Goal: Task Accomplishment & Management: Manage account settings

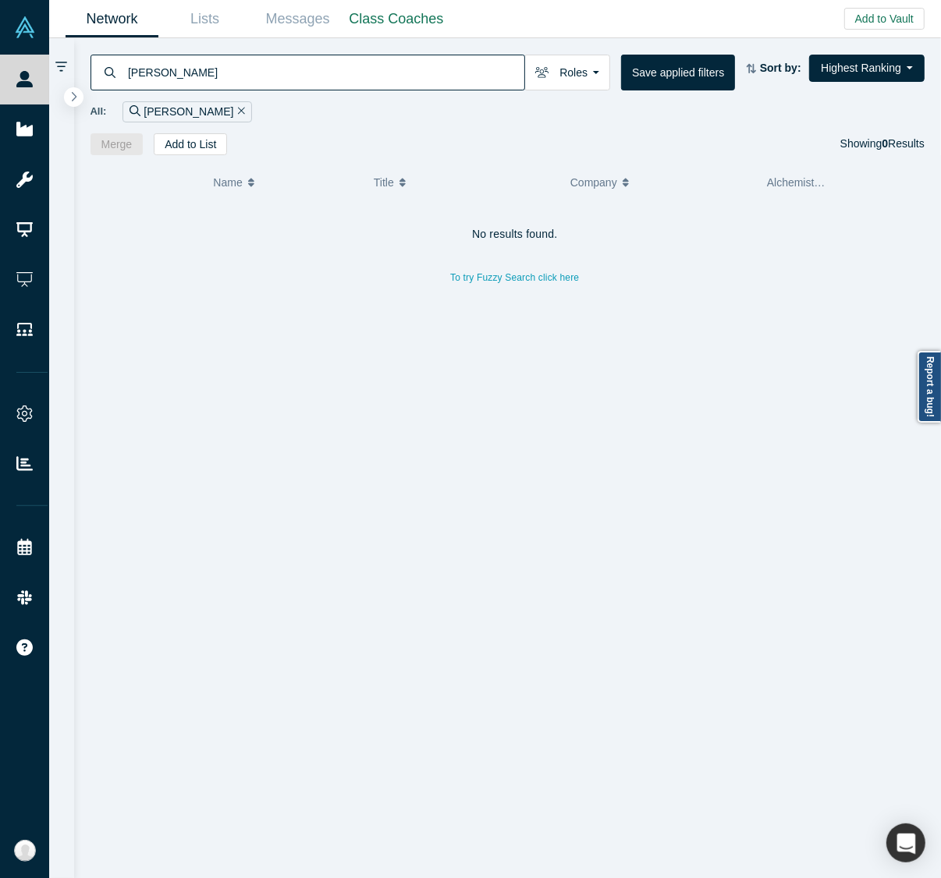
click at [239, 65] on input "alexander eugene" at bounding box center [325, 72] width 398 height 37
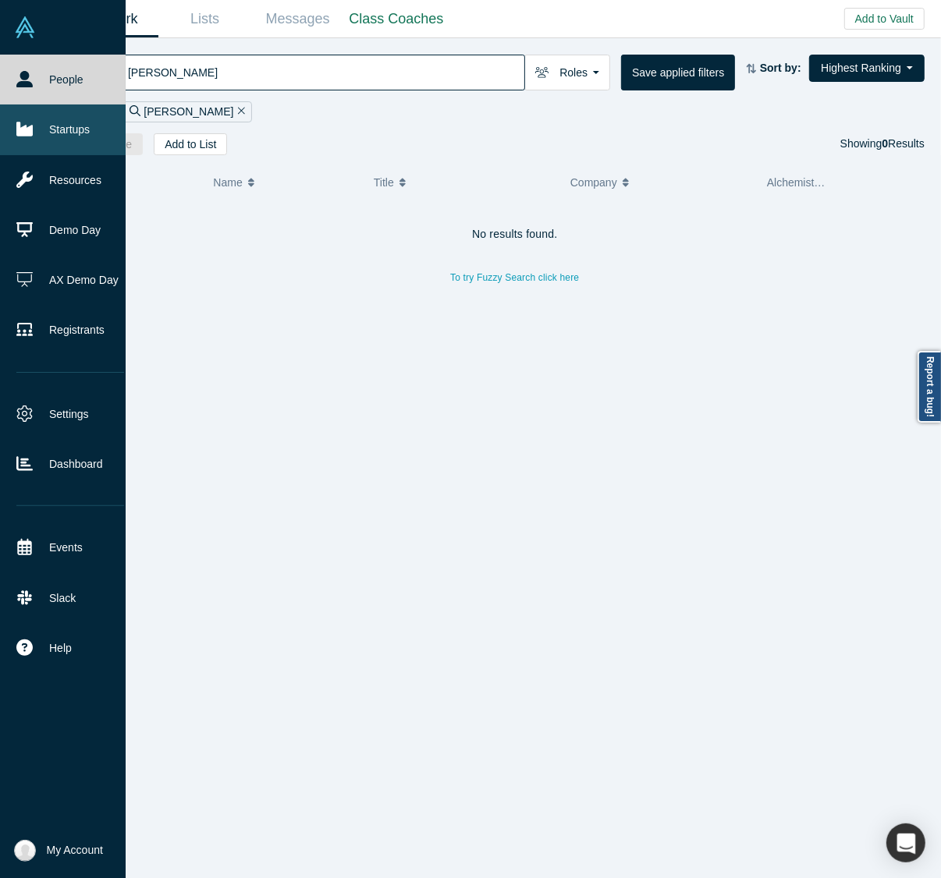
click at [39, 129] on link "Startups" at bounding box center [70, 130] width 140 height 50
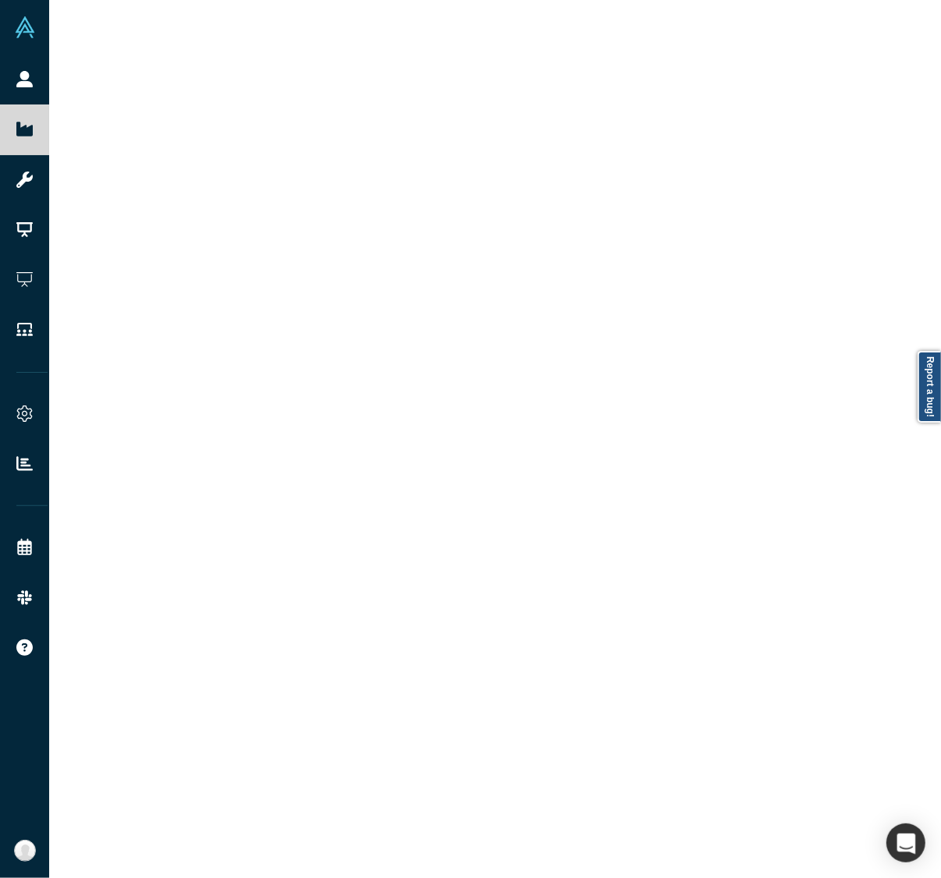
click at [232, 79] on div at bounding box center [494, 439] width 891 height 878
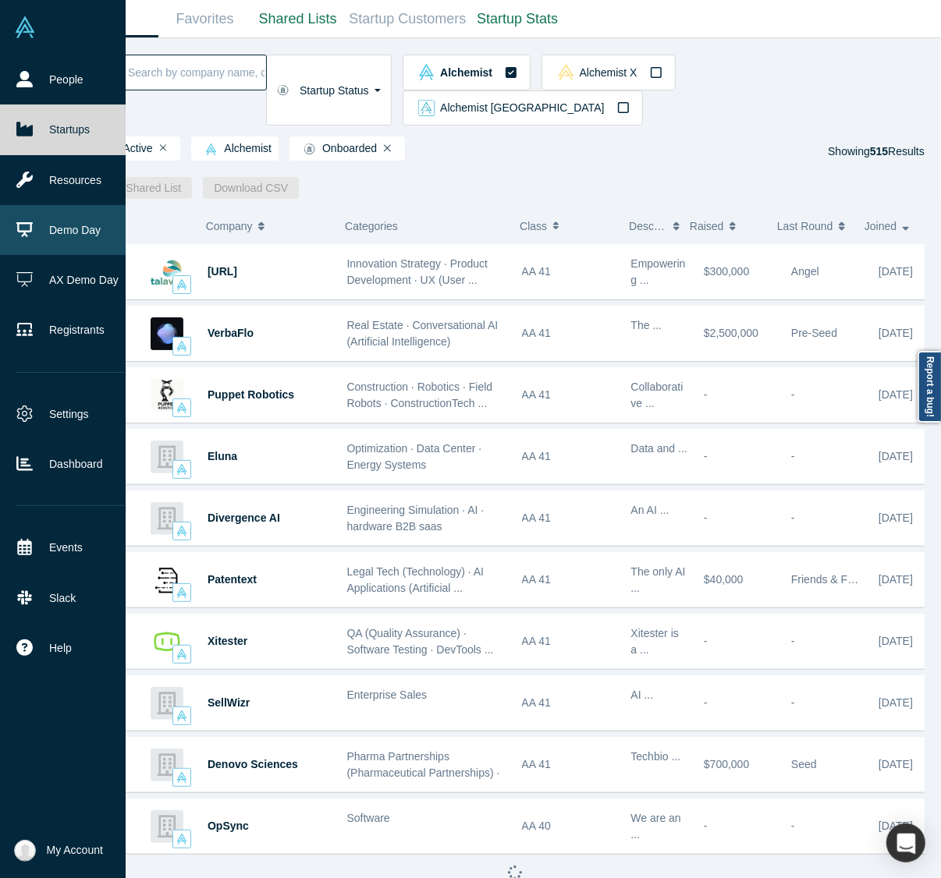
click at [80, 234] on link "Demo Day" at bounding box center [70, 230] width 140 height 50
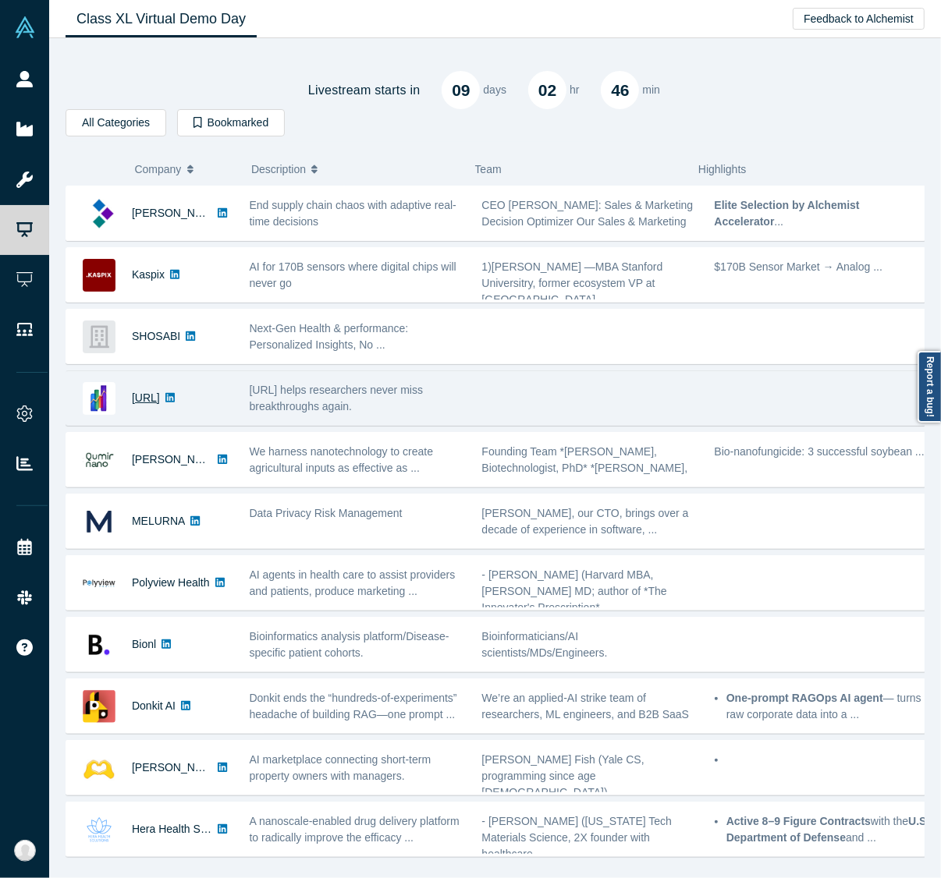
drag, startPoint x: 158, startPoint y: 391, endPoint x: 151, endPoint y: 399, distance: 11.6
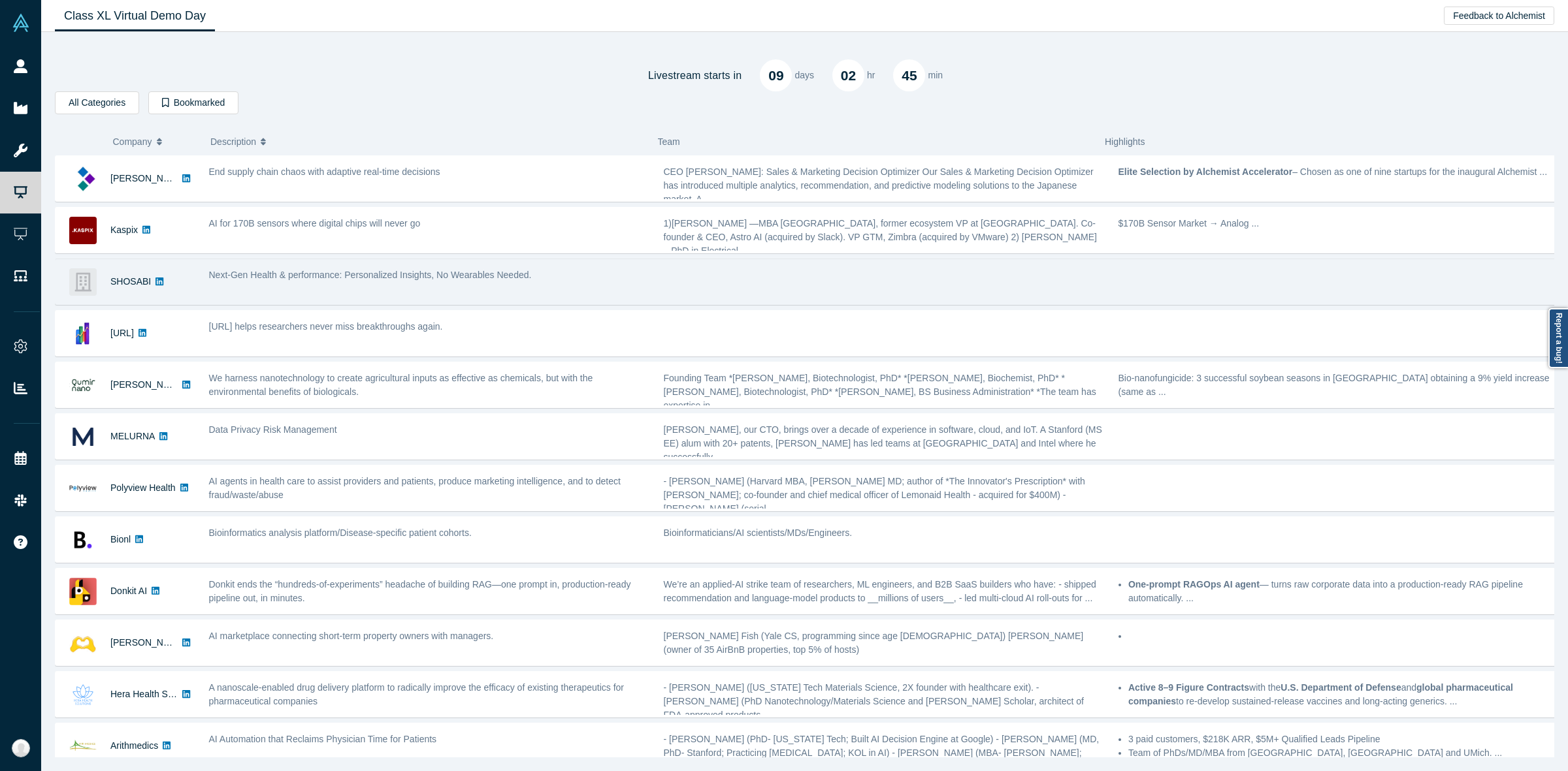
click at [242, 281] on div "Next-Gen Health & performance: Personalized Insights, No Wearables Needed." at bounding box center [430, 275] width 441 height 13
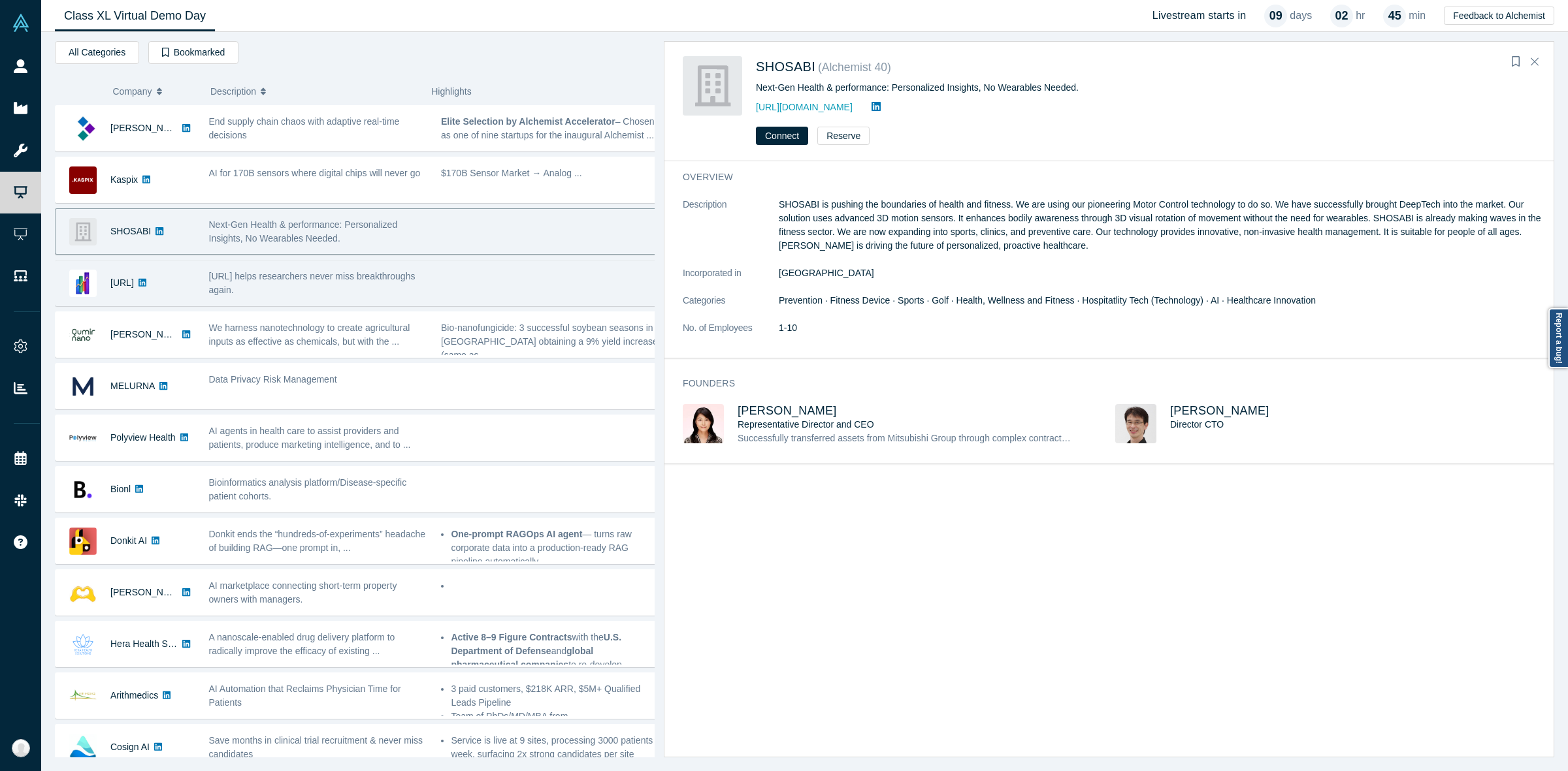
click at [279, 289] on div "Tally.AI helps researchers never miss breakthroughs again." at bounding box center [318, 283] width 219 height 28
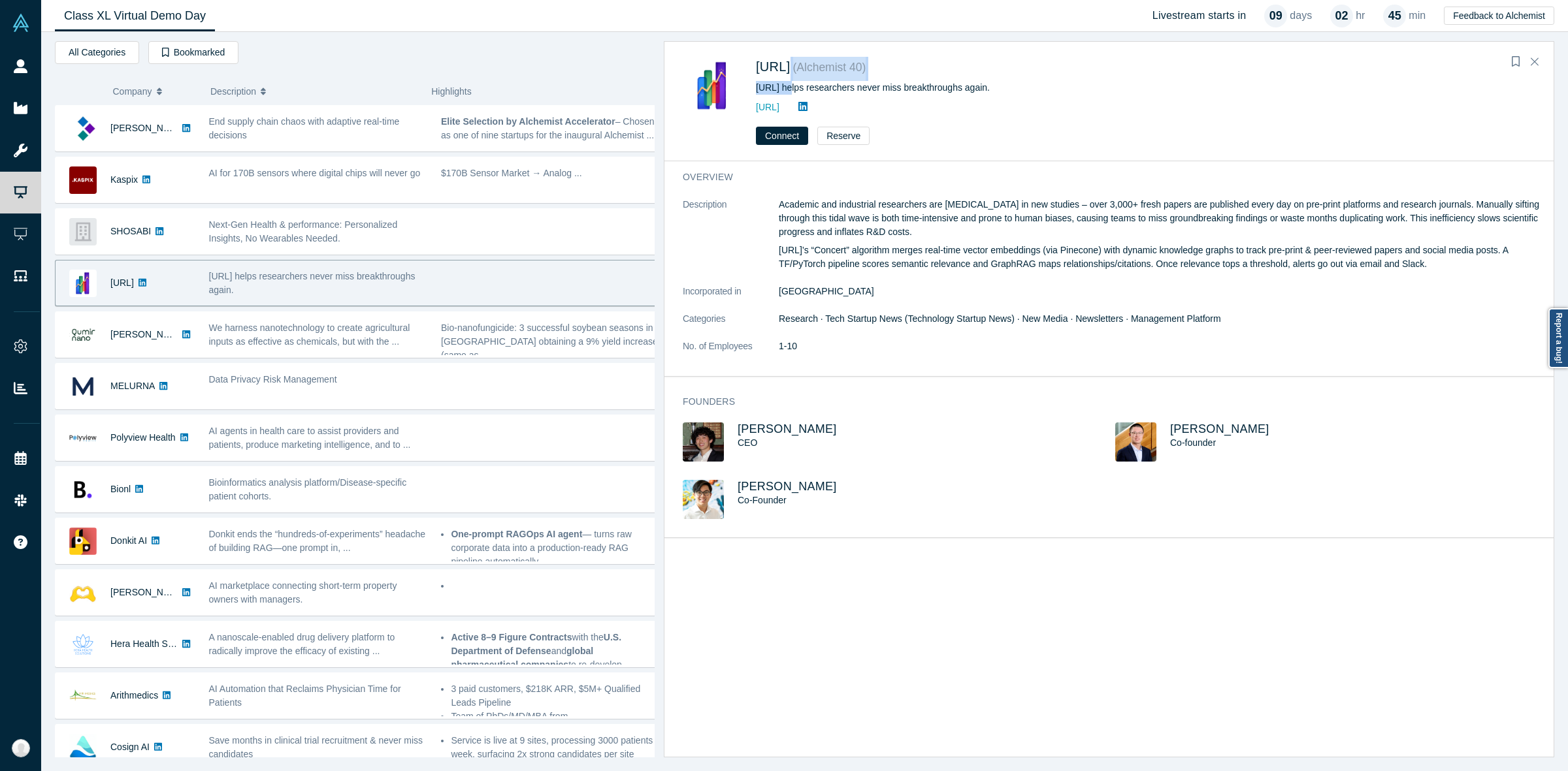
drag, startPoint x: 776, startPoint y: 64, endPoint x: 782, endPoint y: 95, distance: 31.6
click at [782, 95] on div "Tally.AI ( Alchemist 40 ) Tally.AI helps researchers never miss breakthroughs a…" at bounding box center [973, 85] width 436 height 59
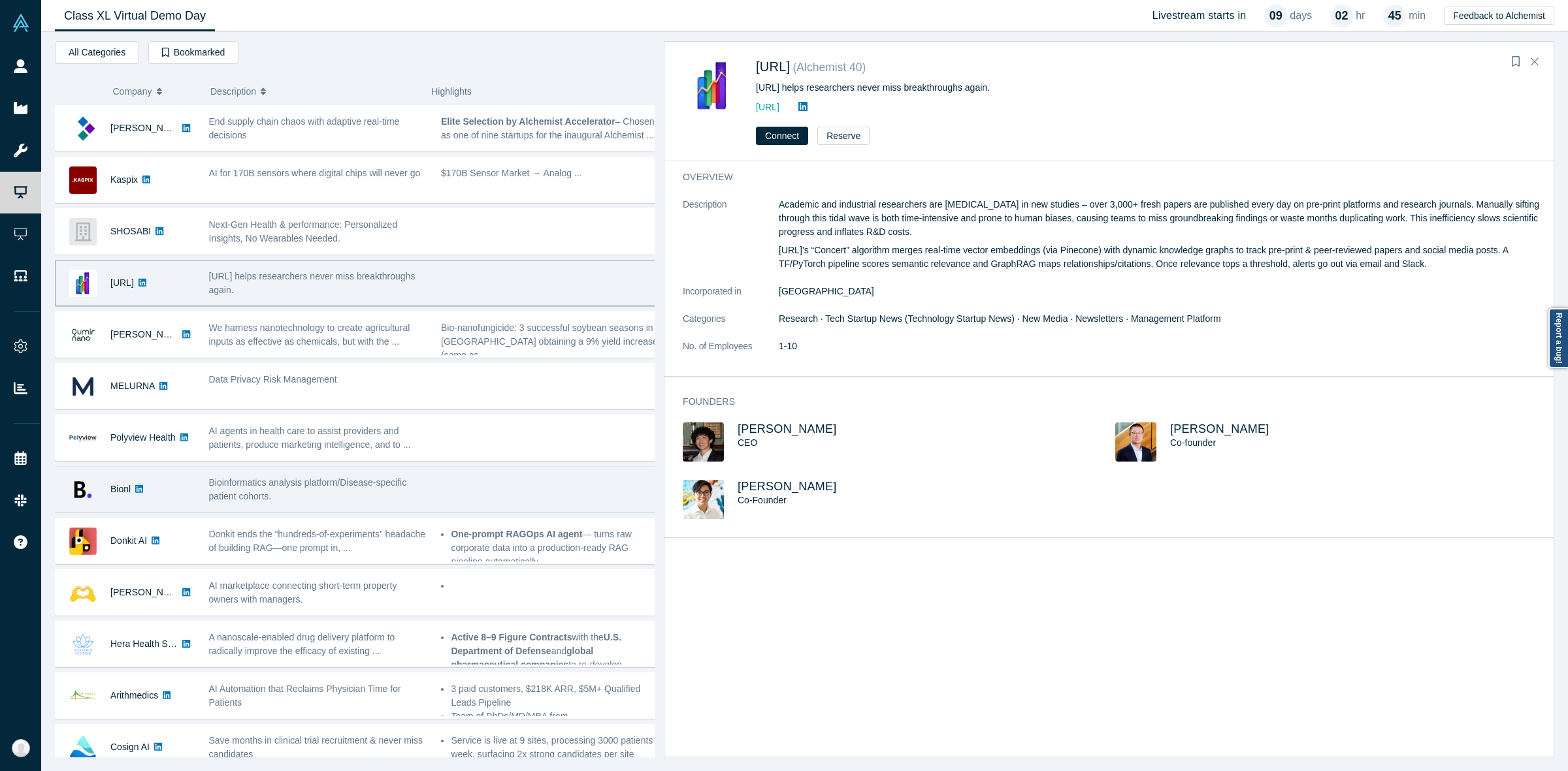
click at [225, 481] on span "Bioinformatics analysis platform/Disease-specific patient cohorts." at bounding box center [308, 489] width 198 height 24
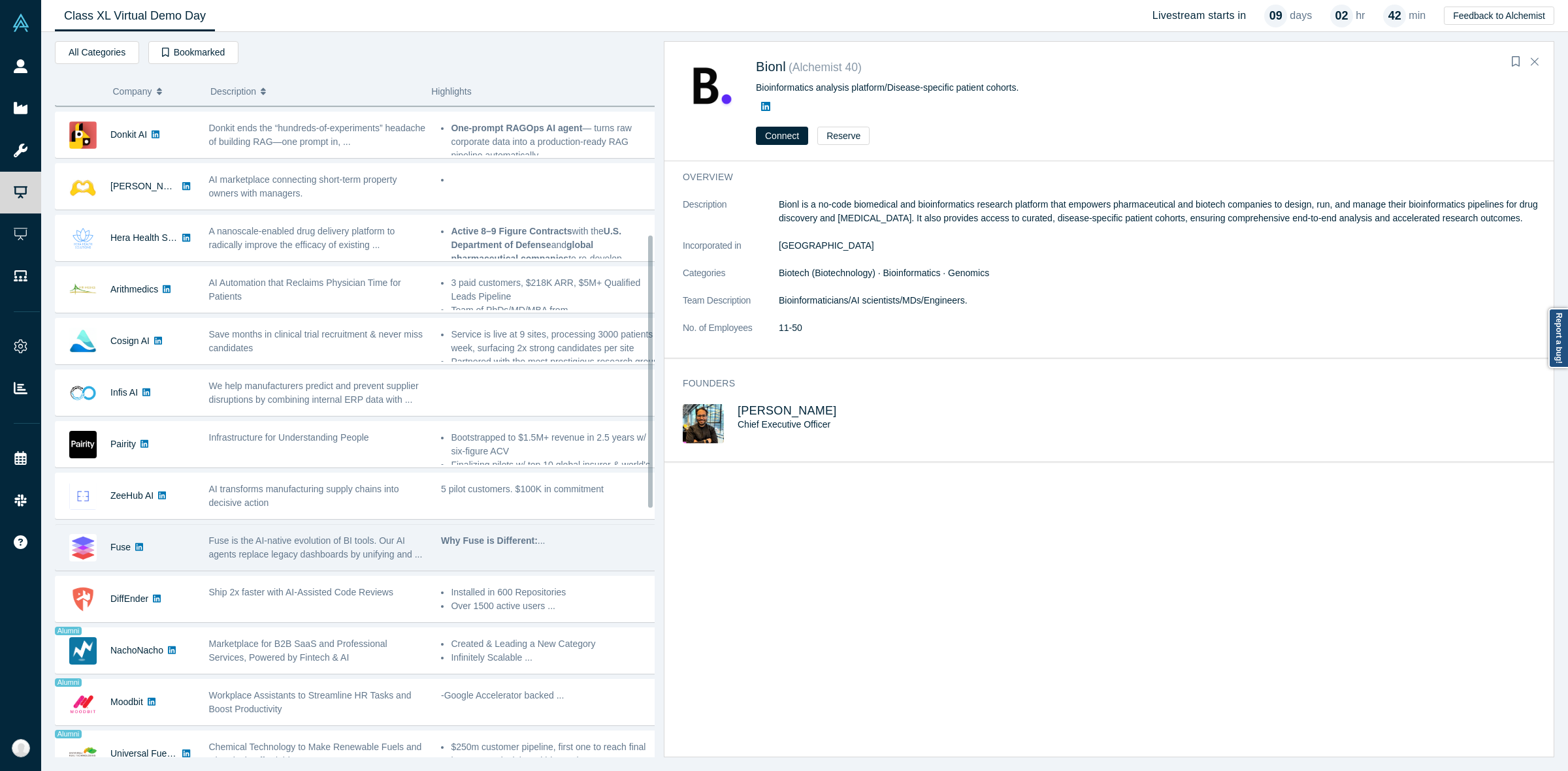
scroll to position [251, 0]
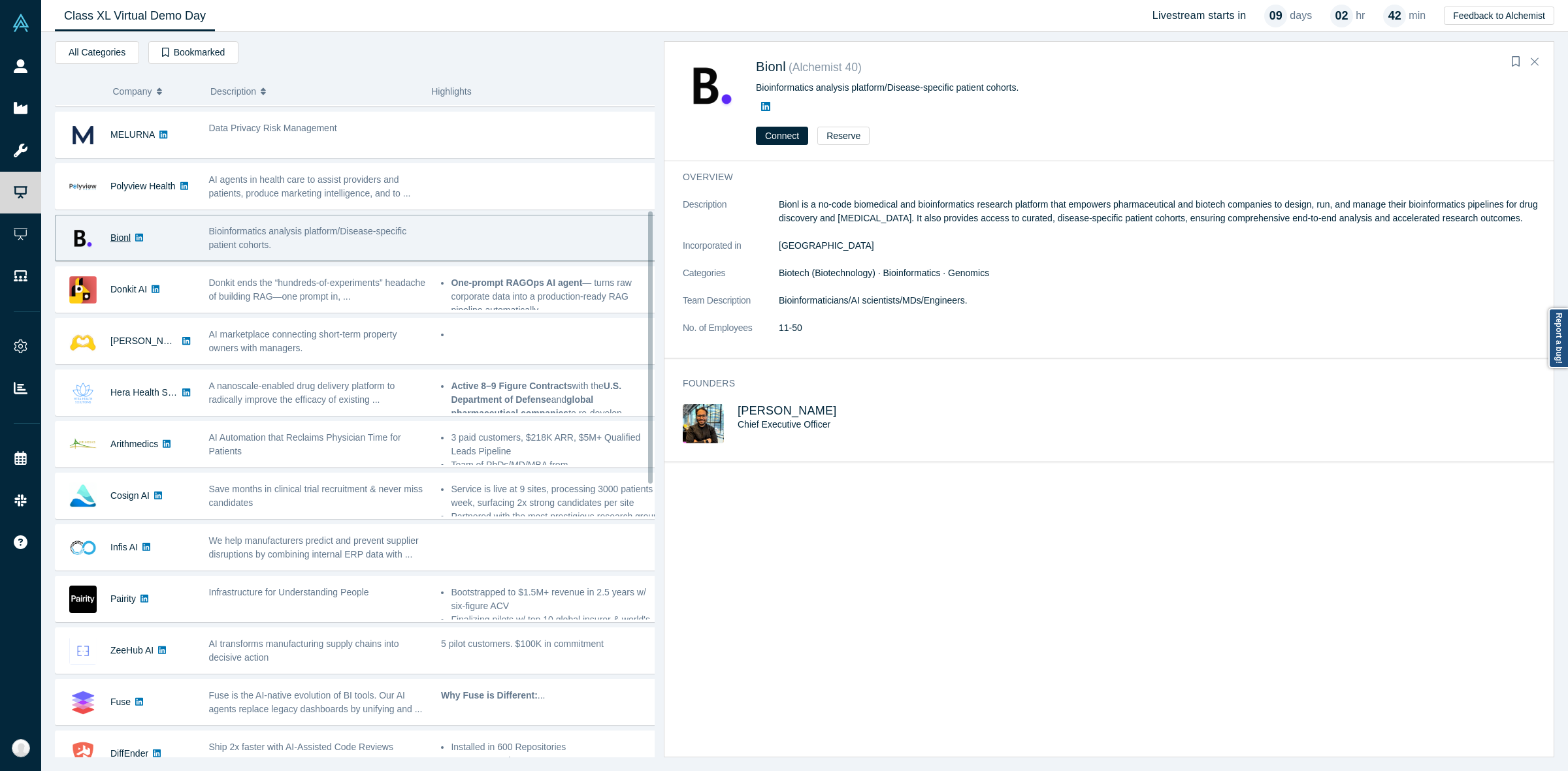
click at [122, 243] on link "Bionl" at bounding box center [121, 238] width 20 height 10
click at [779, 64] on span "Bionl" at bounding box center [771, 66] width 30 height 14
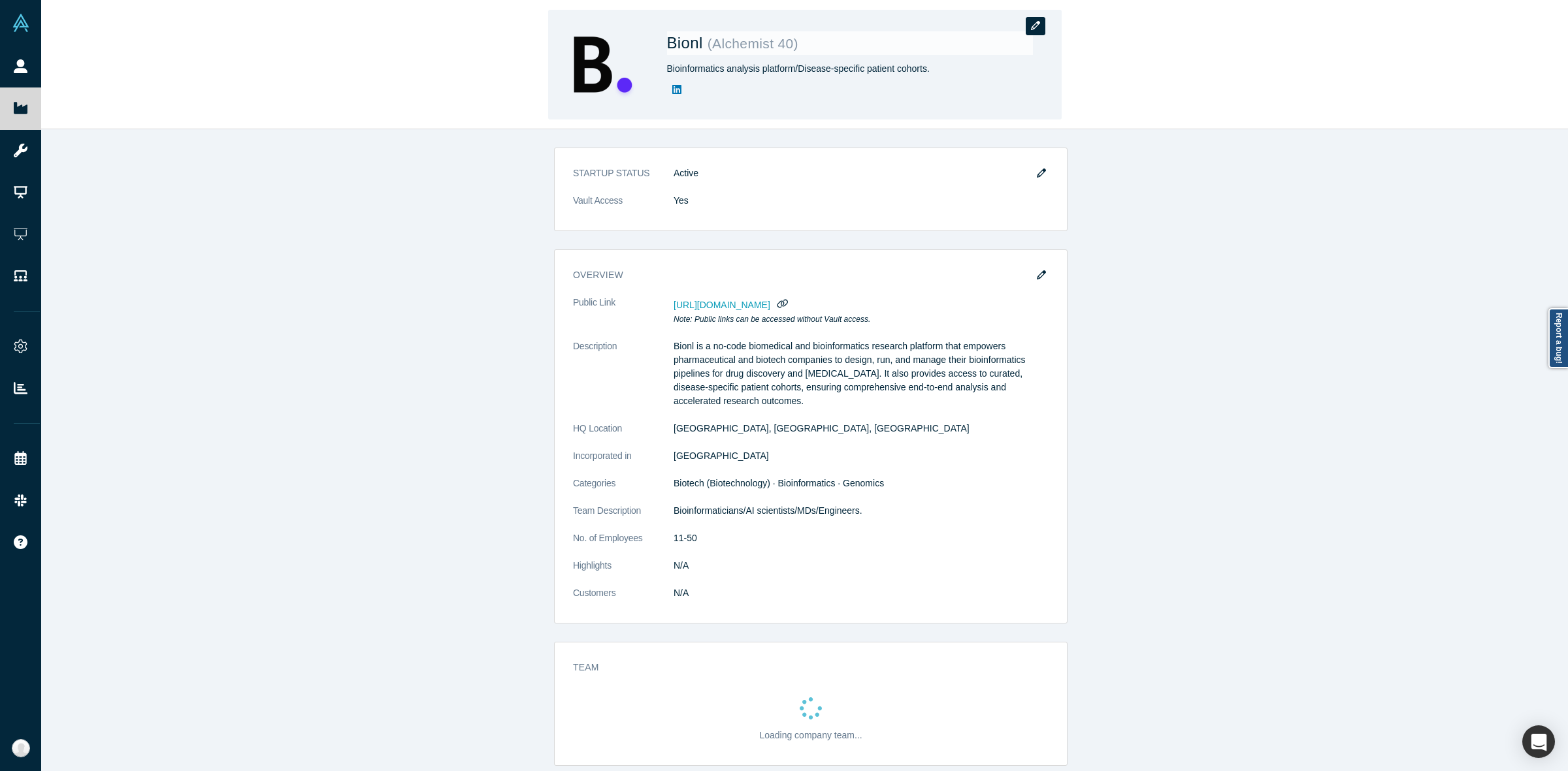
click at [787, 25] on icon "button" at bounding box center [1035, 25] width 9 height 9
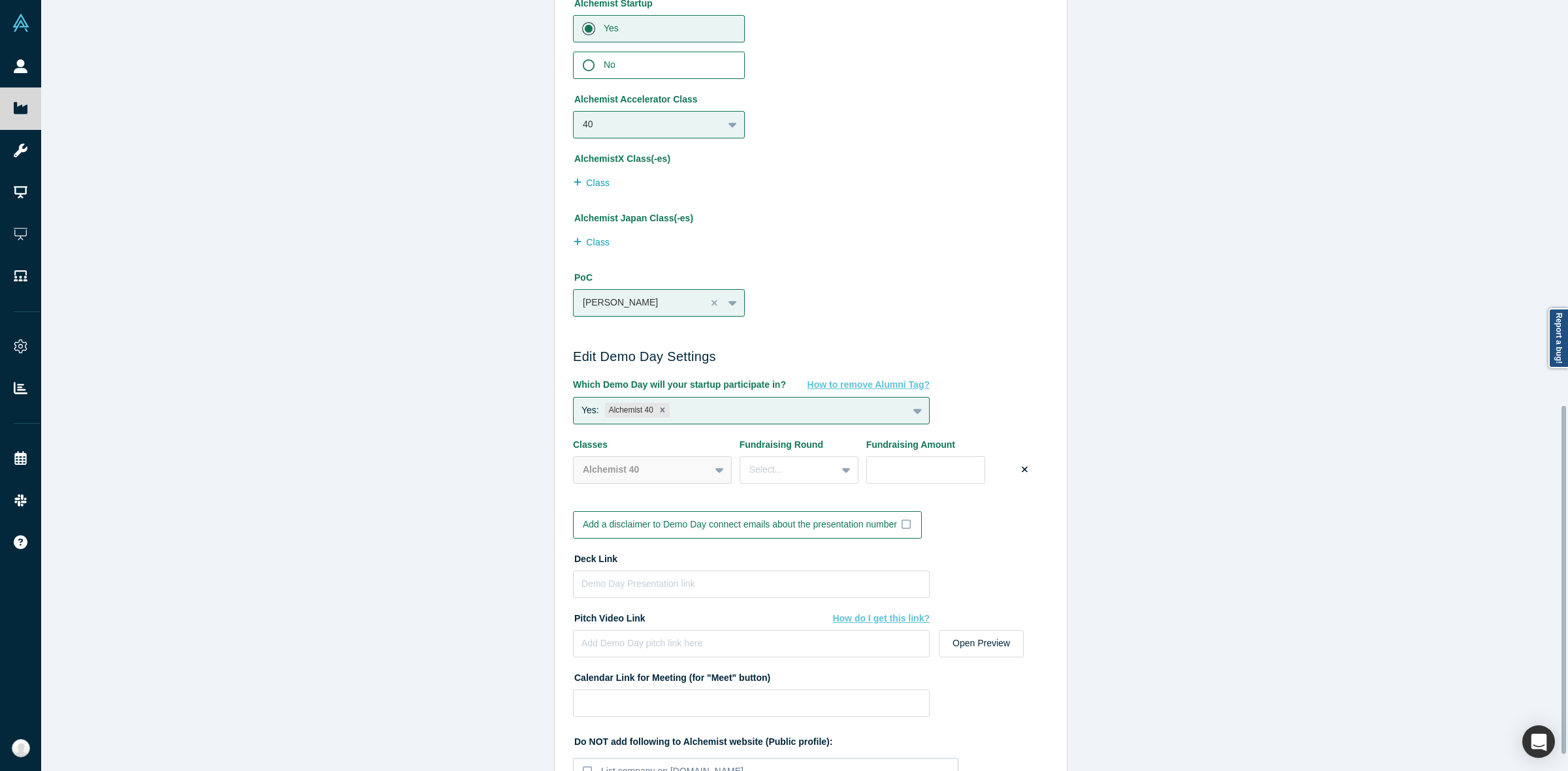
scroll to position [897, 0]
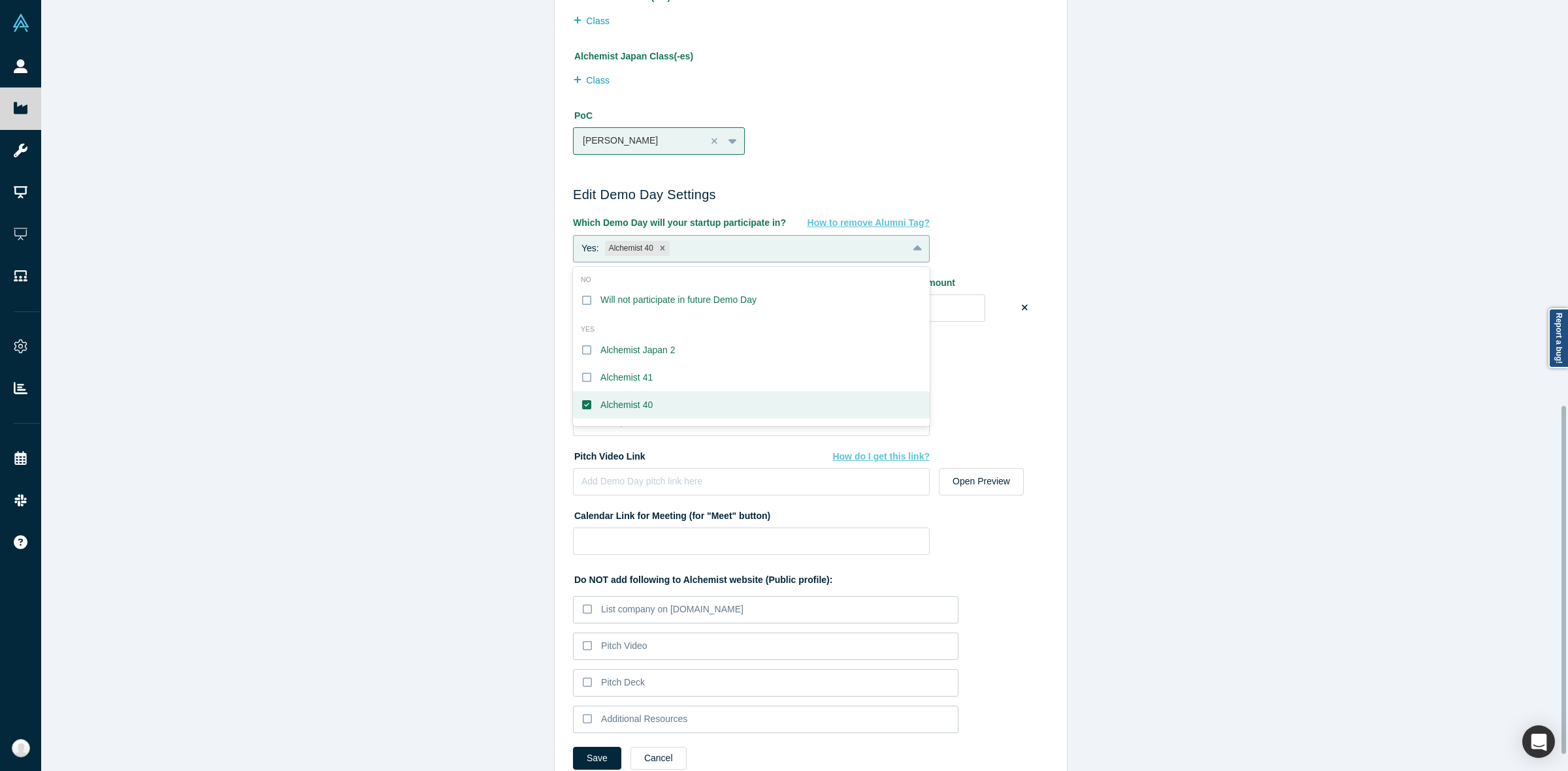
click at [758, 239] on div "Yes: Alchemist 40" at bounding box center [740, 249] width 334 height 21
drag, startPoint x: 622, startPoint y: 406, endPoint x: 521, endPoint y: 468, distance: 118.5
click at [622, 405] on div "Alchemist 40" at bounding box center [627, 405] width 52 height 13
click at [0, 0] on input "Alchemist 40" at bounding box center [0, 0] width 0 height 0
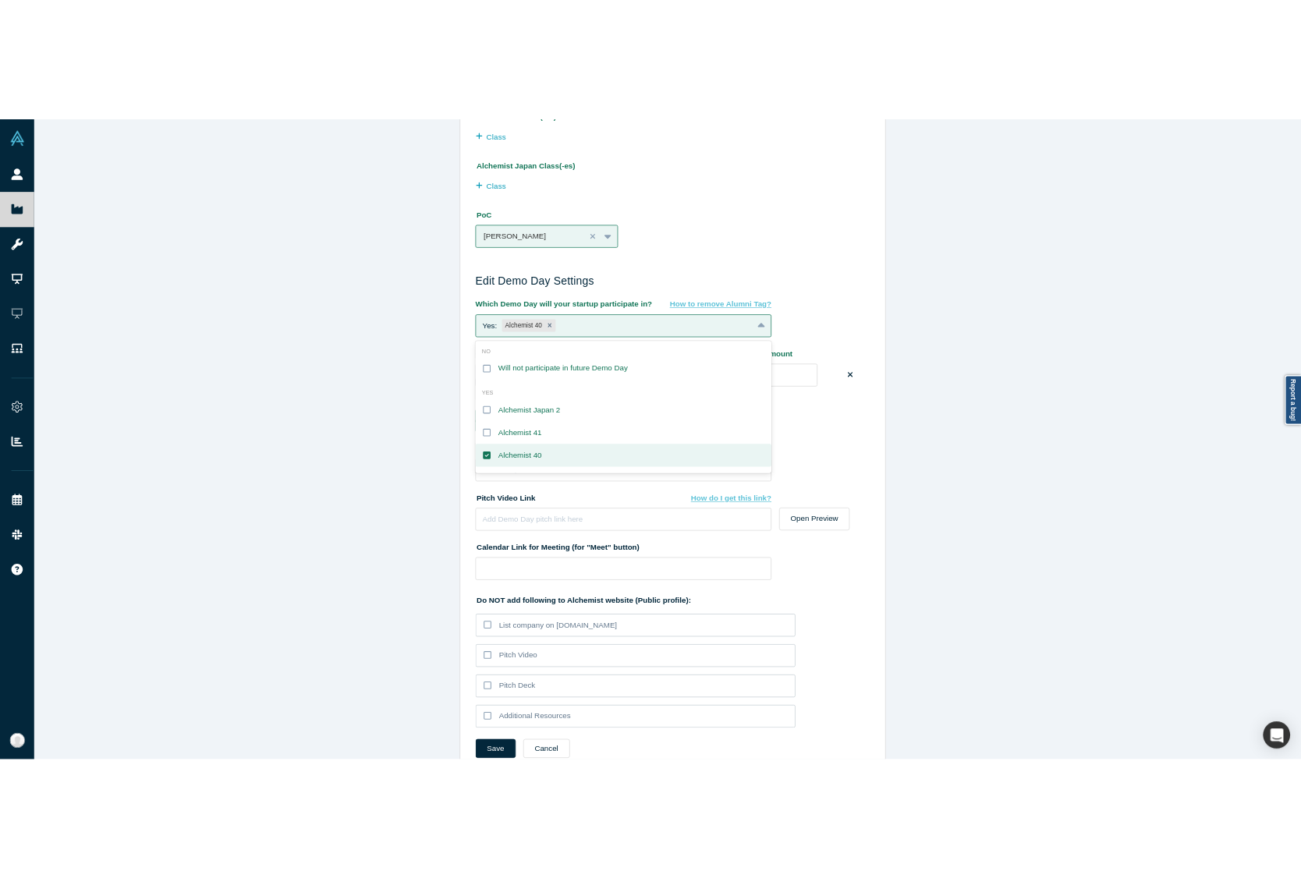
scroll to position [1027, 0]
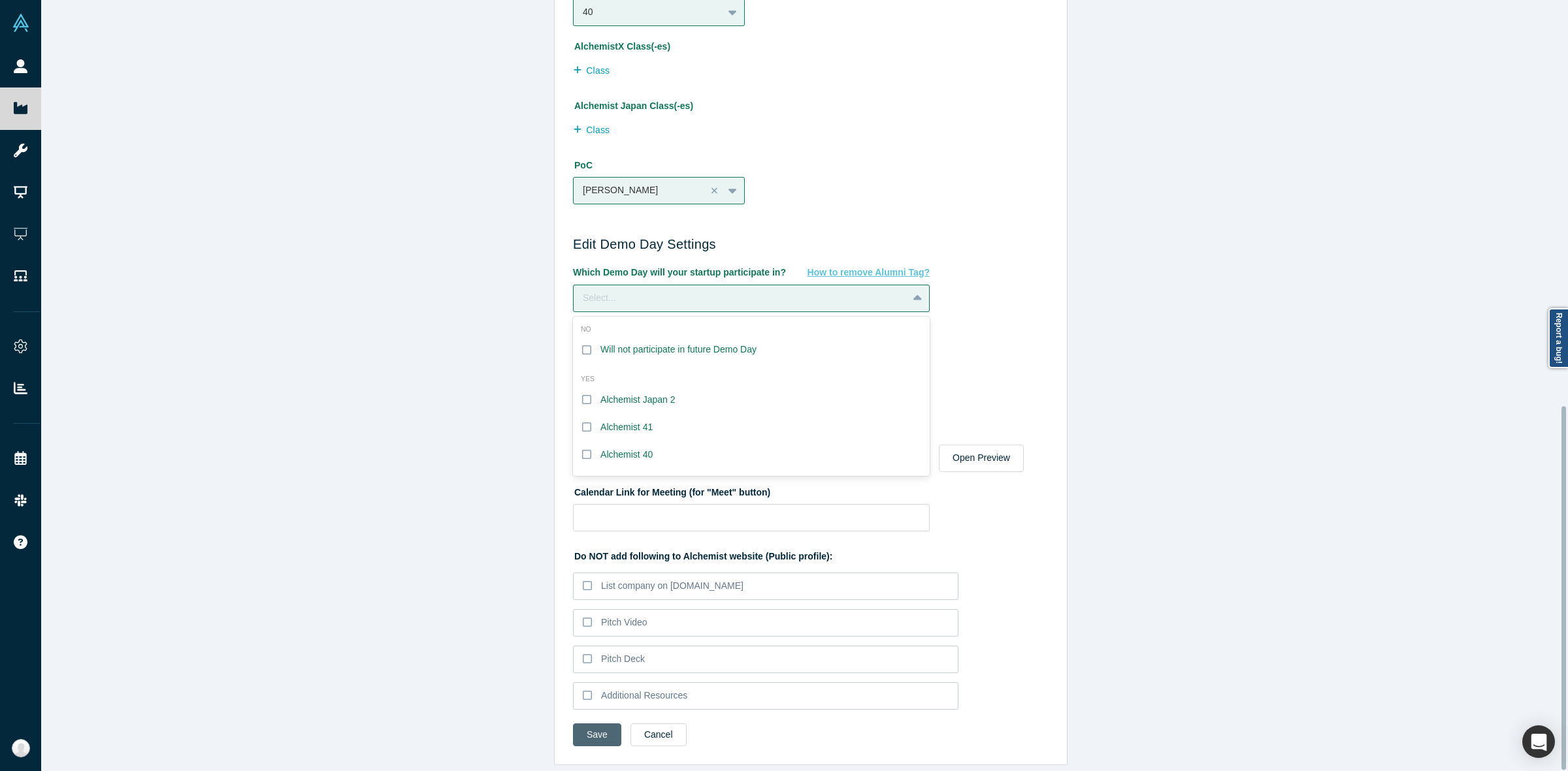
click at [598, 726] on button "Save" at bounding box center [597, 734] width 49 height 23
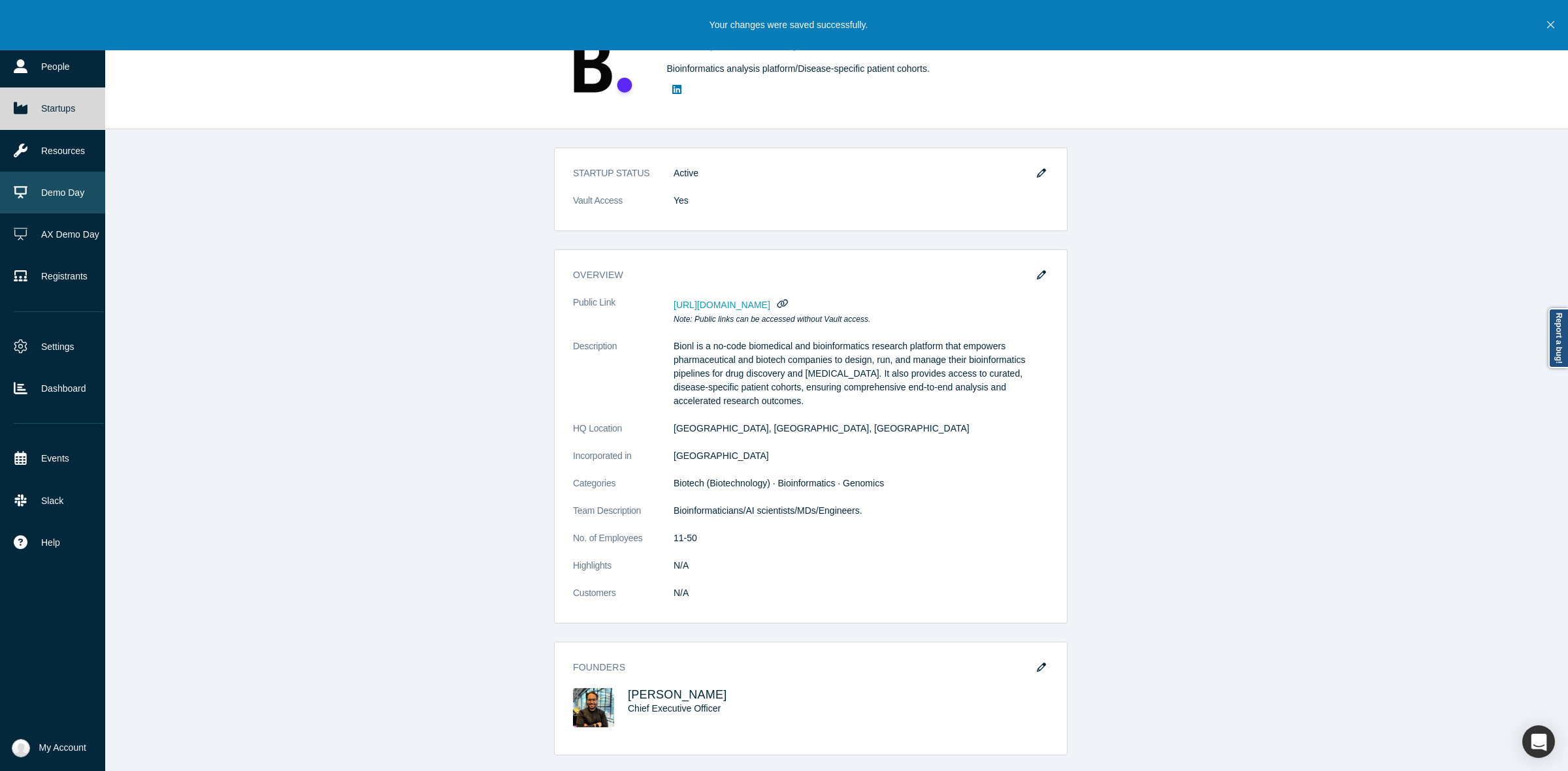
click at [73, 193] on link "Demo Day" at bounding box center [59, 193] width 117 height 42
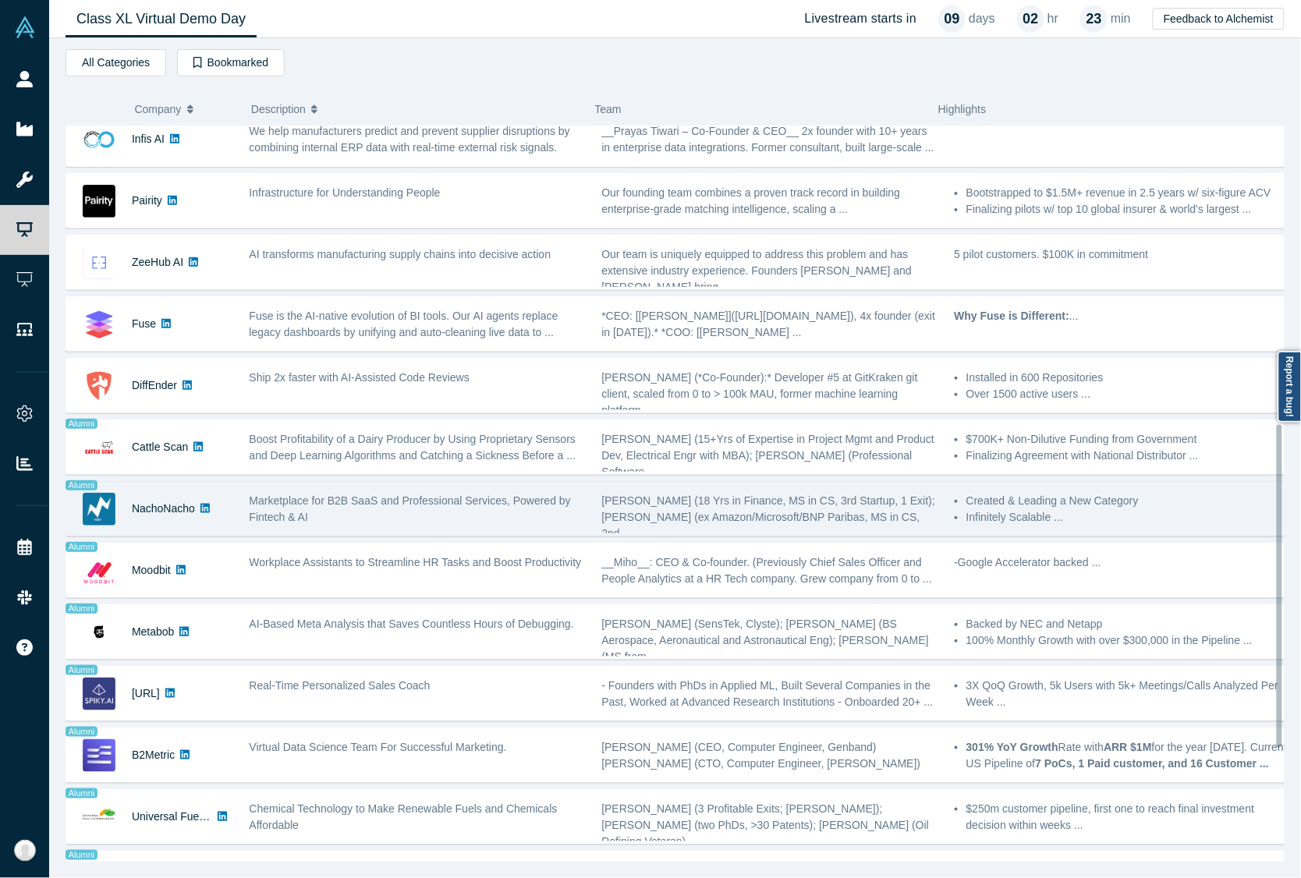
scroll to position [682, 0]
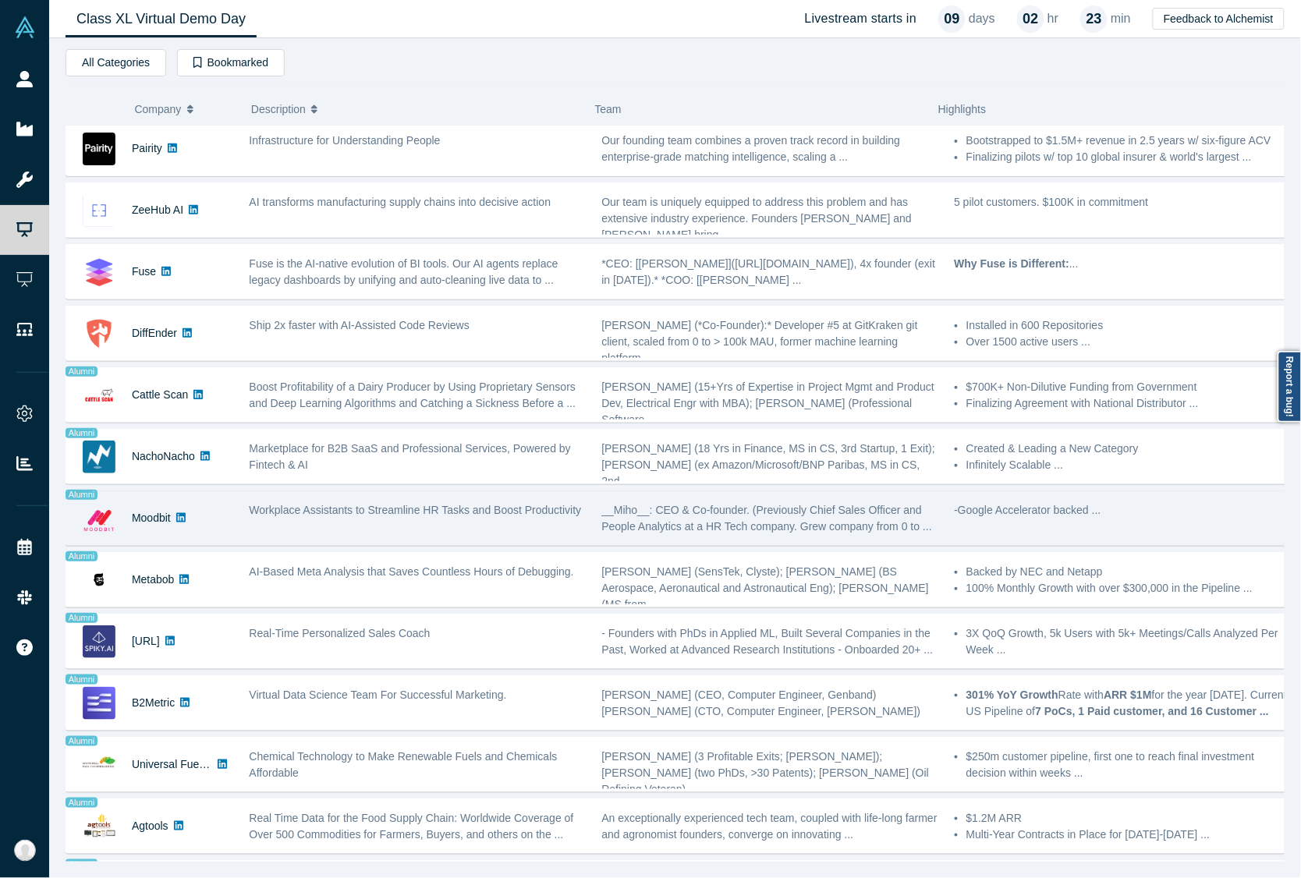
drag, startPoint x: 141, startPoint y: 523, endPoint x: 425, endPoint y: 537, distance: 284.2
click at [425, 537] on div "Workplace Assistants to Streamline HR Tasks and Boost Productivity" at bounding box center [417, 518] width 353 height 49
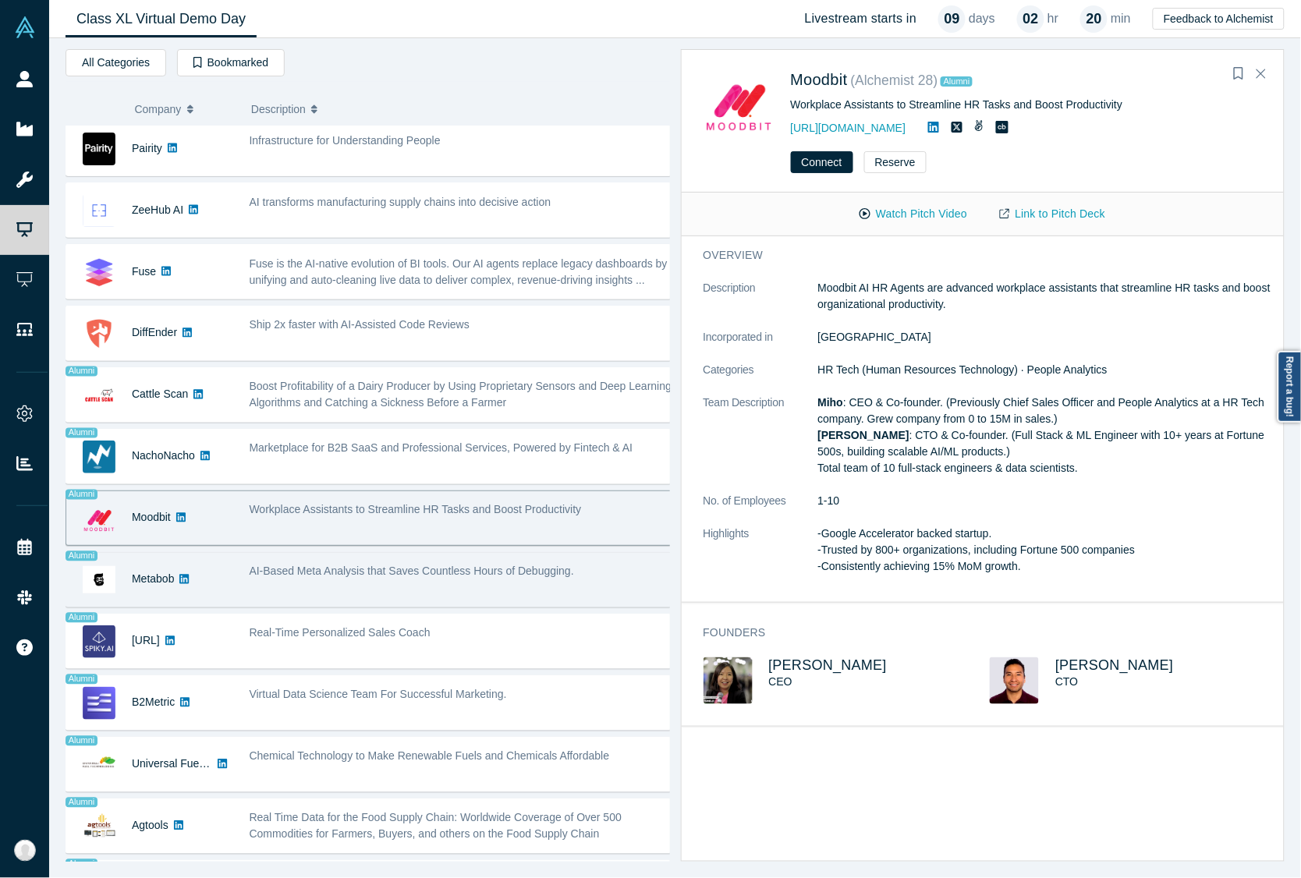
click at [485, 578] on span "AI-Based Meta Analysis that Saves Countless Hours of Debugging." at bounding box center [412, 571] width 324 height 12
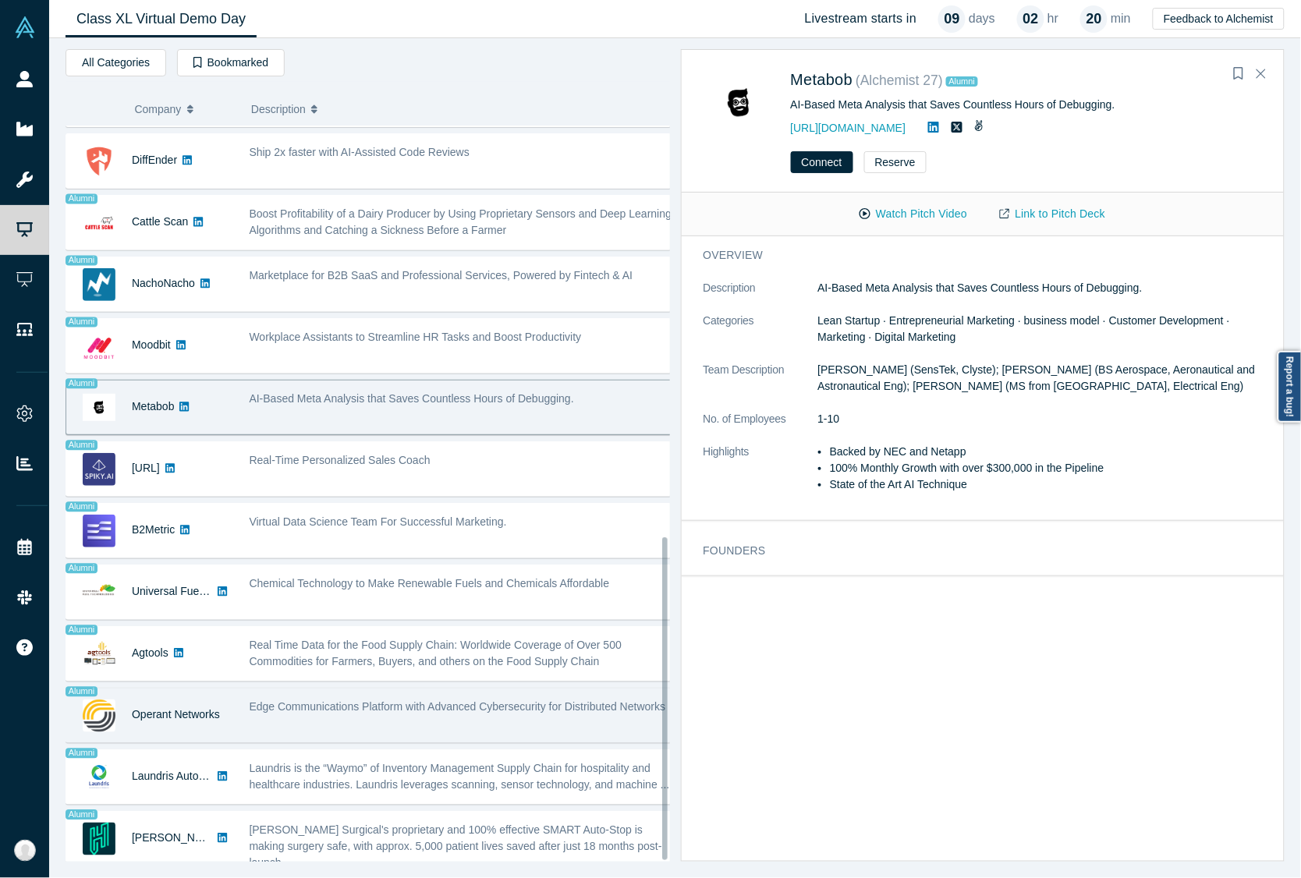
scroll to position [937, 0]
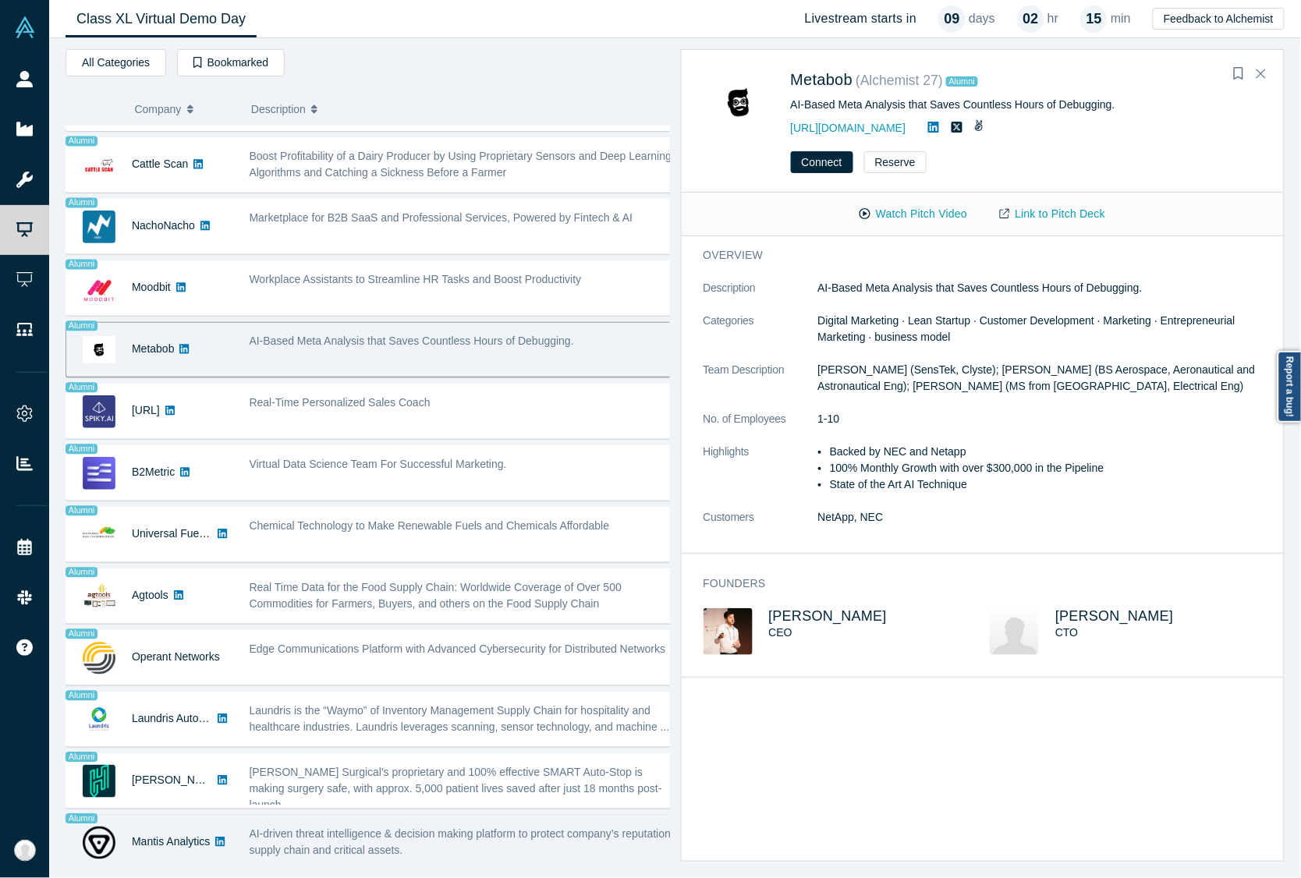
click at [291, 839] on span "AI-driven threat intelligence & decision making platform to protect company’s r…" at bounding box center [462, 842] width 424 height 29
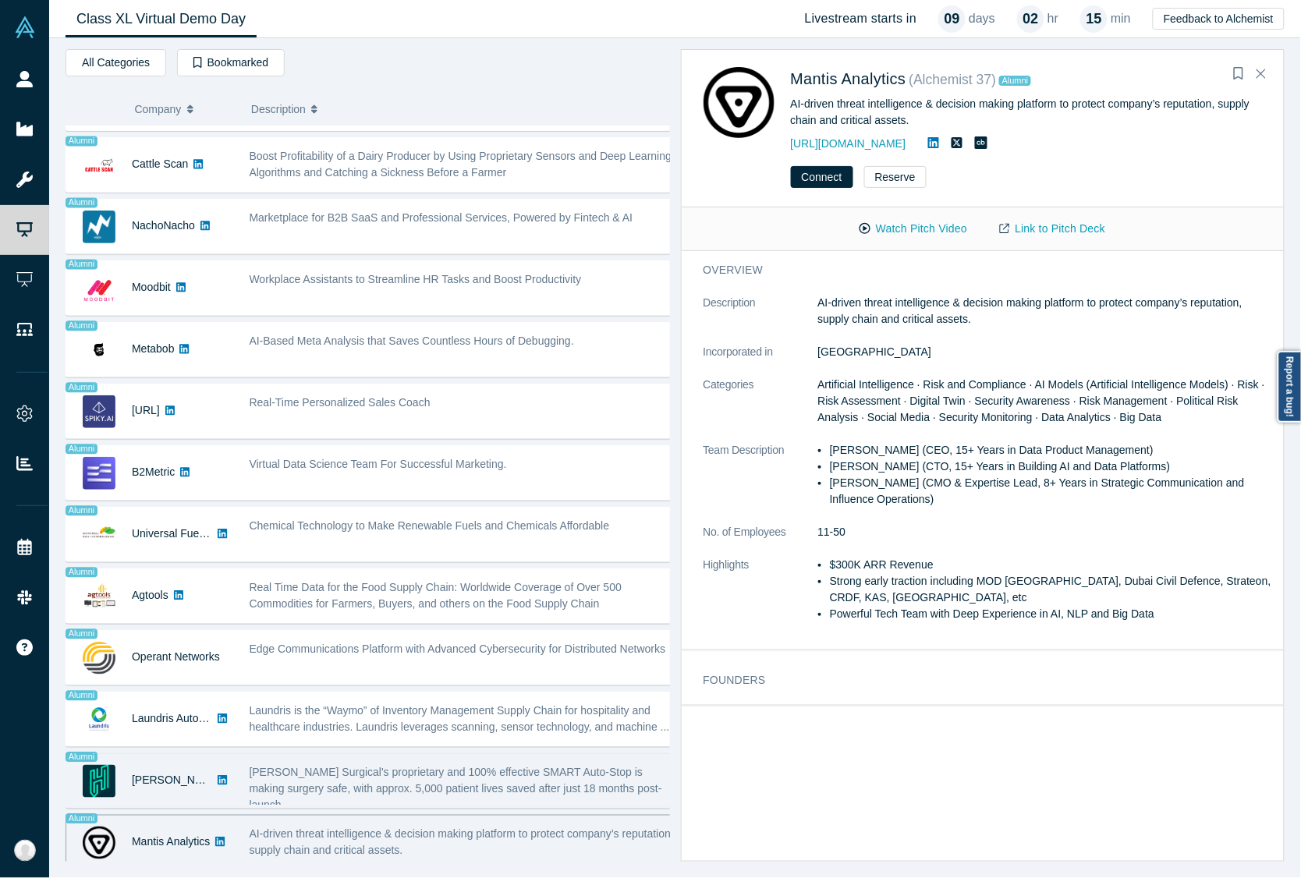
click at [335, 767] on span "Hubly Surgical's proprietary and 100% effective SMART Auto-Stop is making surge…" at bounding box center [456, 789] width 413 height 45
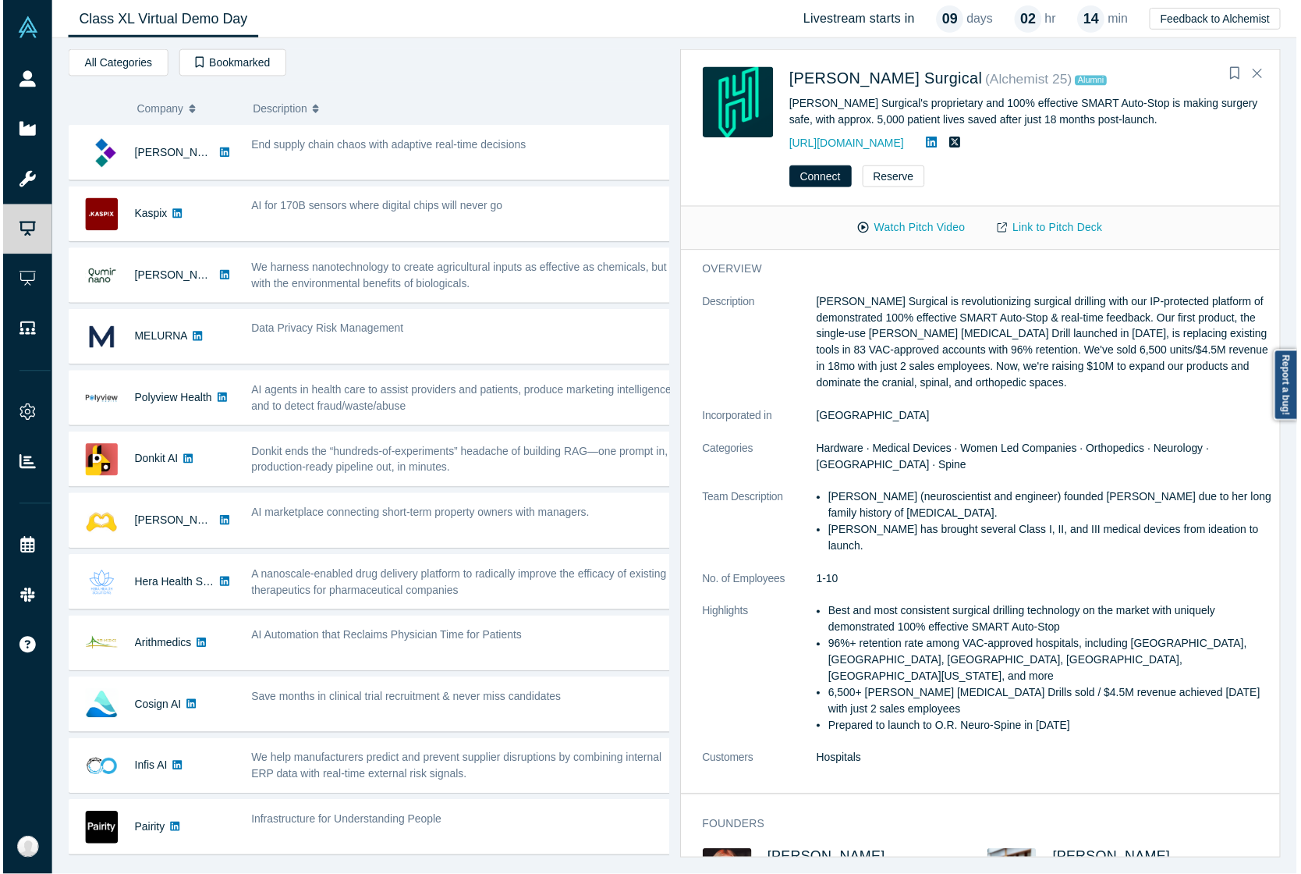
scroll to position [195, 0]
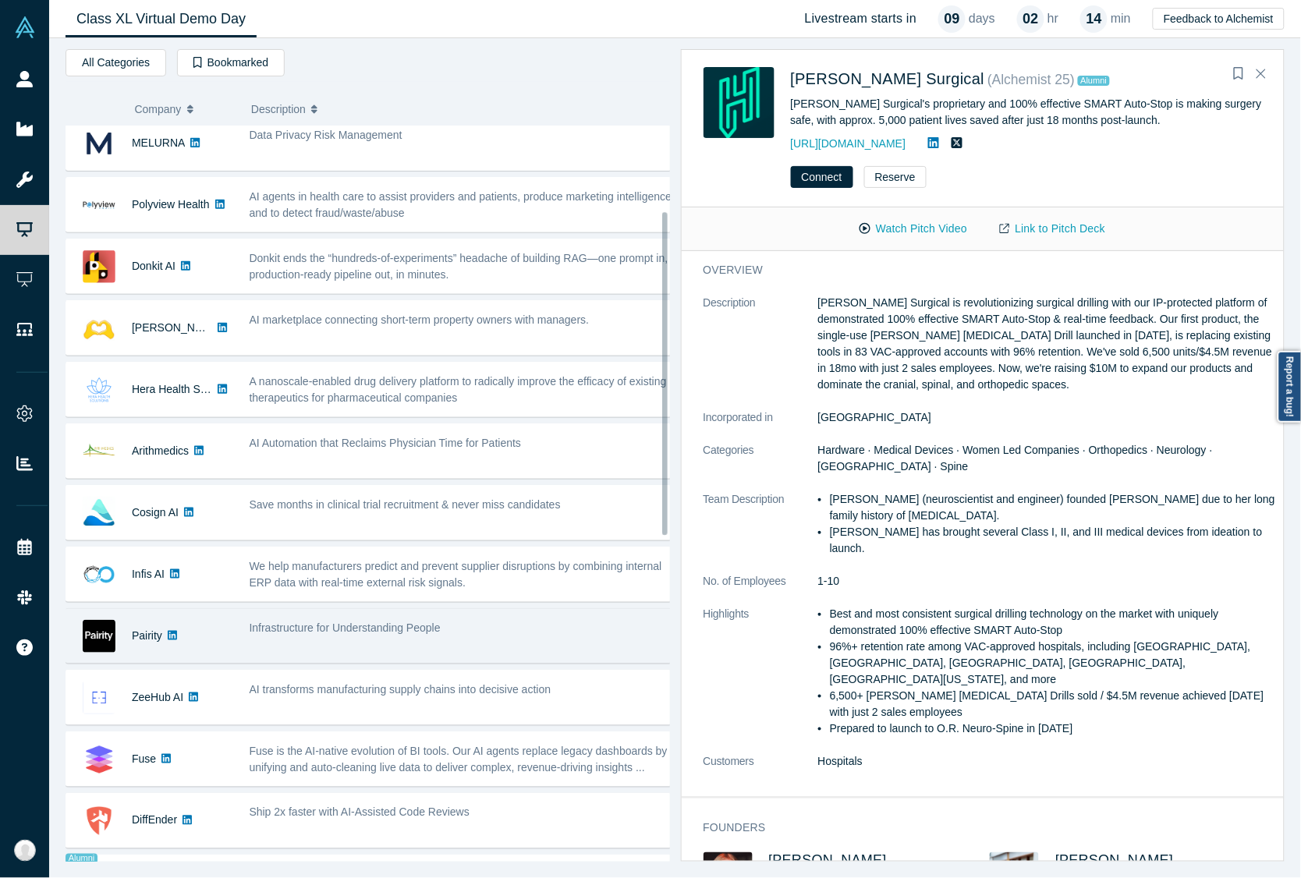
click at [218, 633] on div "Pairity" at bounding box center [149, 636] width 167 height 54
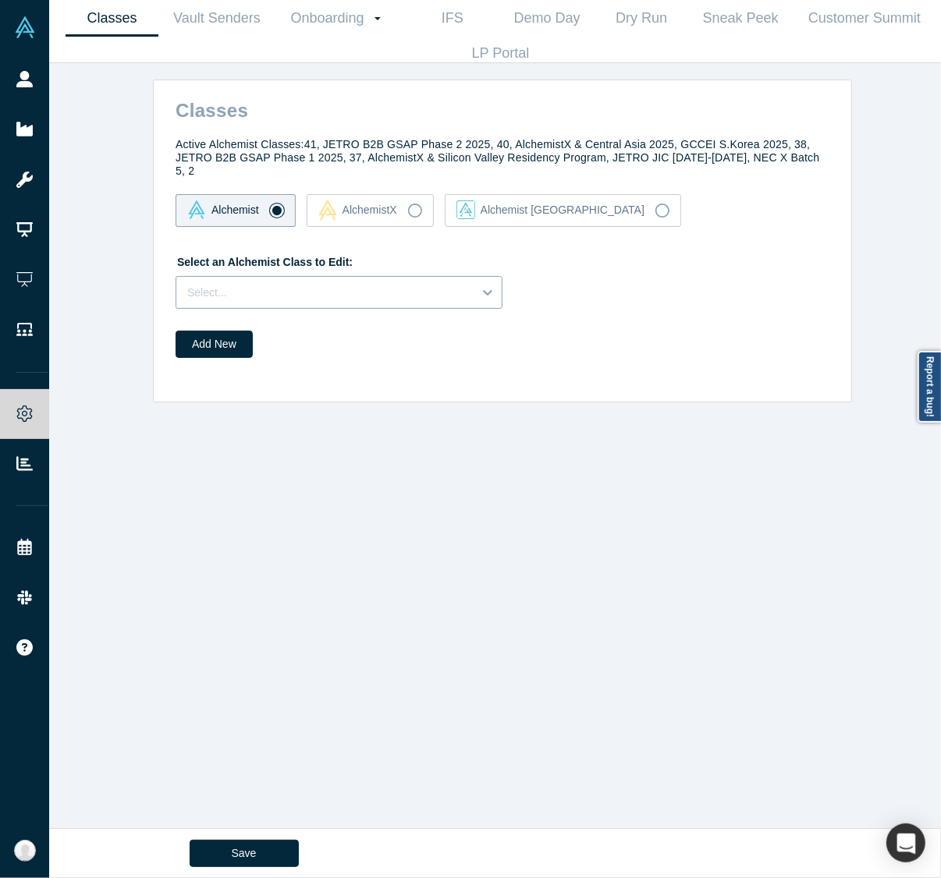
click at [324, 276] on div "Select..." at bounding box center [338, 292] width 327 height 33
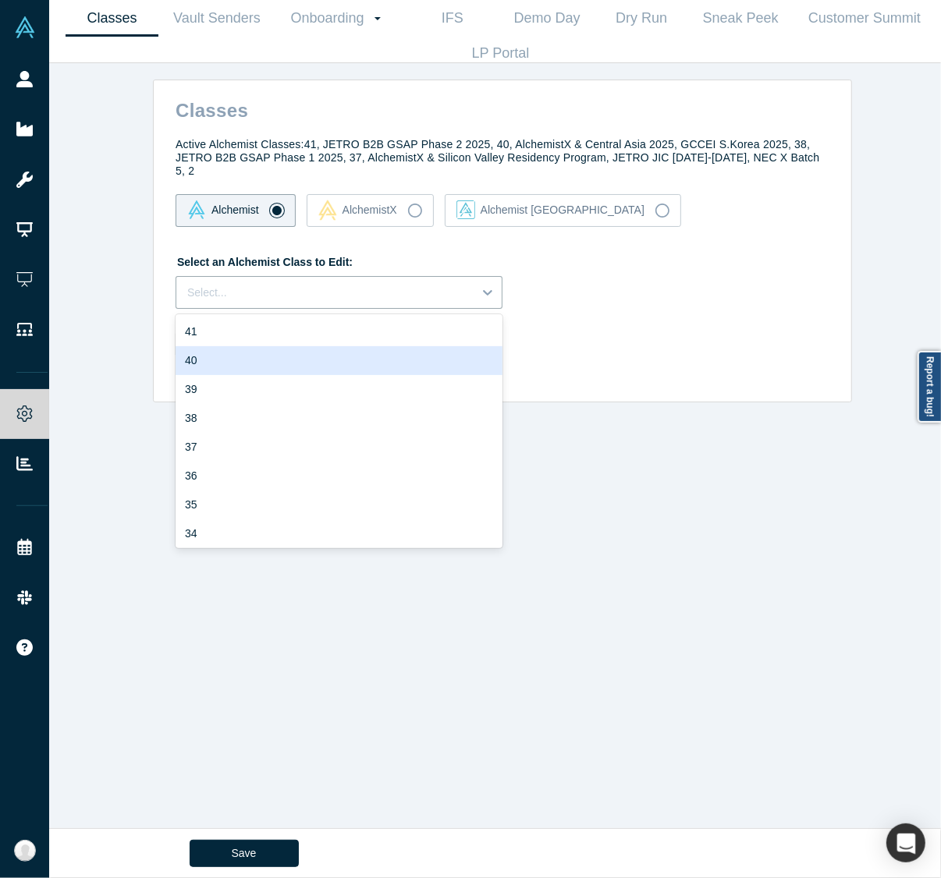
click at [250, 346] on div "40" at bounding box center [338, 360] width 327 height 29
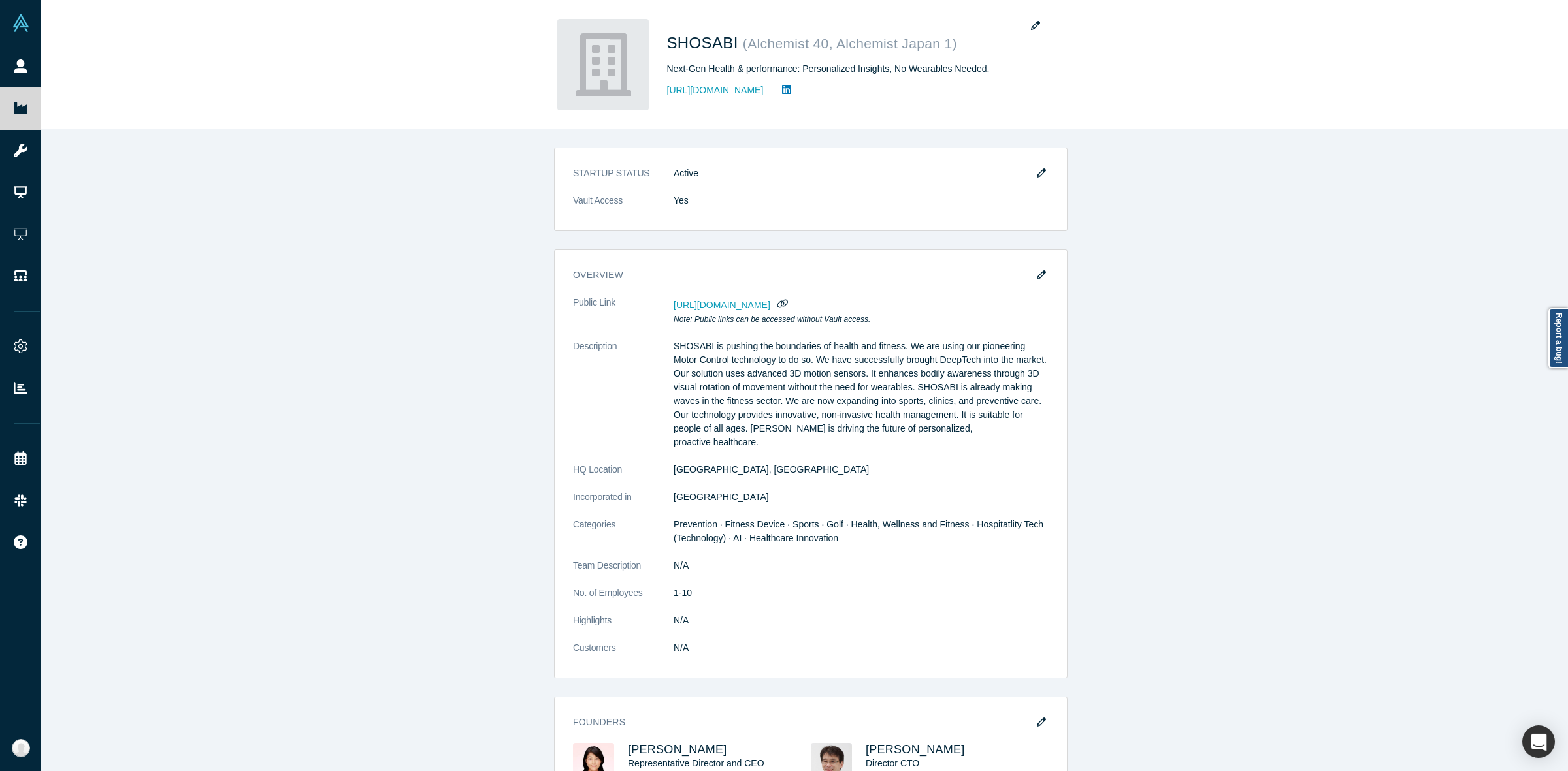
drag, startPoint x: 1042, startPoint y: 34, endPoint x: 1079, endPoint y: 321, distance: 289.4
click at [1068, 316] on div "SHOSABI ( Alchemist 40, Alchemist Japan 1 ) Next-Gen Health & performance: Pers…" at bounding box center [804, 385] width 1527 height 771
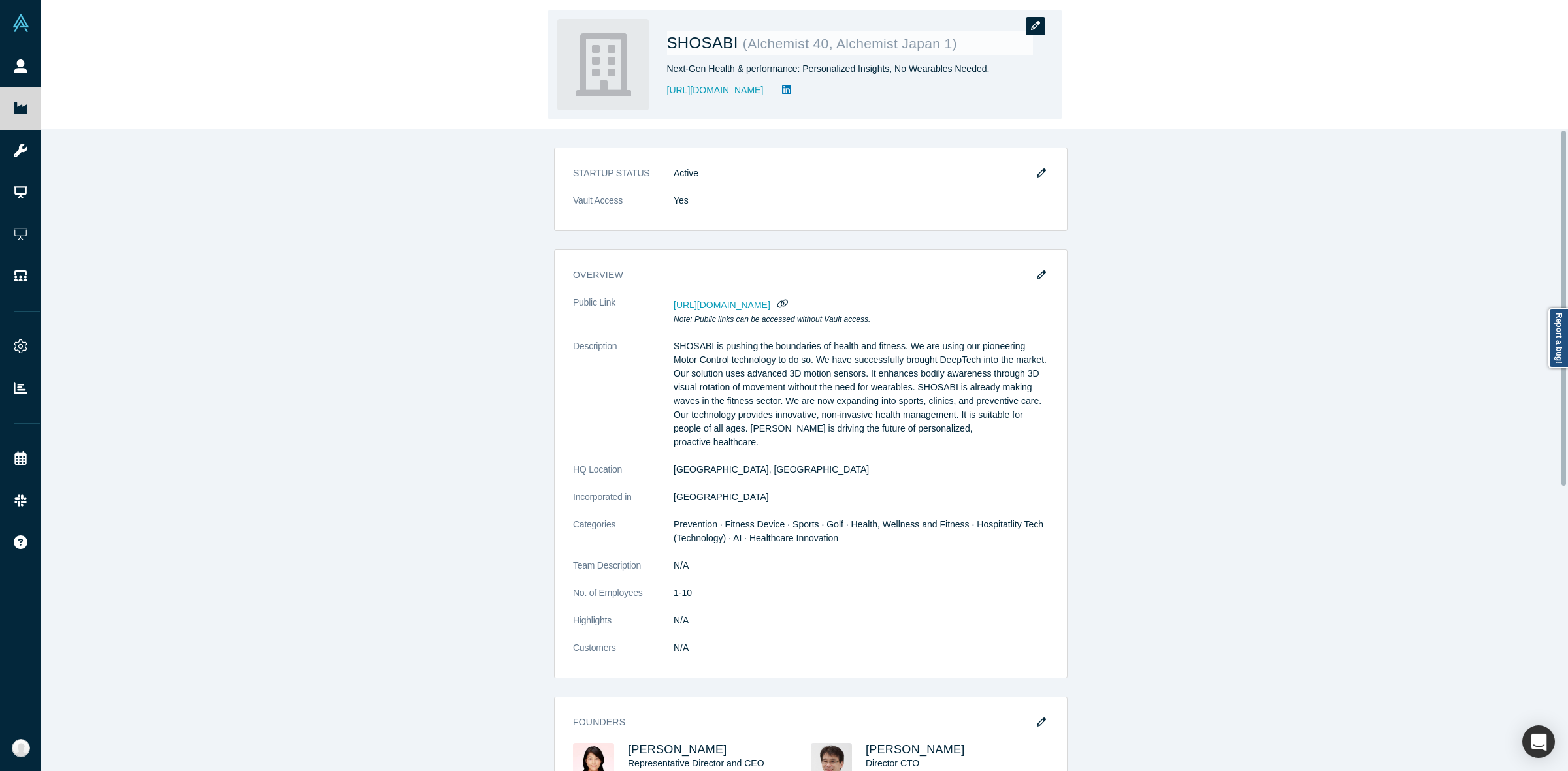
click at [1029, 28] on button "button" at bounding box center [1035, 26] width 19 height 18
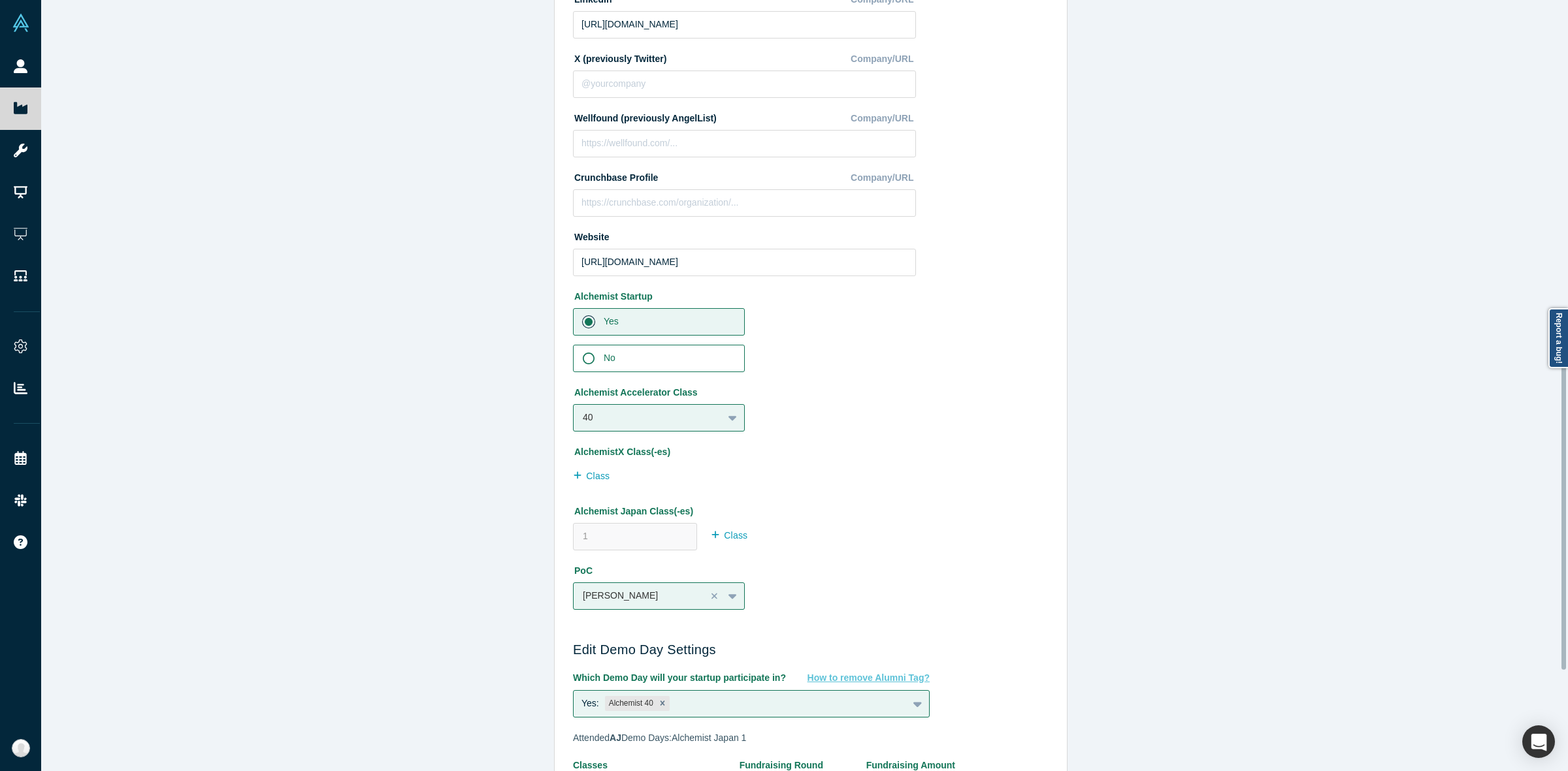
scroll to position [734, 0]
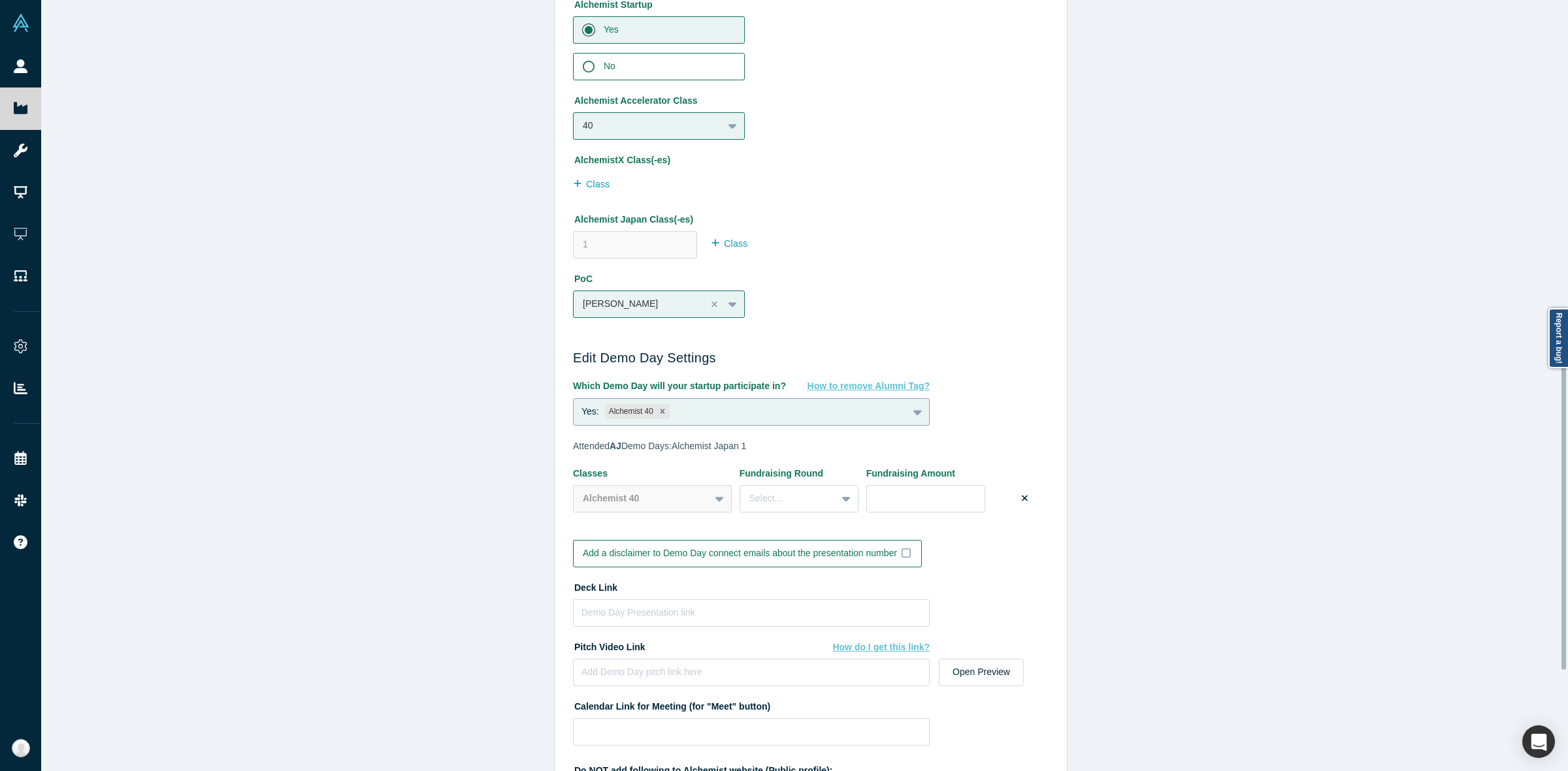
click at [915, 409] on icon at bounding box center [917, 412] width 8 height 13
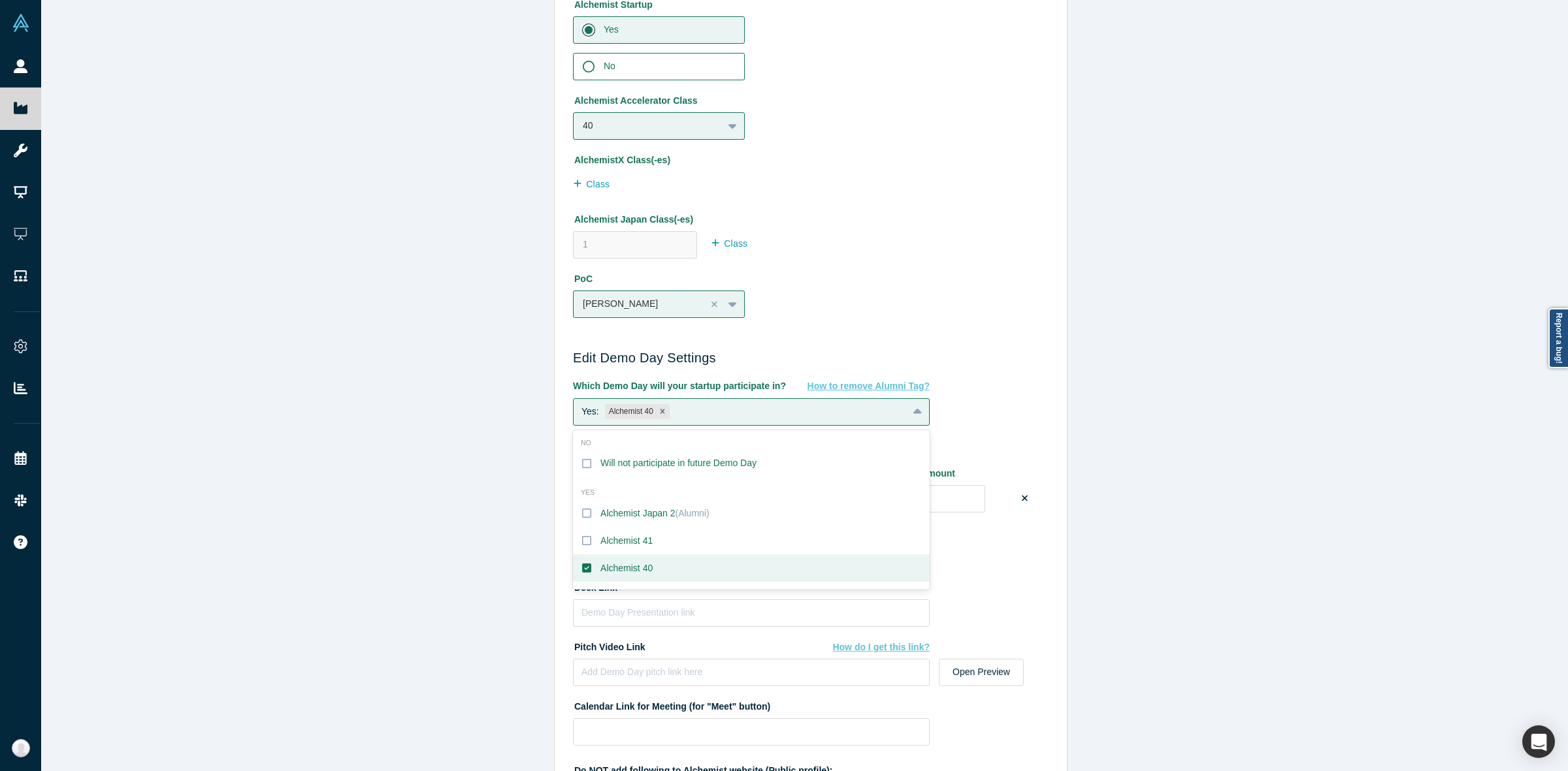
click at [647, 565] on label "Alchemist 40" at bounding box center [751, 568] width 357 height 28
click at [0, 0] on input "Alchemist 40" at bounding box center [0, 0] width 0 height 0
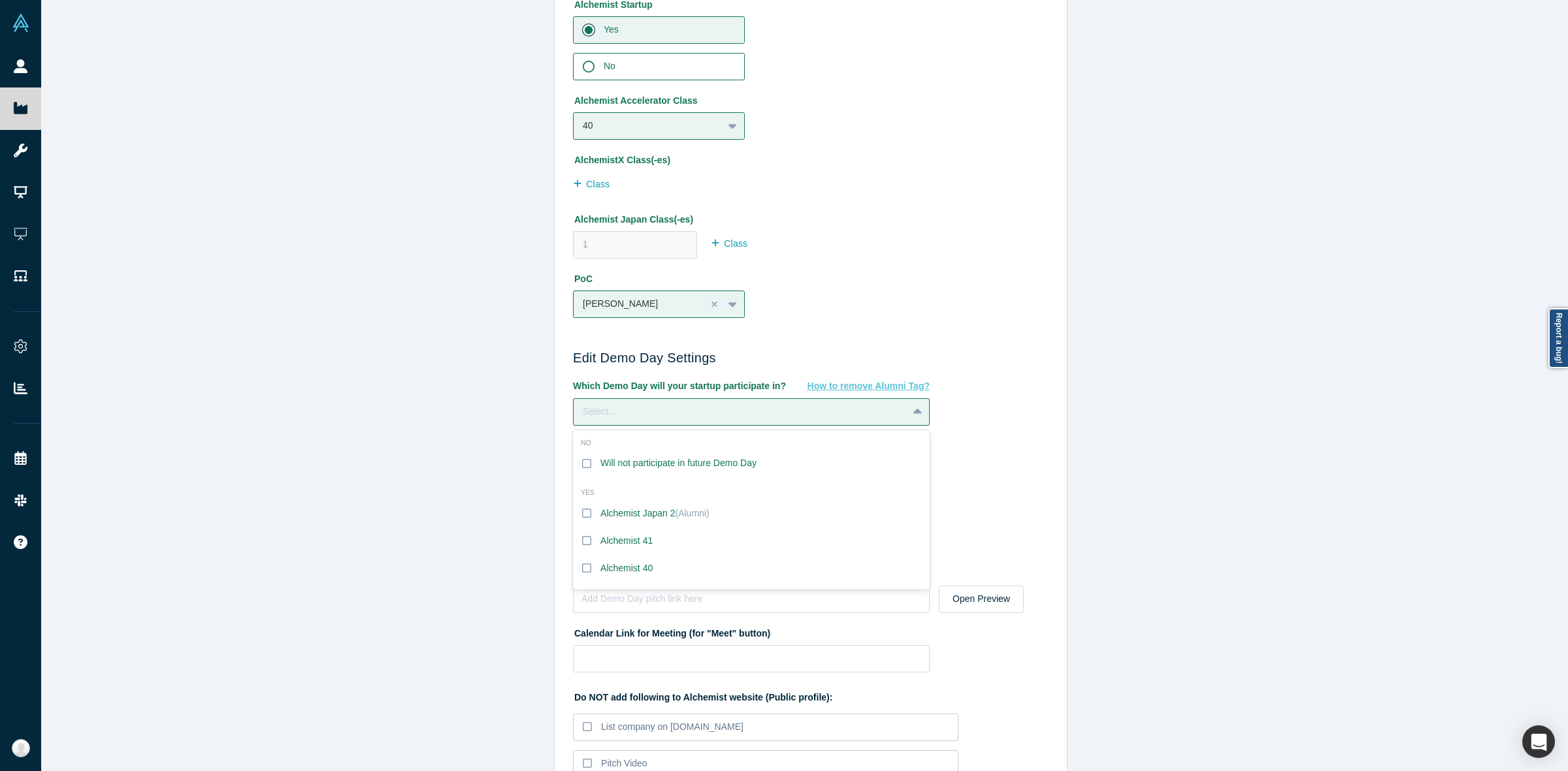
click at [428, 493] on div "Edit Company Profile * Name SHOSABI Name cannot contain emoticons Your current …" at bounding box center [811, 392] width 1540 height 784
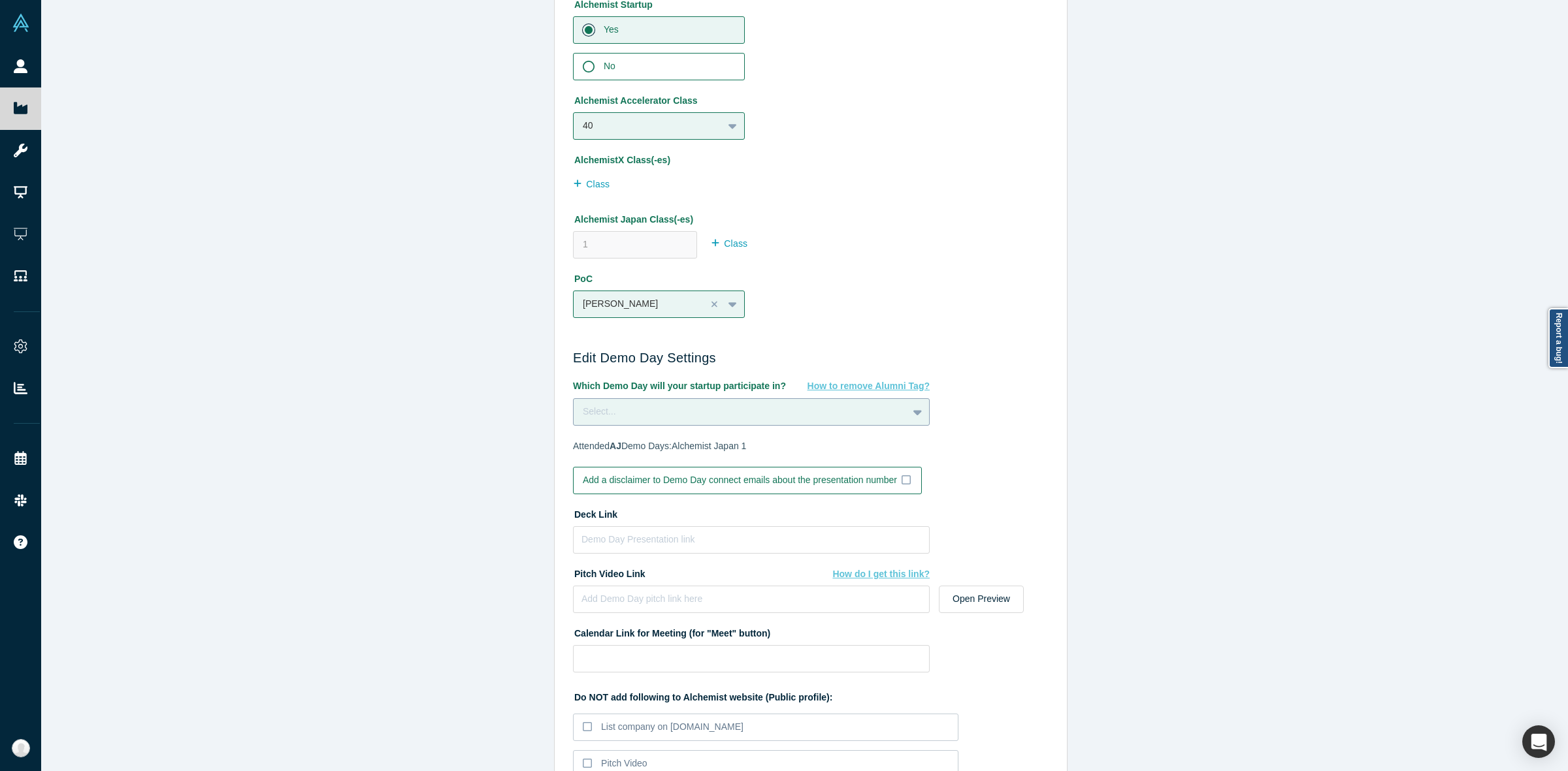
click at [832, 411] on div "Select..." at bounding box center [740, 412] width 316 height 13
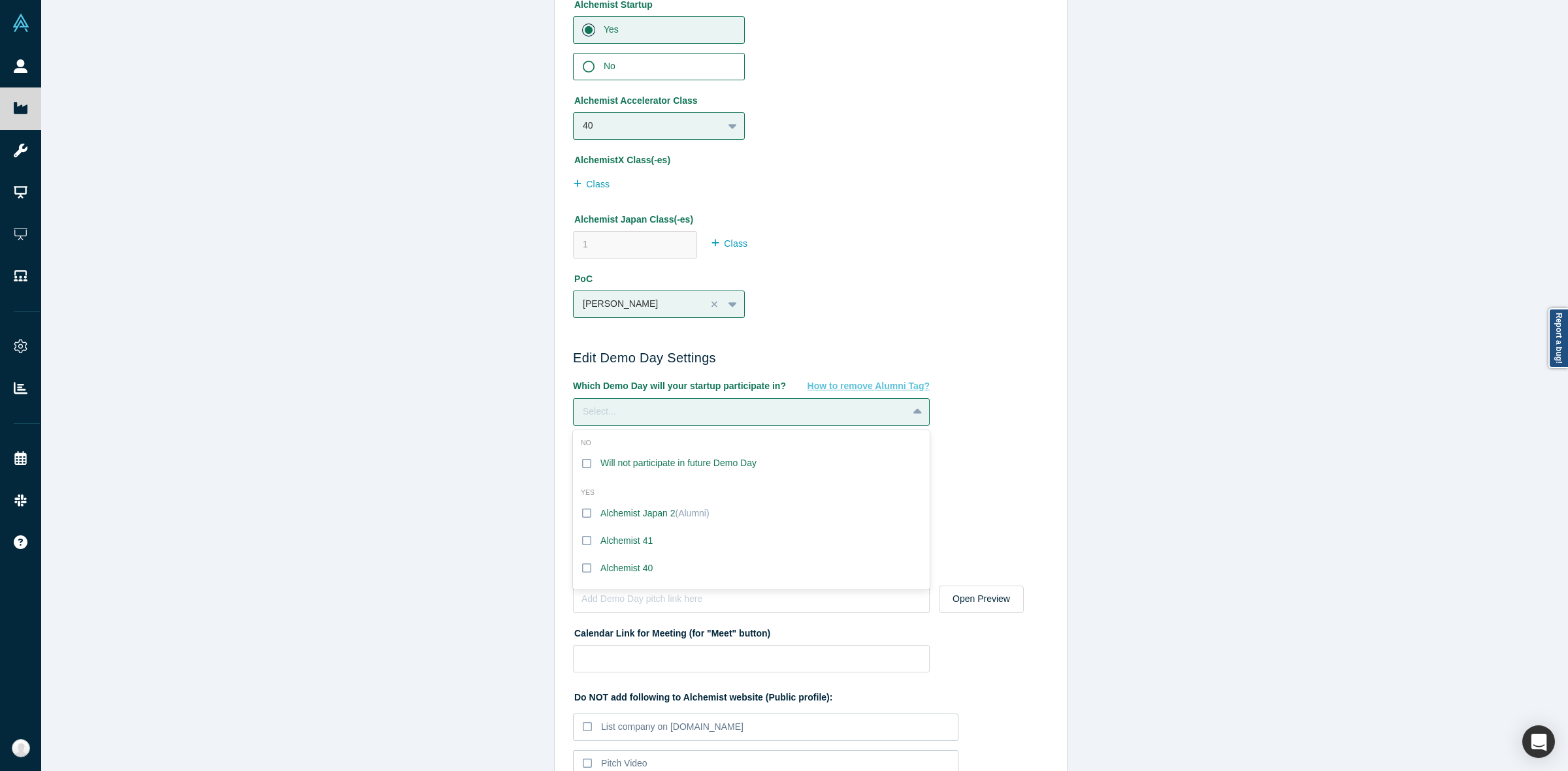
click at [403, 442] on div "Edit Company Profile * Name SHOSABI Name cannot contain emoticons Your current …" at bounding box center [811, 392] width 1540 height 784
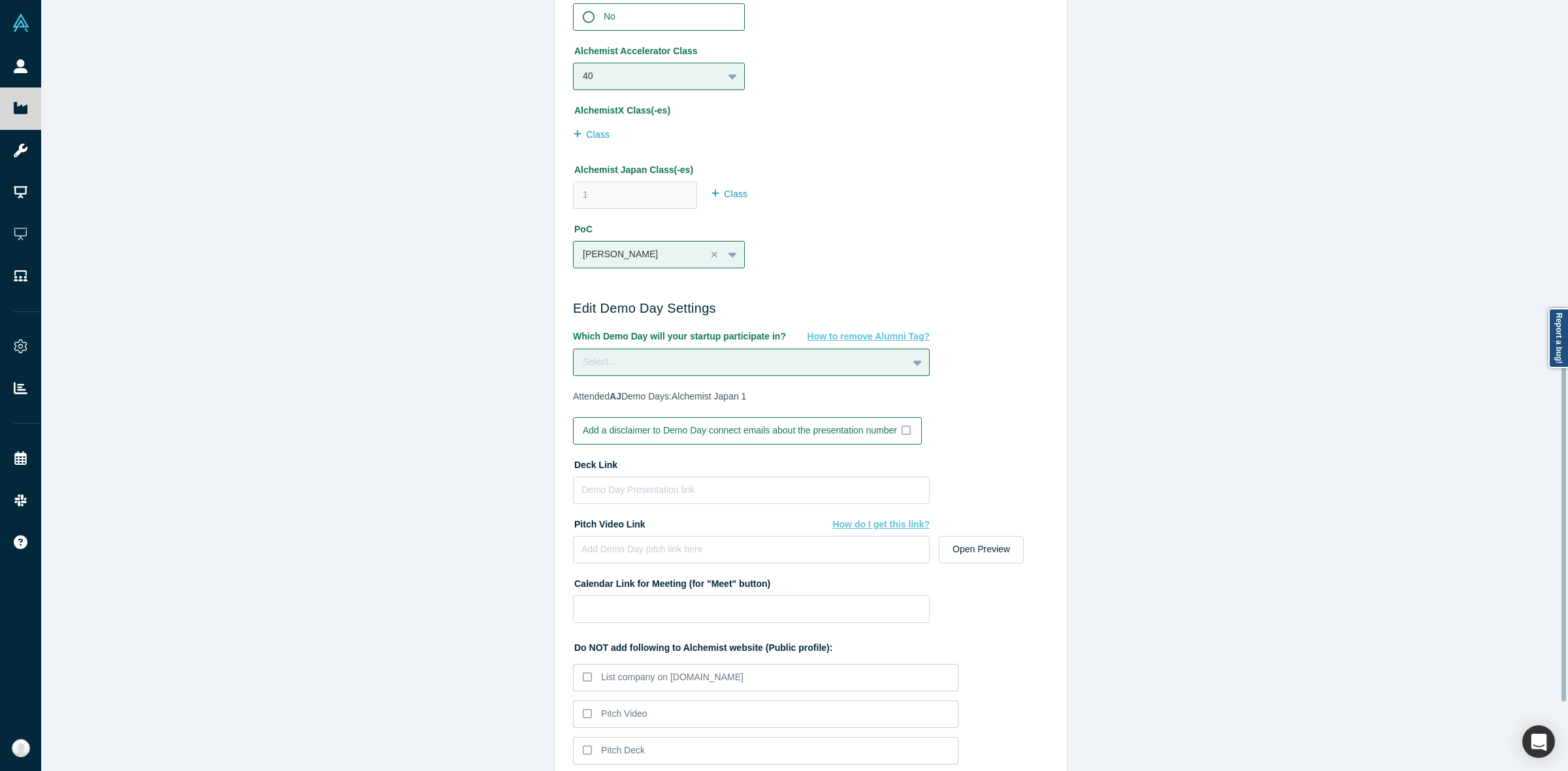
scroll to position [887, 0]
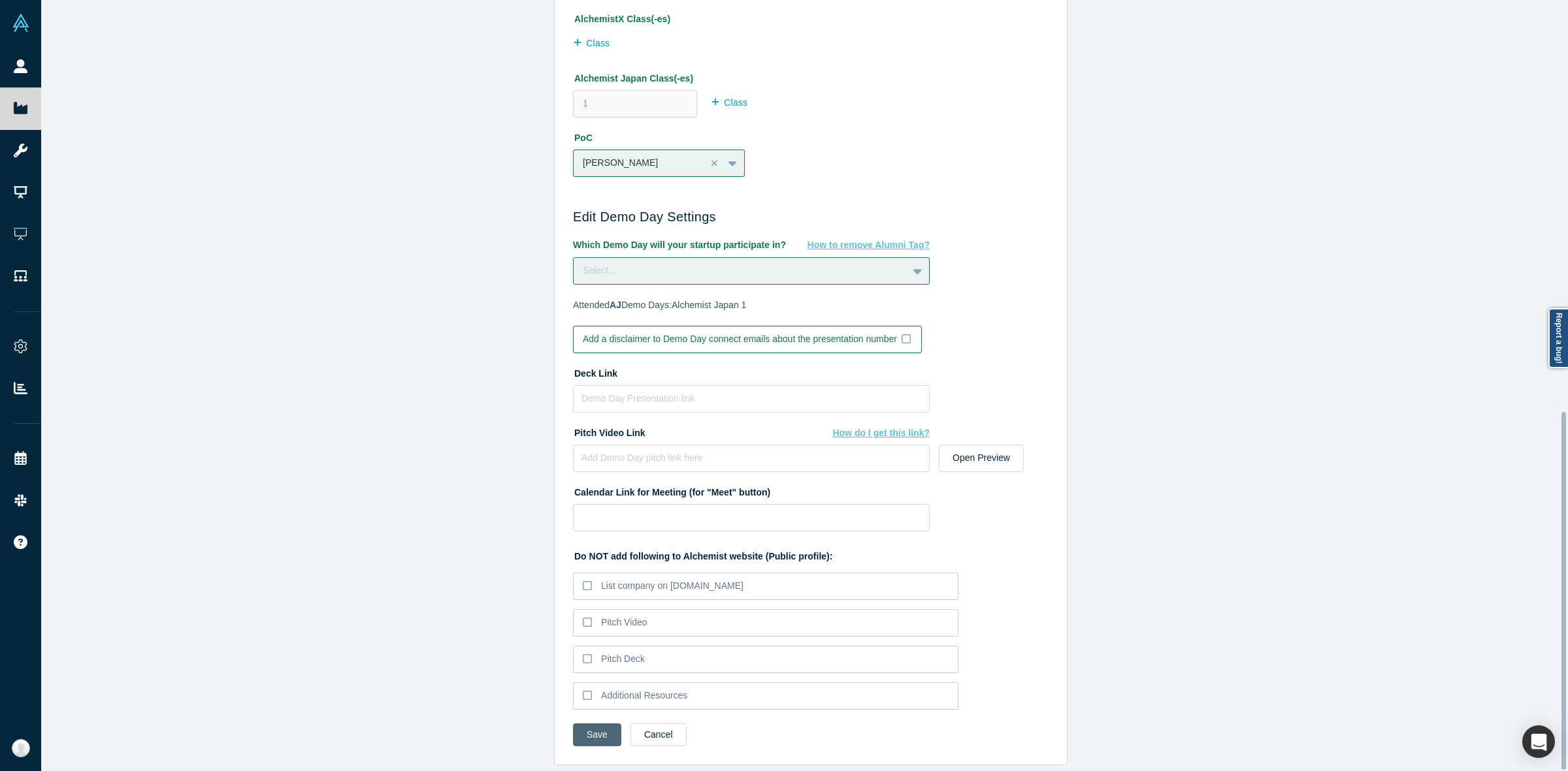
click at [601, 723] on button "Save" at bounding box center [597, 734] width 49 height 23
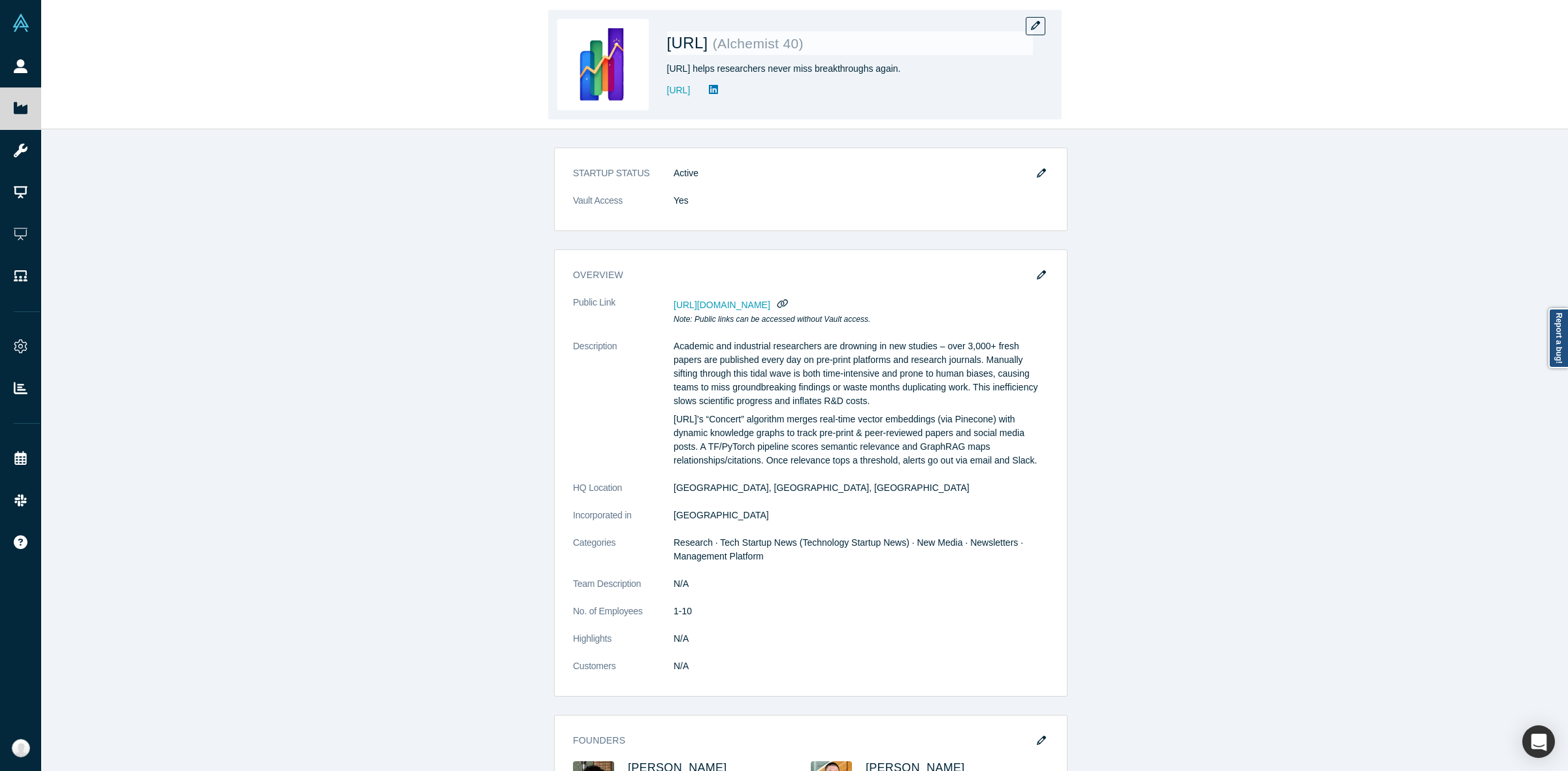
drag, startPoint x: 699, startPoint y: 40, endPoint x: 684, endPoint y: 41, distance: 15.0
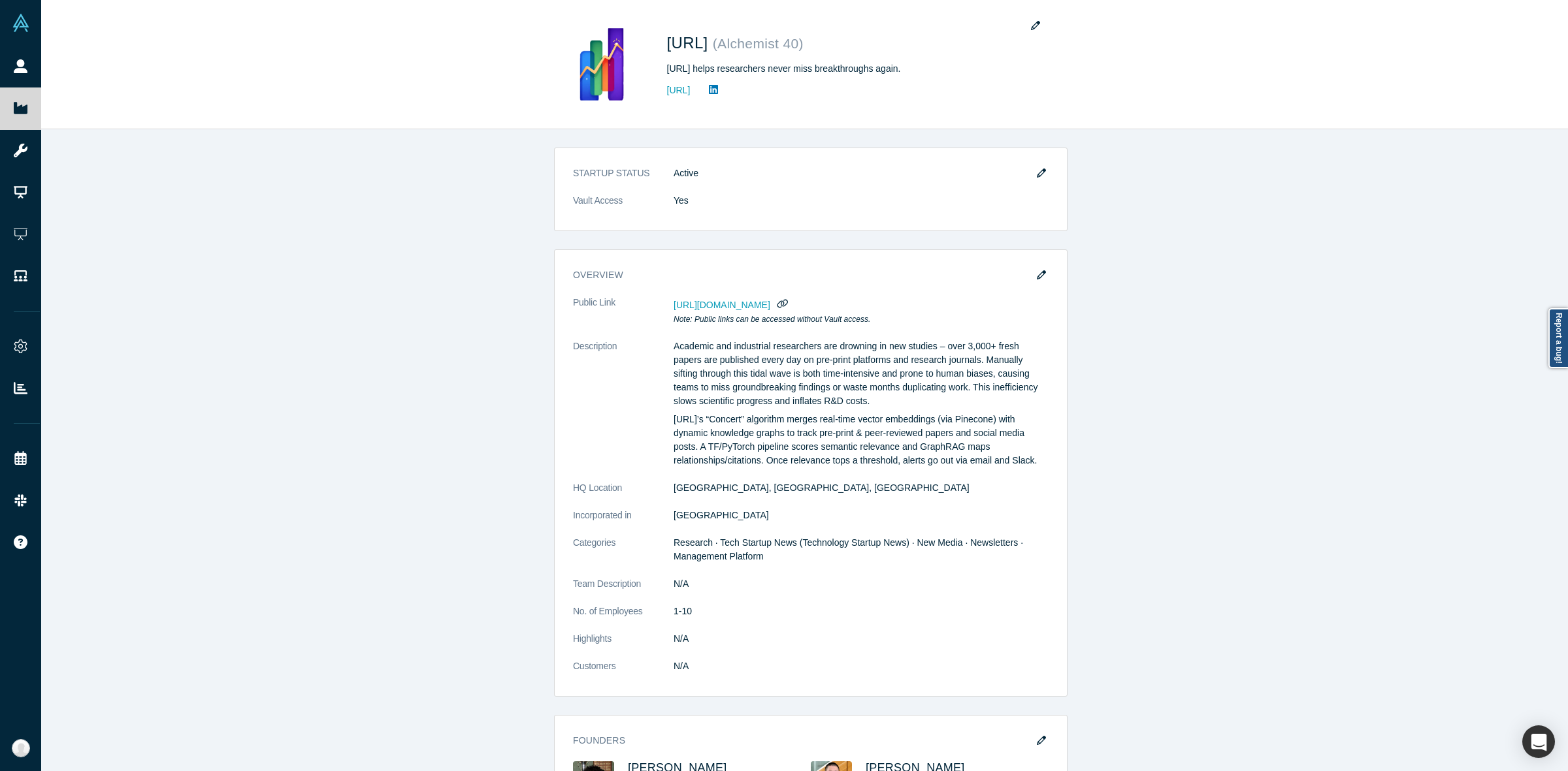
drag, startPoint x: 684, startPoint y: 41, endPoint x: 534, endPoint y: 172, distance: 199.2
click at [530, 172] on div "STARTUP STATUS Active Vault Access Yes overview Public Link https://vault.alche…" at bounding box center [811, 456] width 1540 height 655
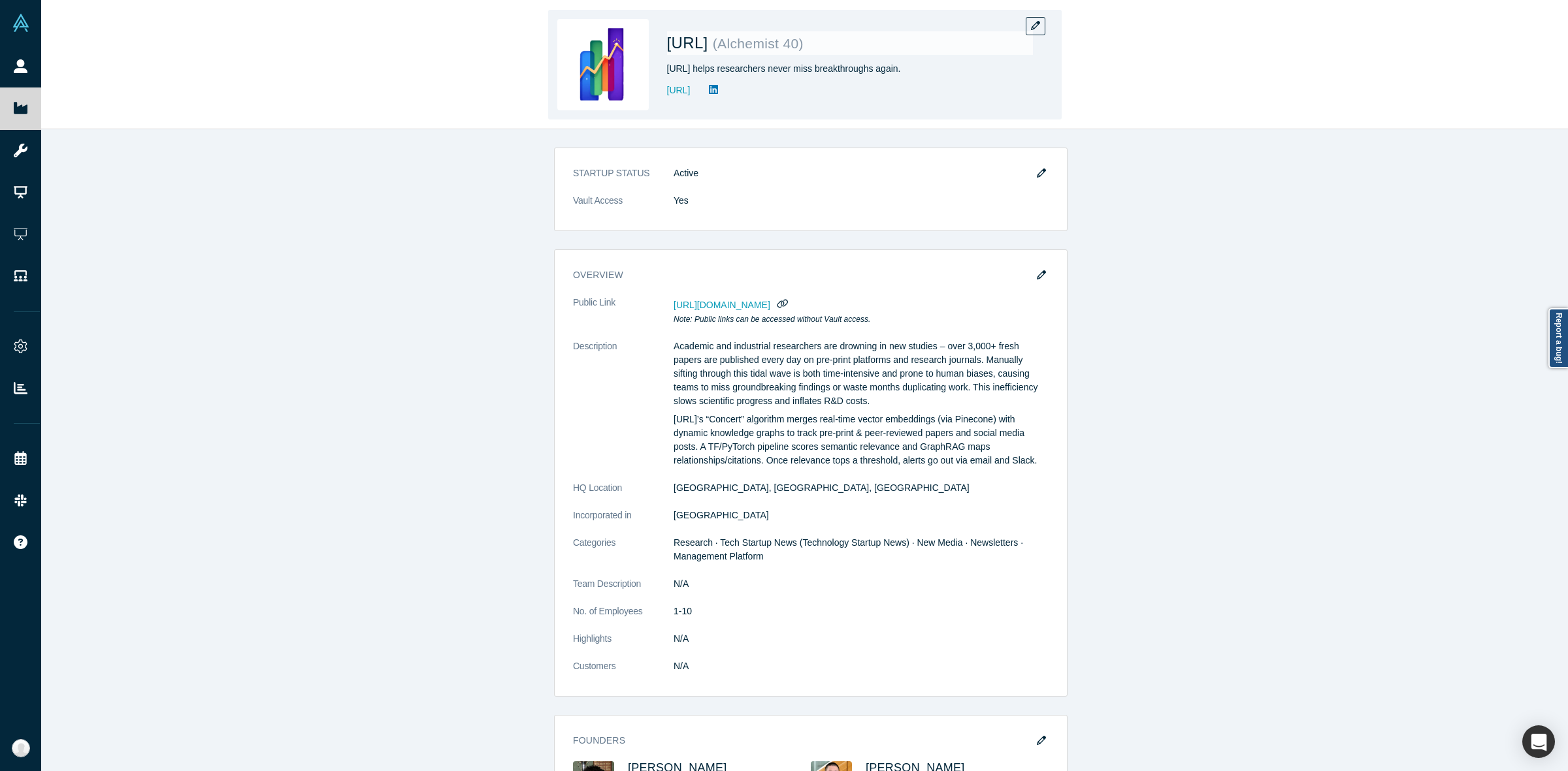
click at [683, 49] on span "Tally.AI" at bounding box center [689, 43] width 46 height 18
click at [1044, 15] on div "Tally.AI ( Alchemist 40 ) Tally.AI helps researchers never miss breakthroughs a…" at bounding box center [804, 64] width 513 height 110
click at [1031, 23] on icon "button" at bounding box center [1035, 25] width 9 height 9
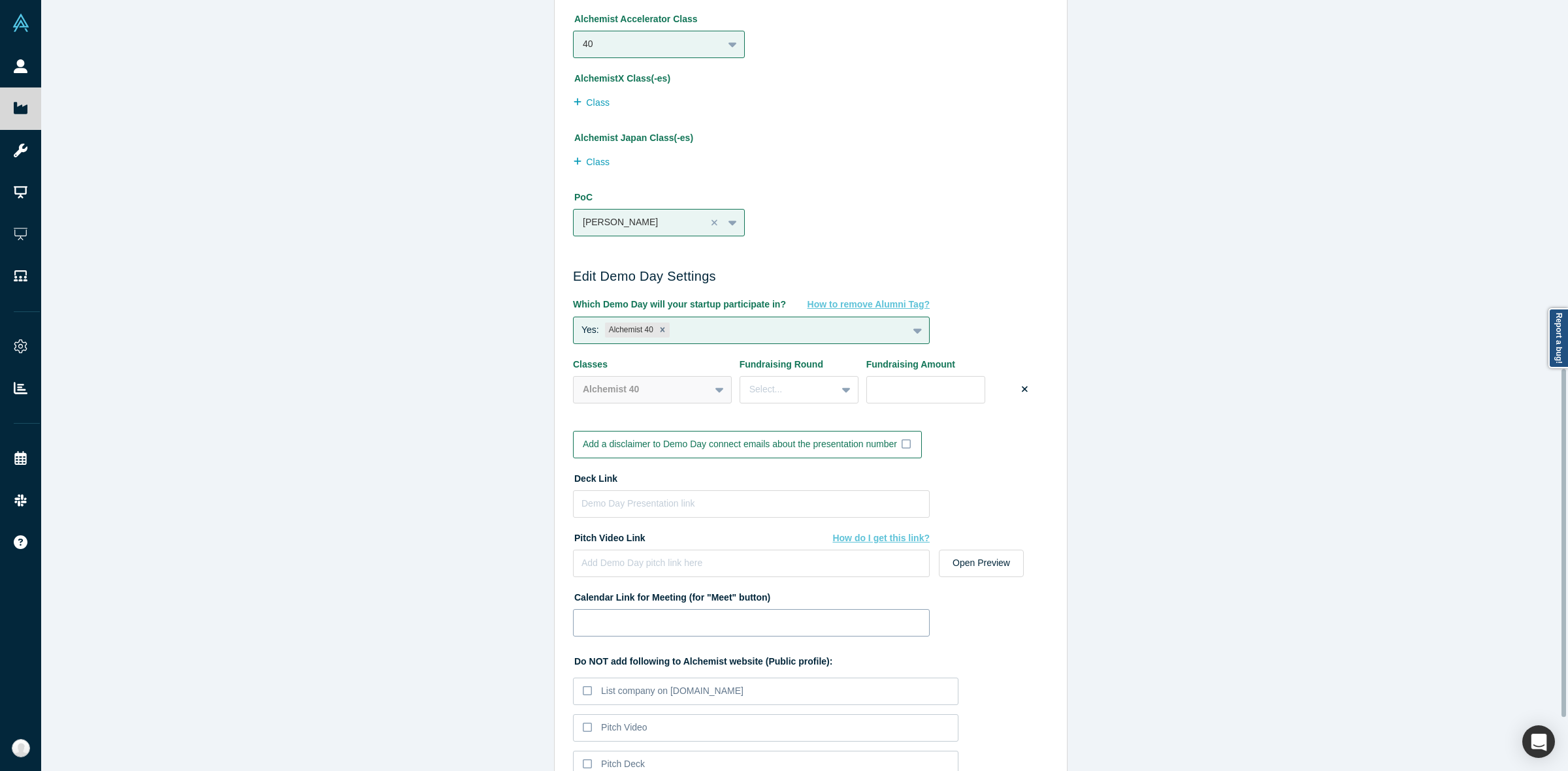
scroll to position [897, 0]
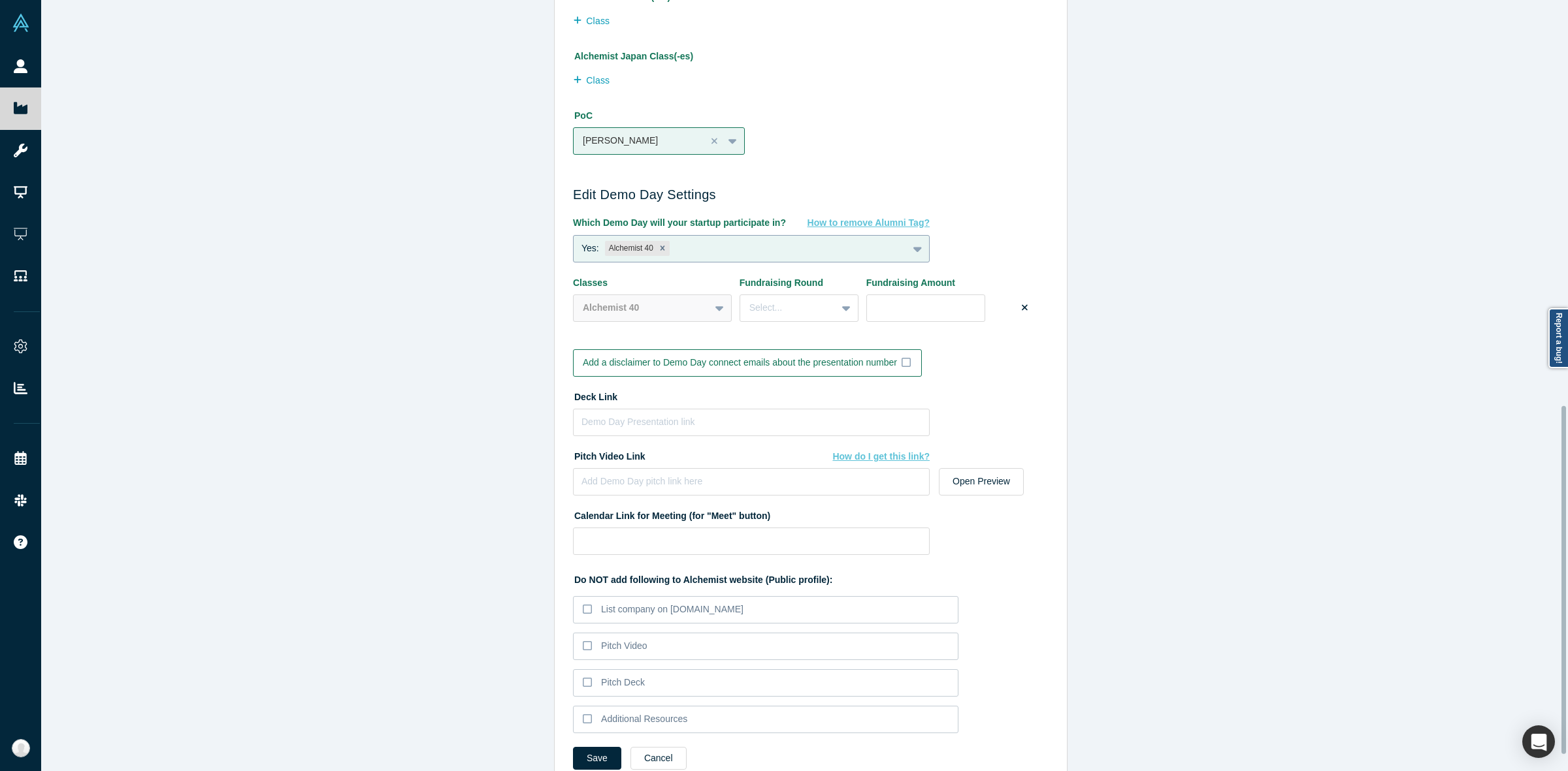
click at [918, 249] on div at bounding box center [918, 249] width 21 height 23
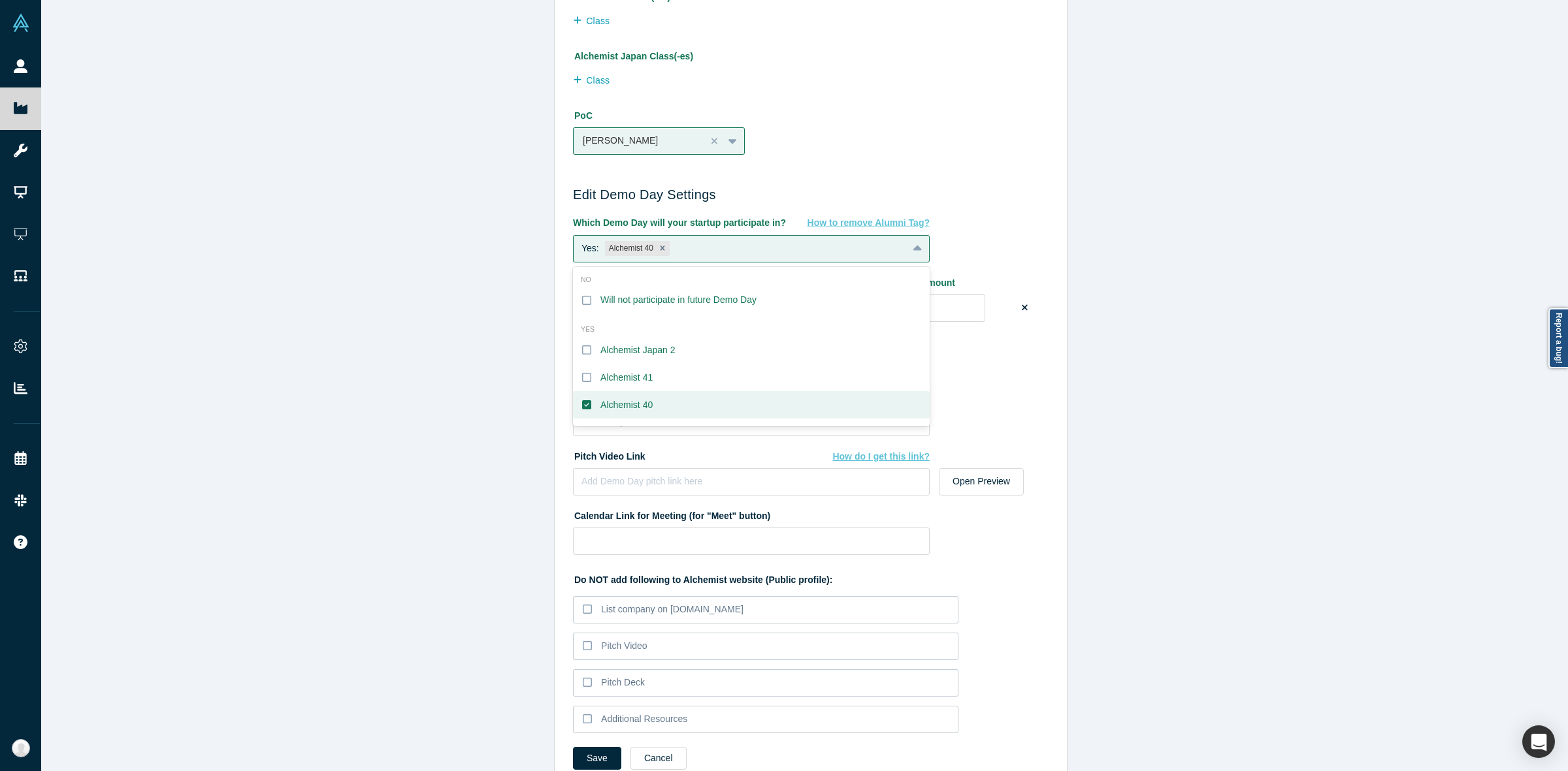
click at [639, 411] on div "Alchemist 40" at bounding box center [627, 405] width 52 height 13
click at [0, 0] on input "Alchemist 40" at bounding box center [0, 0] width 0 height 0
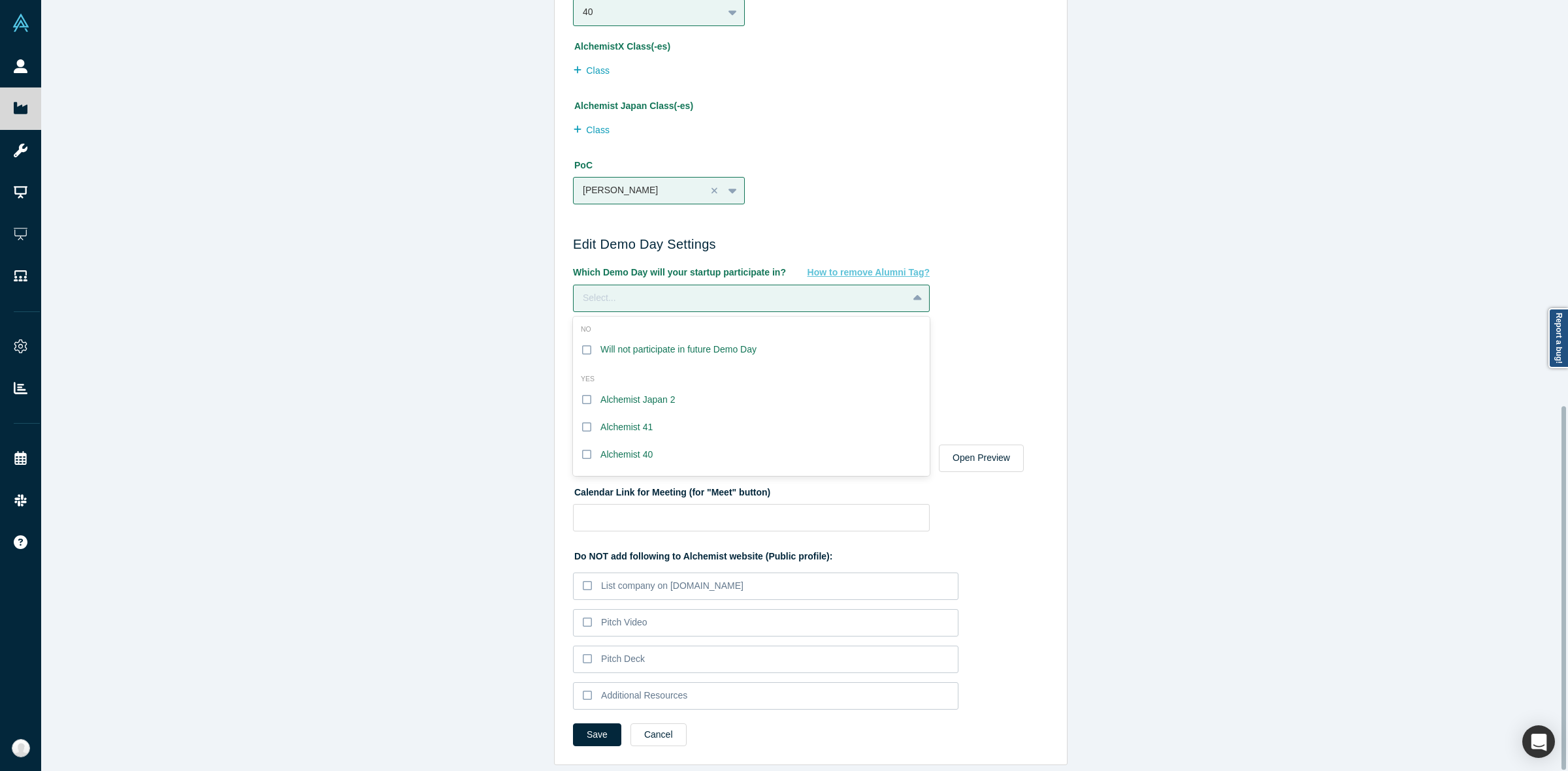
scroll to position [860, 0]
click at [580, 723] on button "Save" at bounding box center [597, 734] width 49 height 23
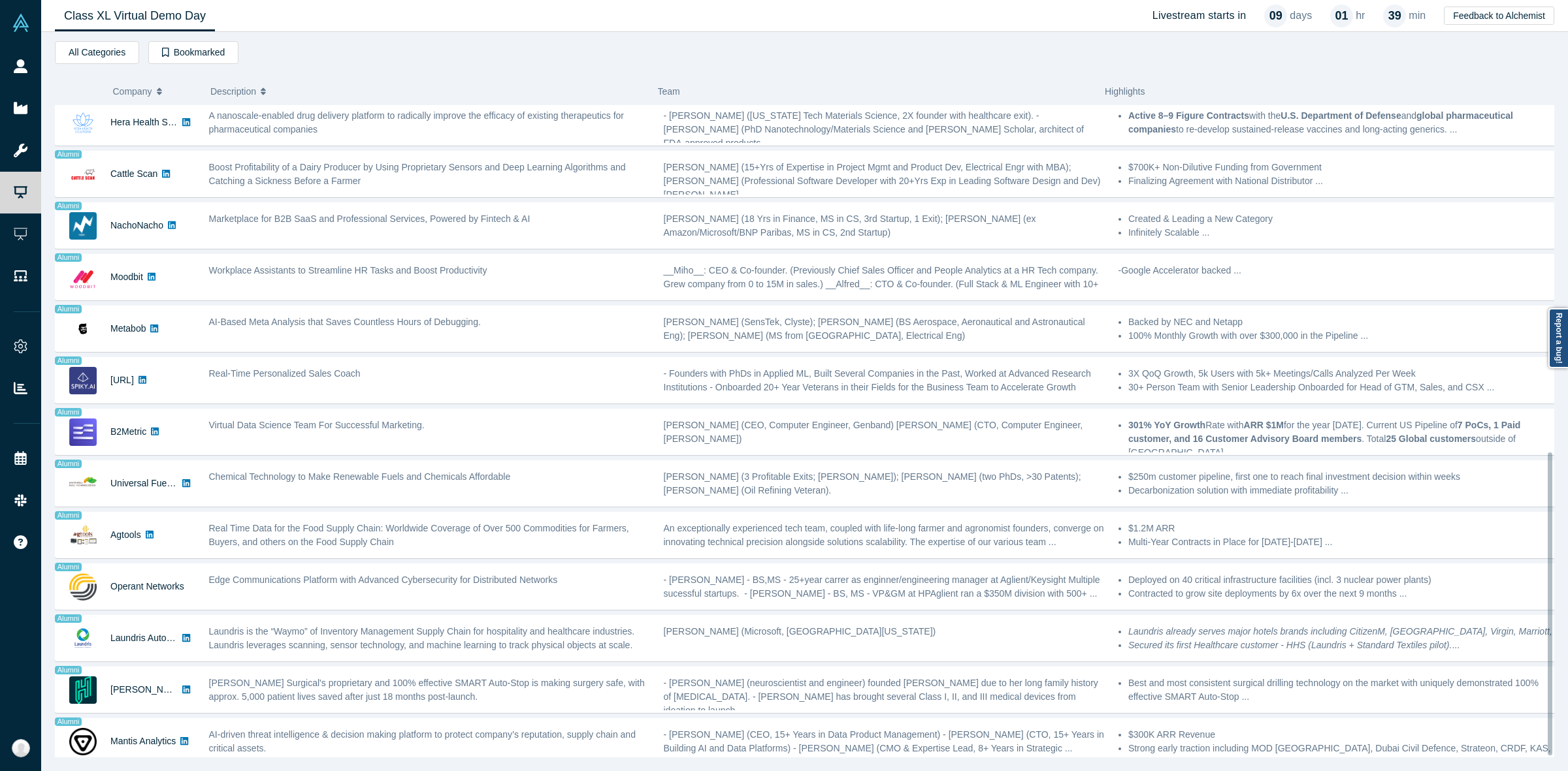
scroll to position [749, 0]
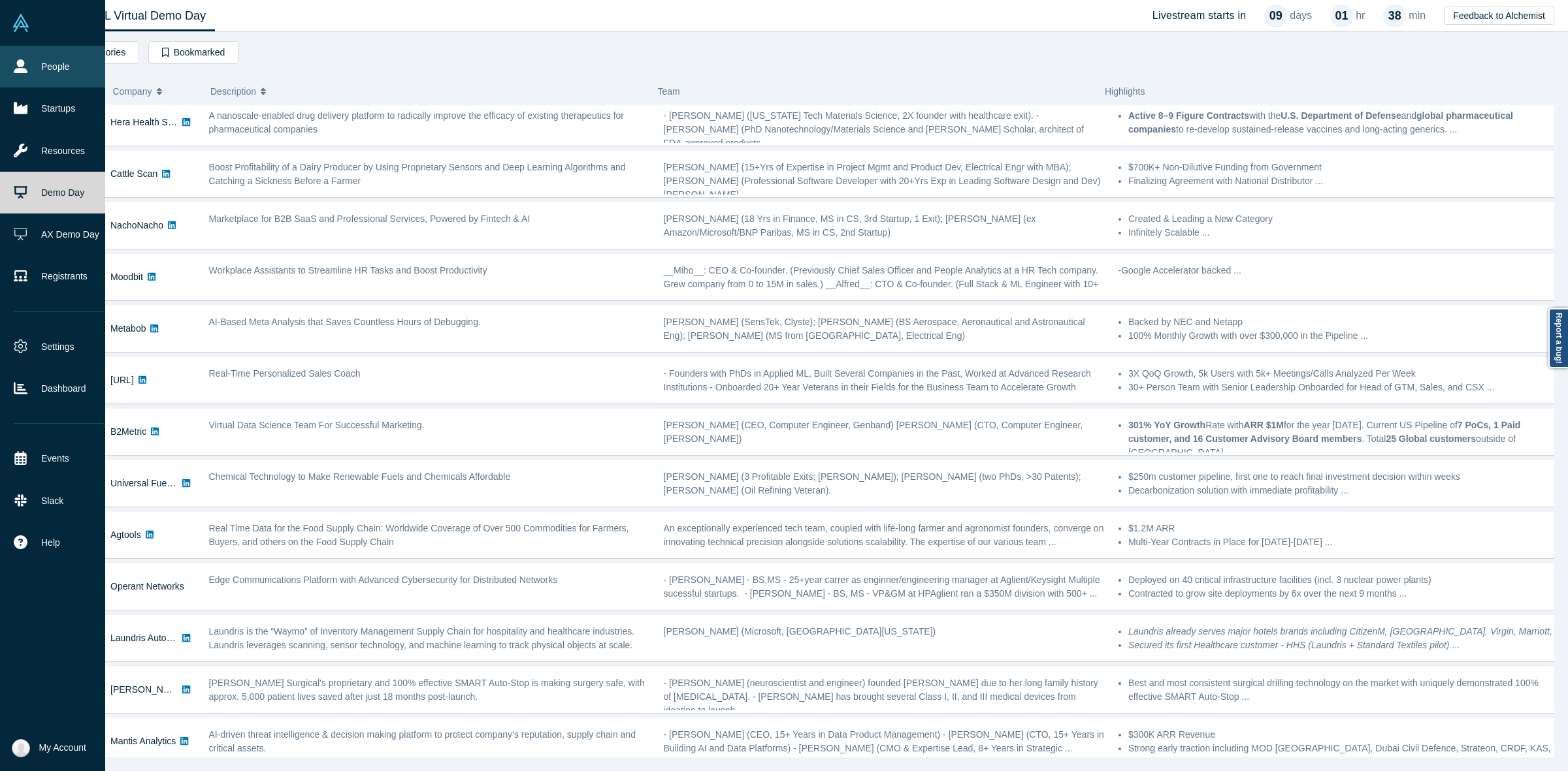
click at [30, 65] on link "People" at bounding box center [59, 67] width 117 height 42
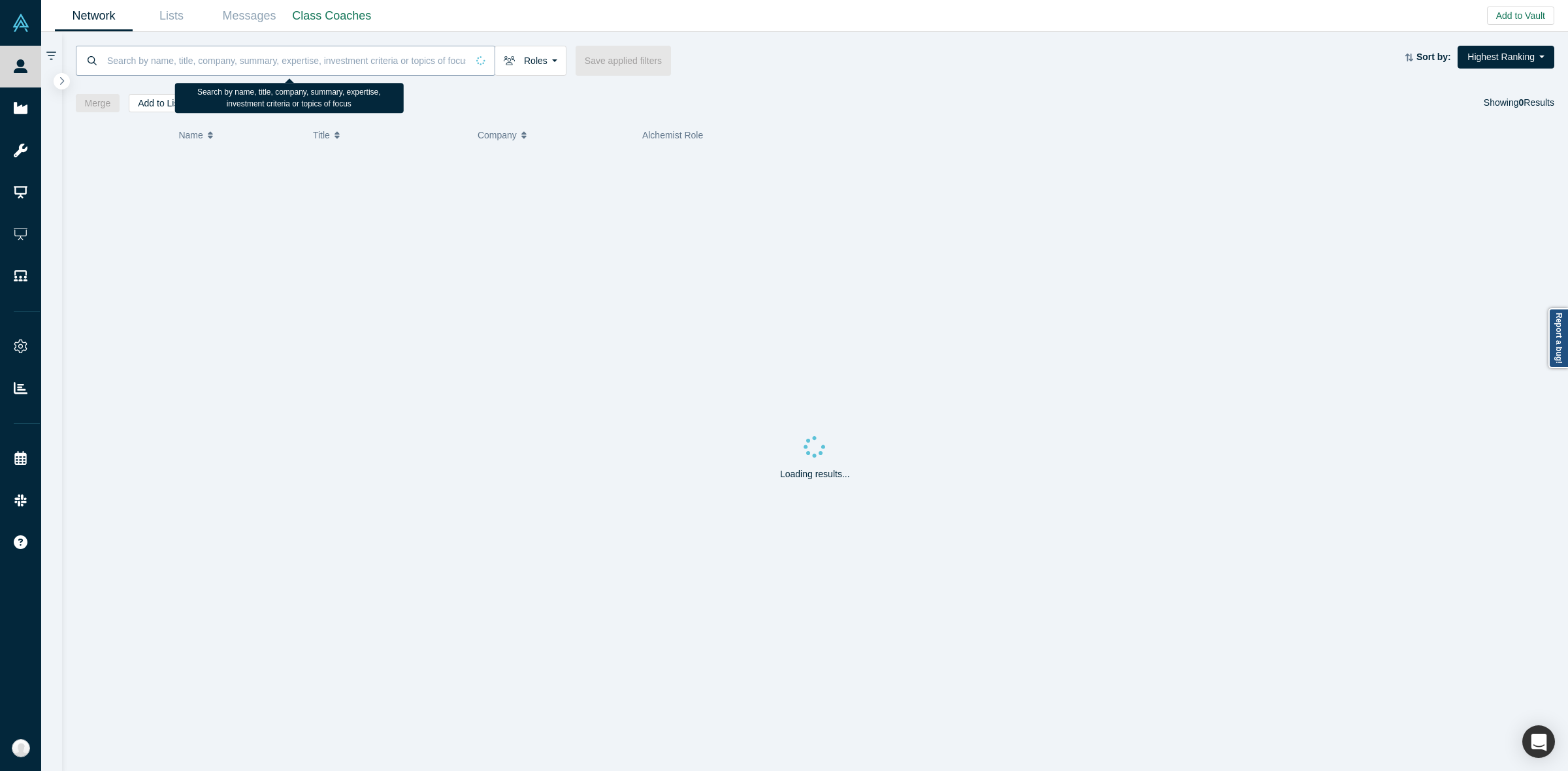
click at [230, 57] on input at bounding box center [286, 60] width 361 height 31
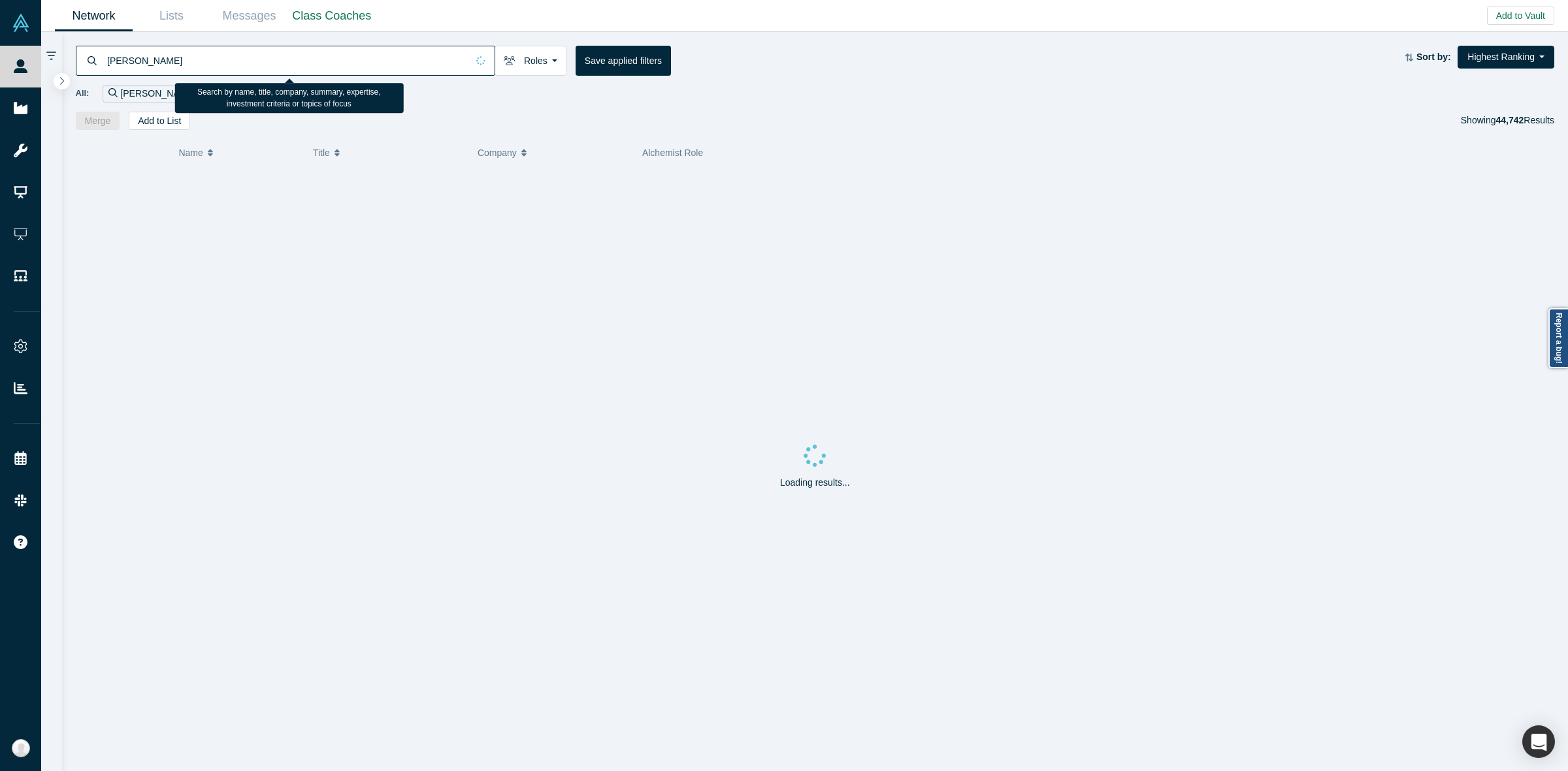
type input "[PERSON_NAME]"
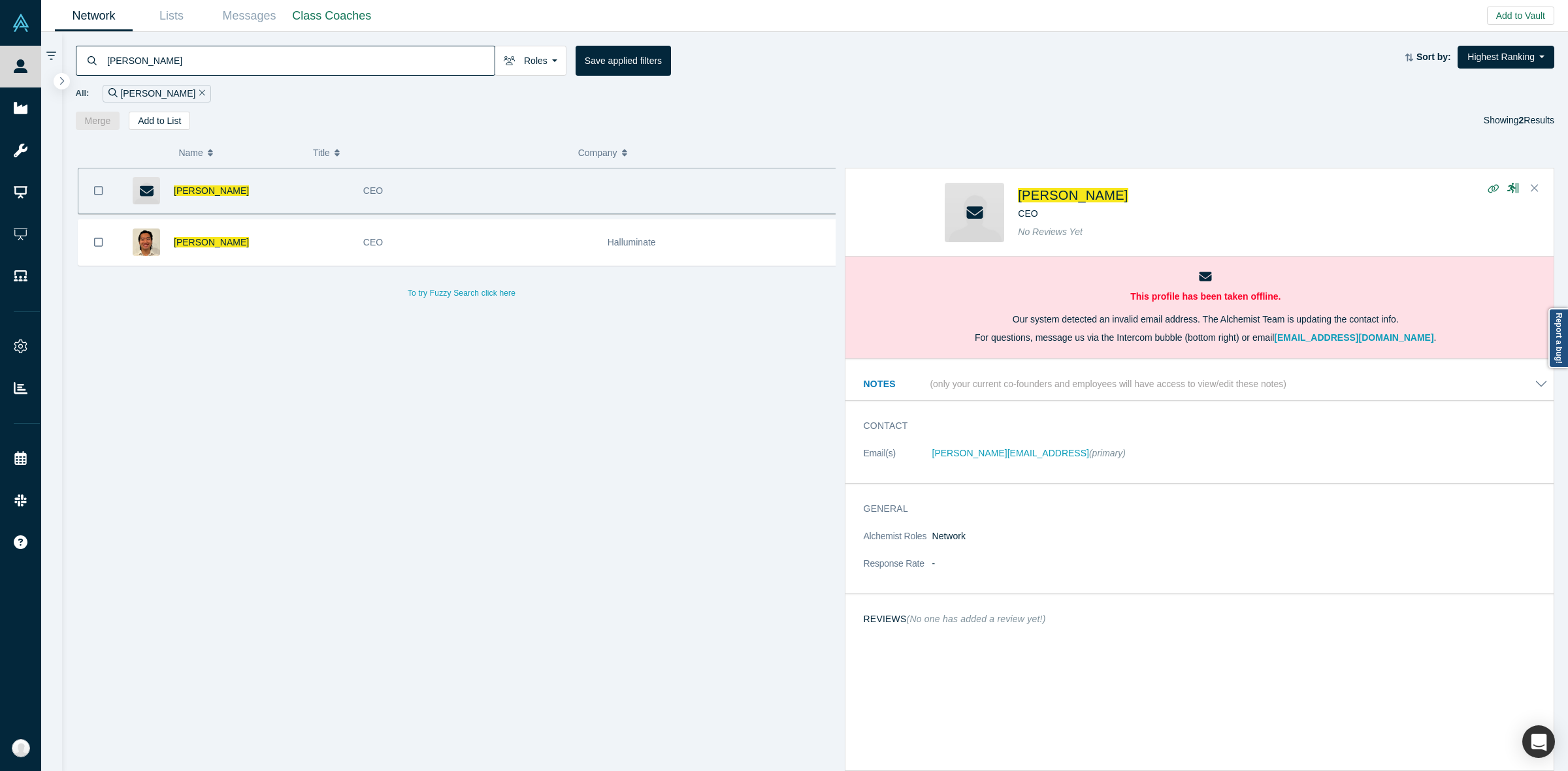
click at [260, 190] on div "Jerry Wu" at bounding box center [261, 191] width 176 height 45
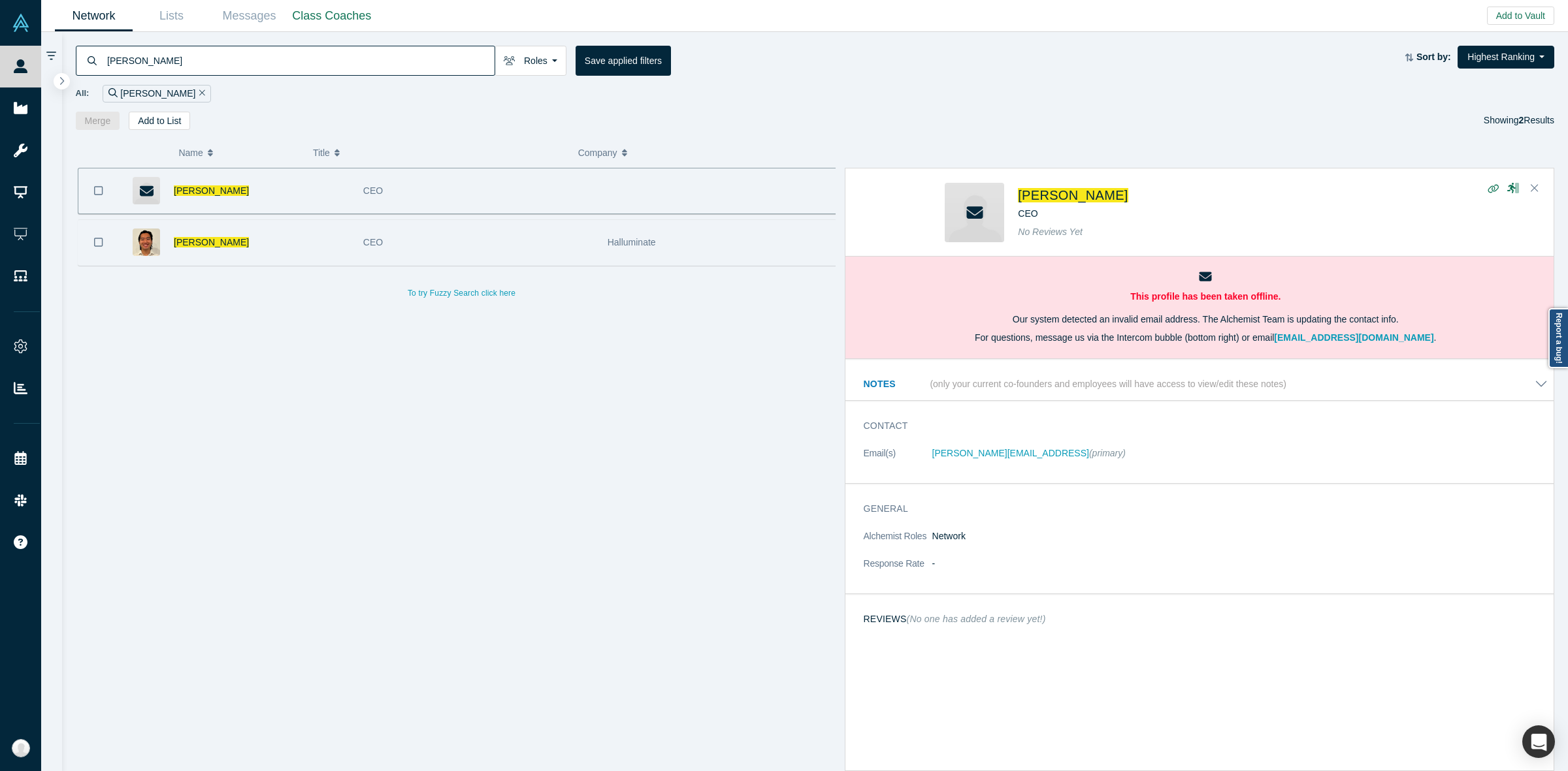
click at [260, 227] on div "Jerry Wu" at bounding box center [261, 243] width 176 height 45
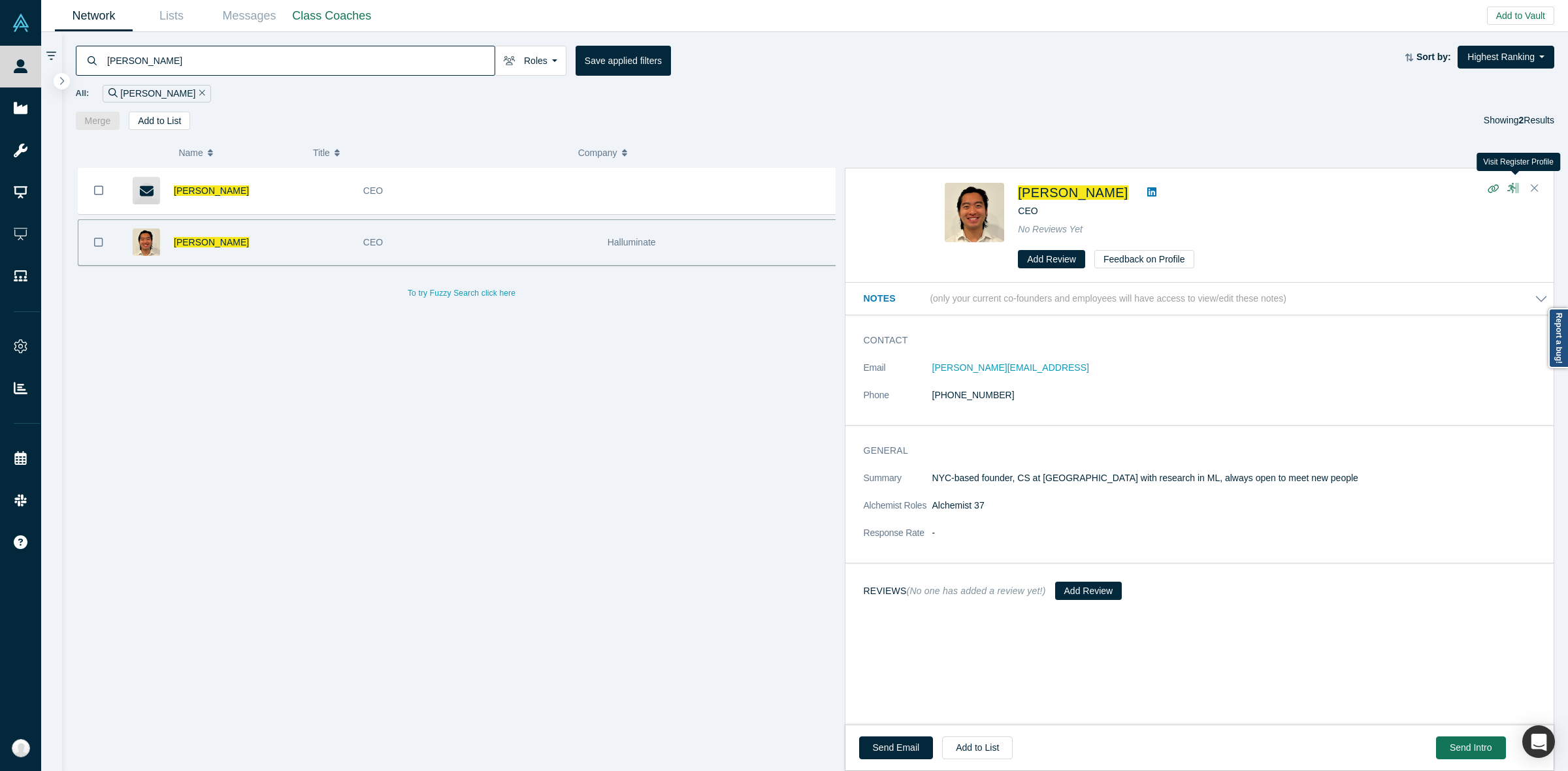
click at [1089, 190] on icon at bounding box center [1514, 188] width 13 height 10
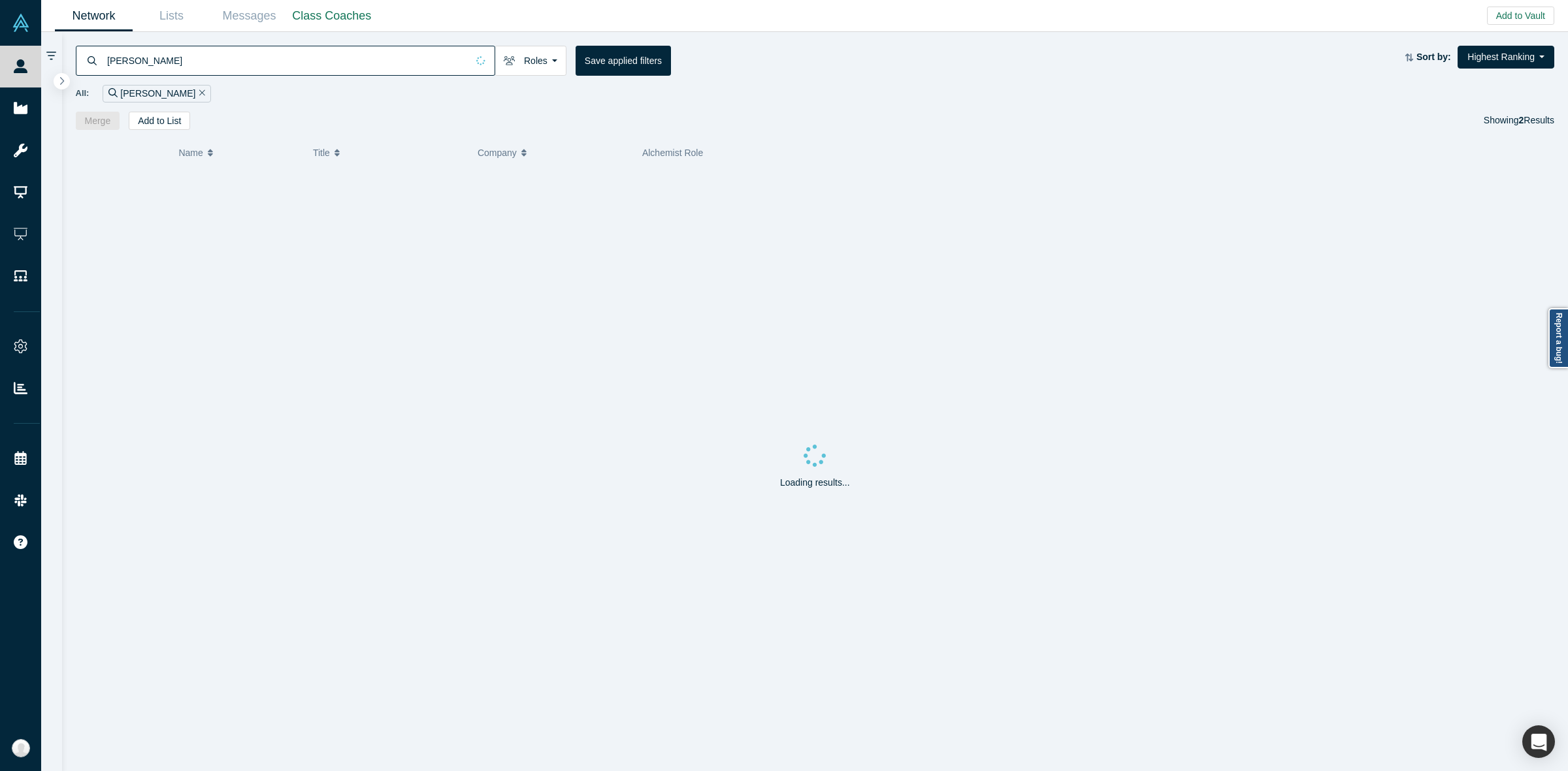
drag, startPoint x: 944, startPoint y: 280, endPoint x: 947, endPoint y: 288, distance: 8.5
click at [946, 286] on div "Loading results..." at bounding box center [815, 470] width 1479 height 604
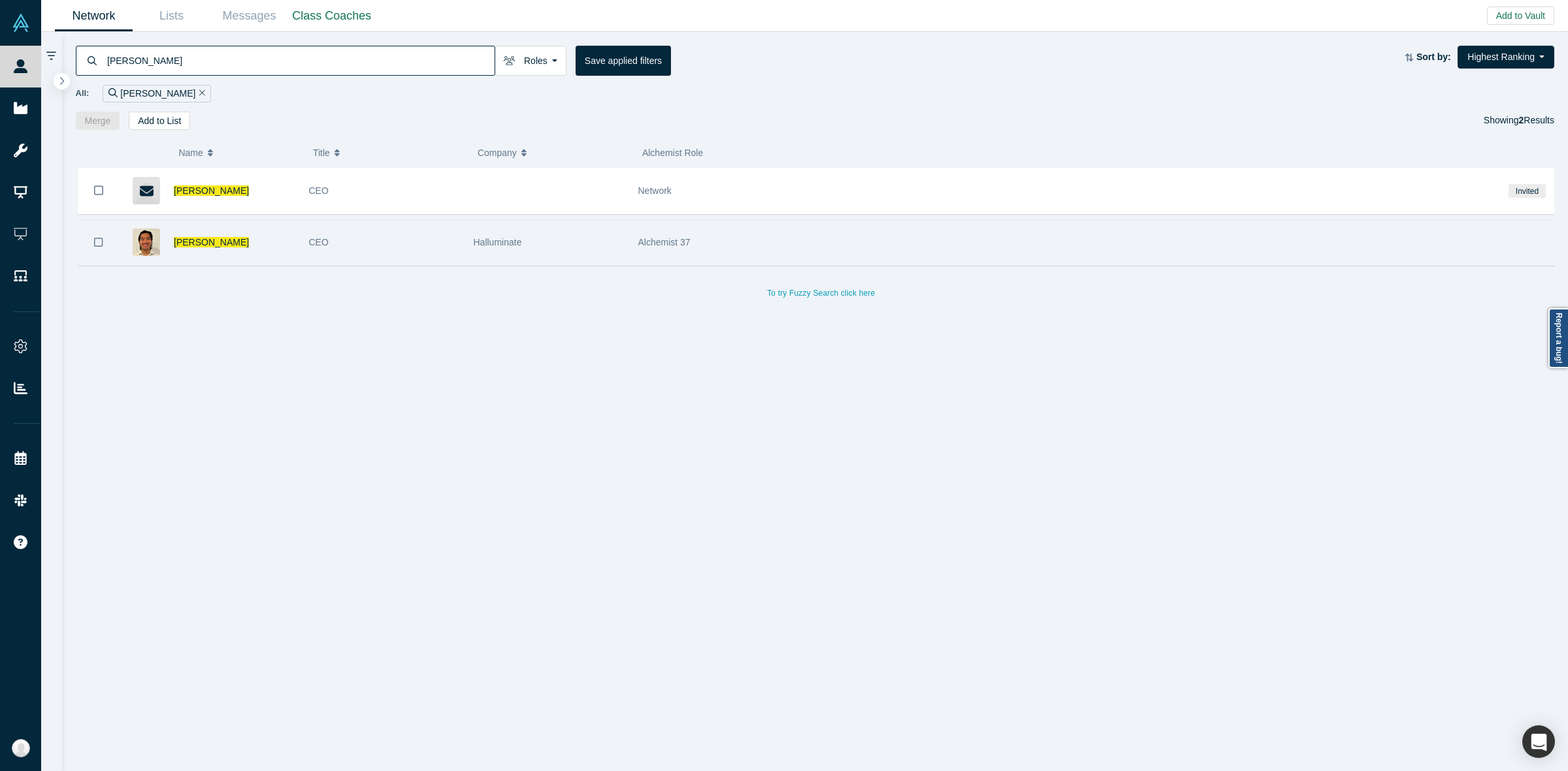
click at [542, 245] on div "Halluminate" at bounding box center [549, 243] width 151 height 45
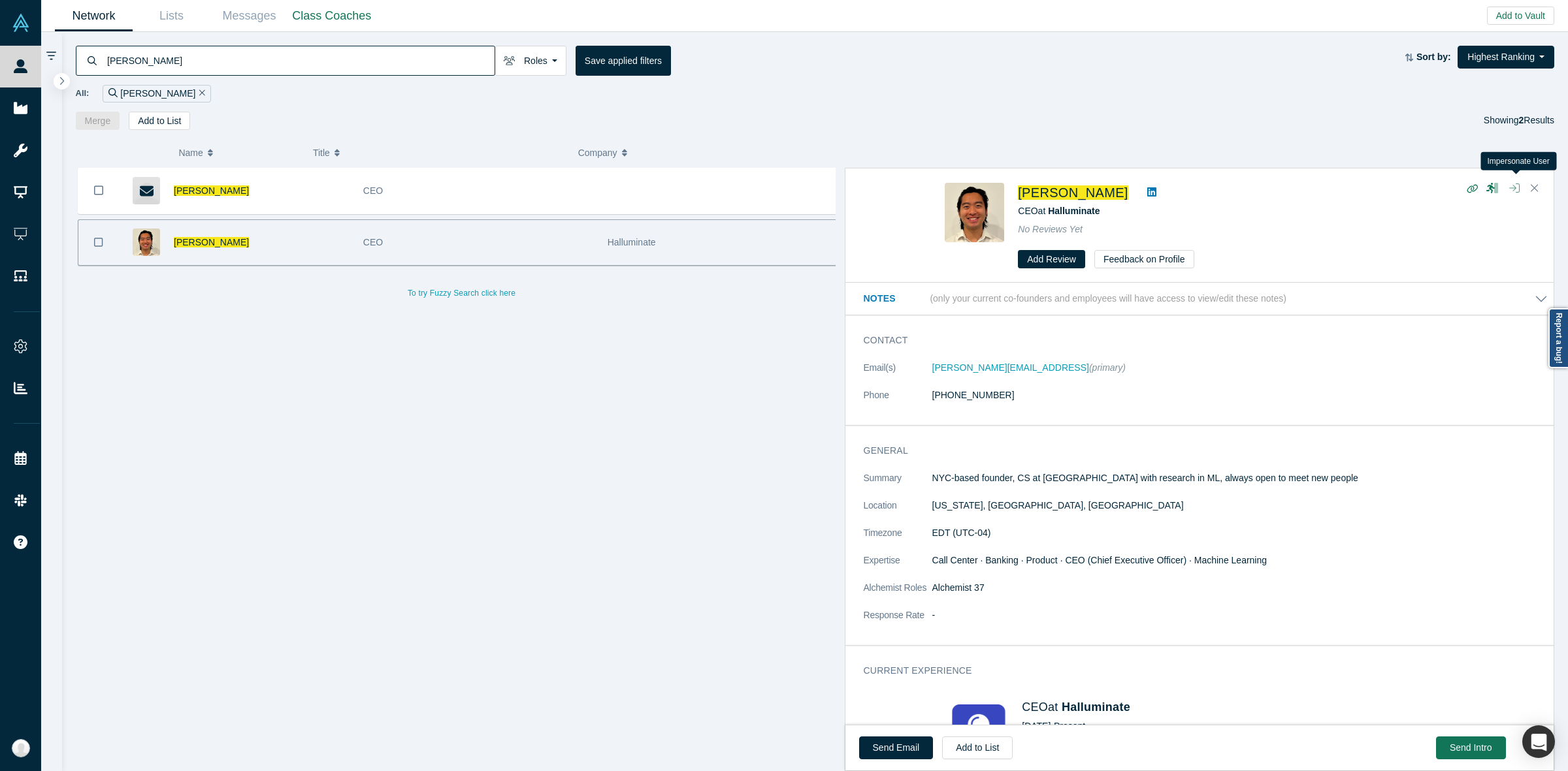
click at [1089, 190] on icon "button" at bounding box center [1514, 188] width 10 height 10
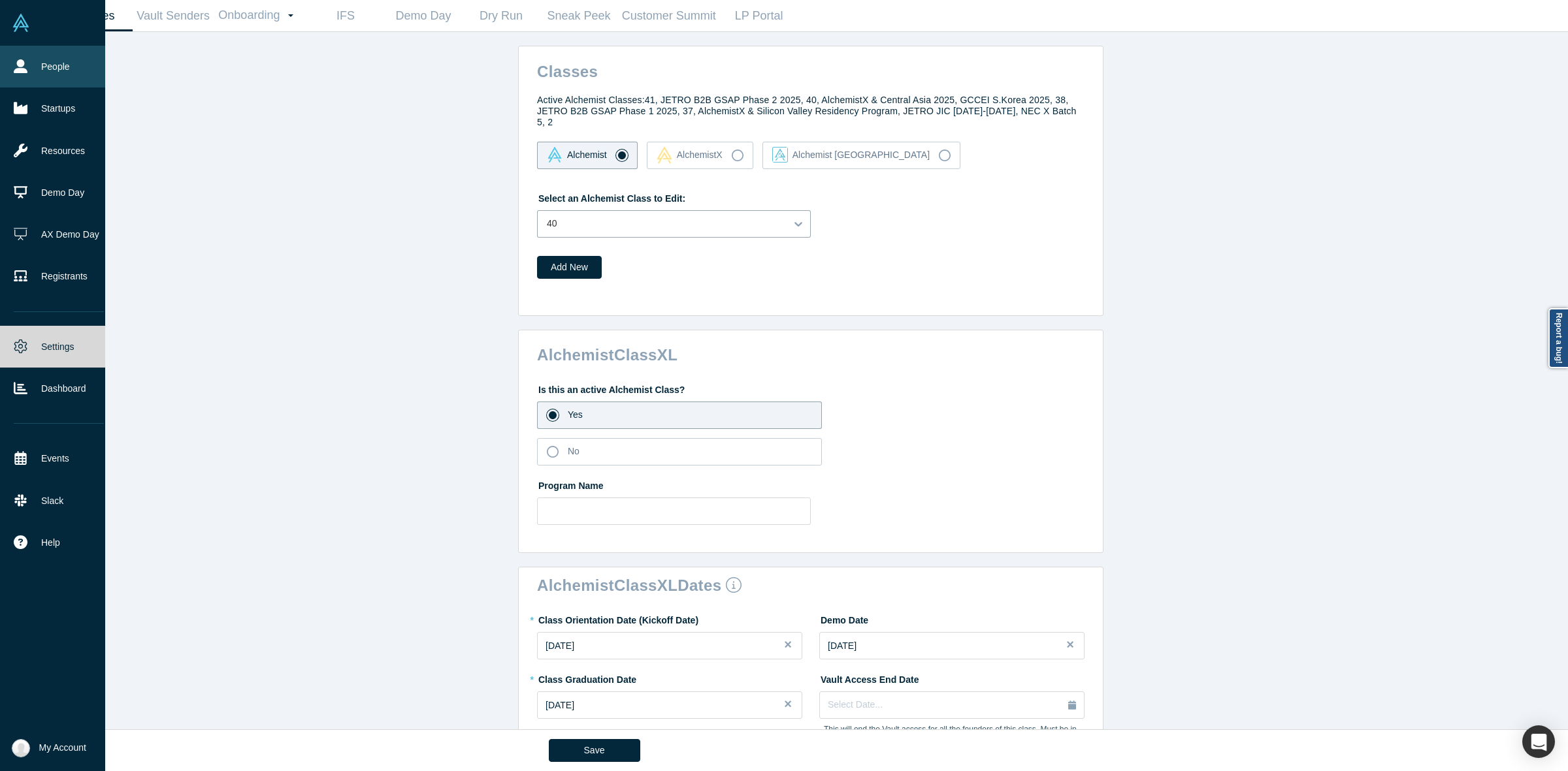
click at [15, 83] on link "People" at bounding box center [59, 67] width 117 height 42
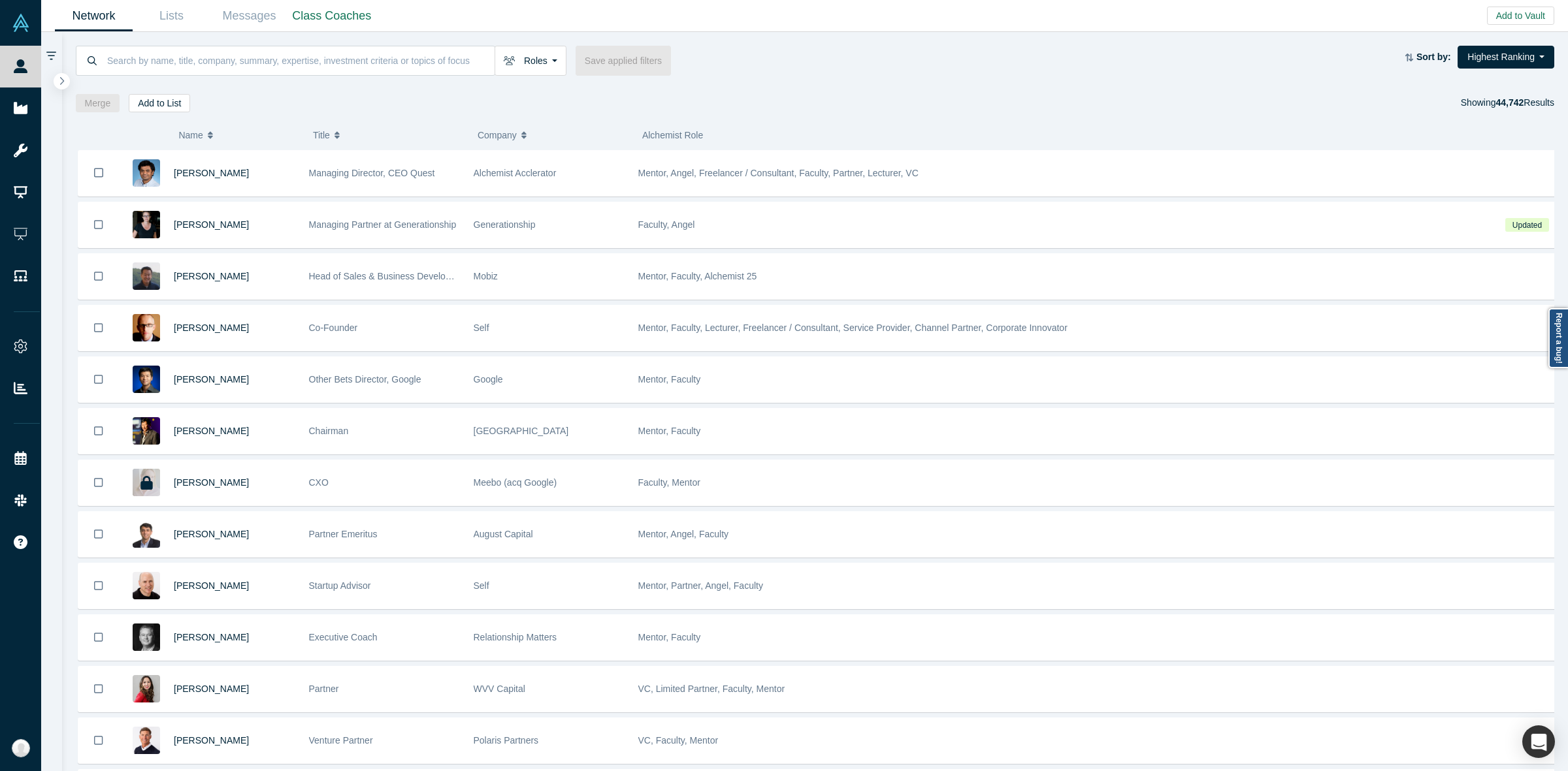
click at [292, 44] on div "Roles Founders Faculty Mentors Alumni Mentor Angels VCs Corporate Innovator Ser…" at bounding box center [815, 72] width 1507 height 80
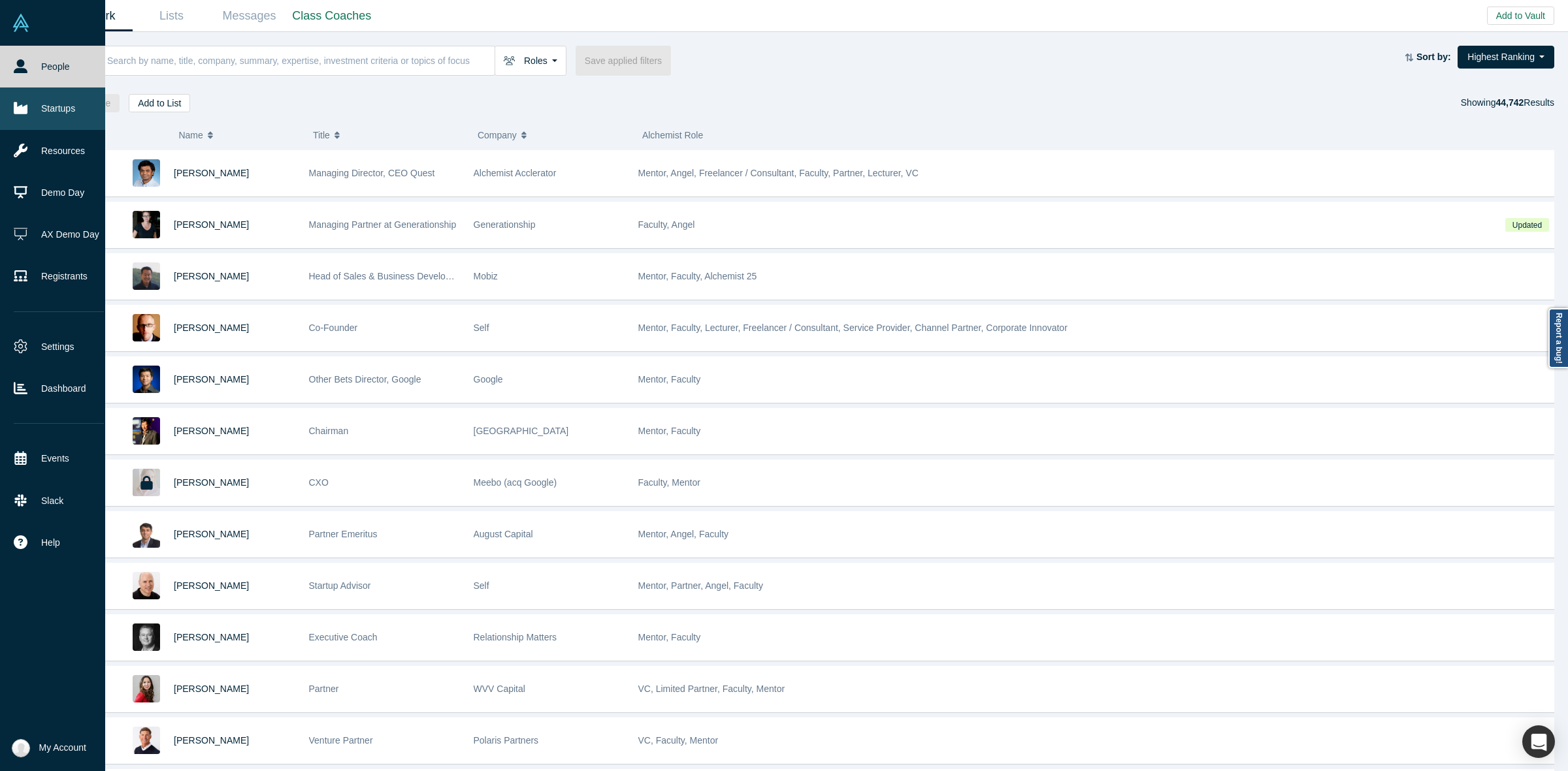
click at [38, 108] on link "Startups" at bounding box center [59, 109] width 117 height 42
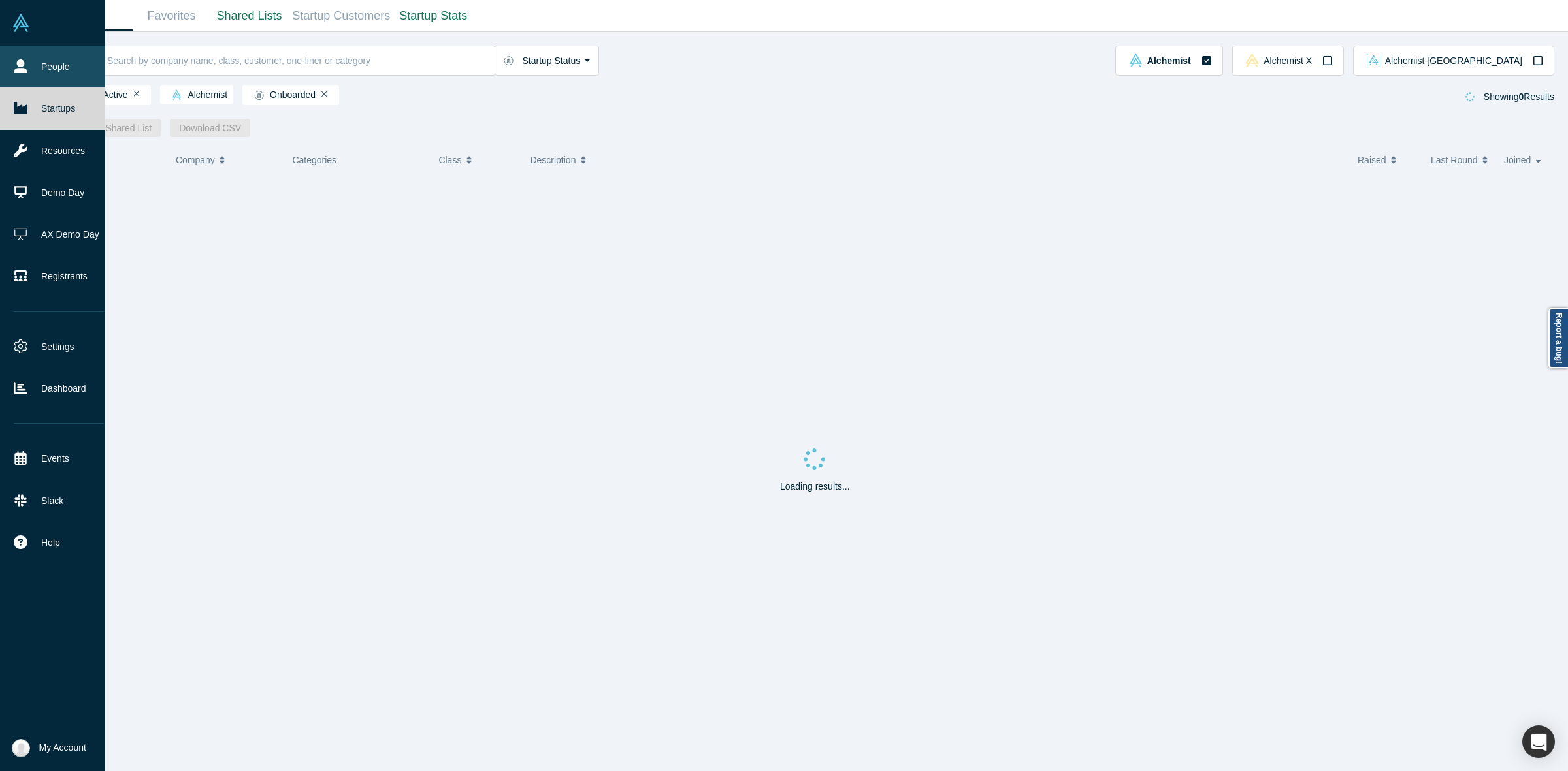
click at [13, 80] on link "People" at bounding box center [59, 67] width 117 height 42
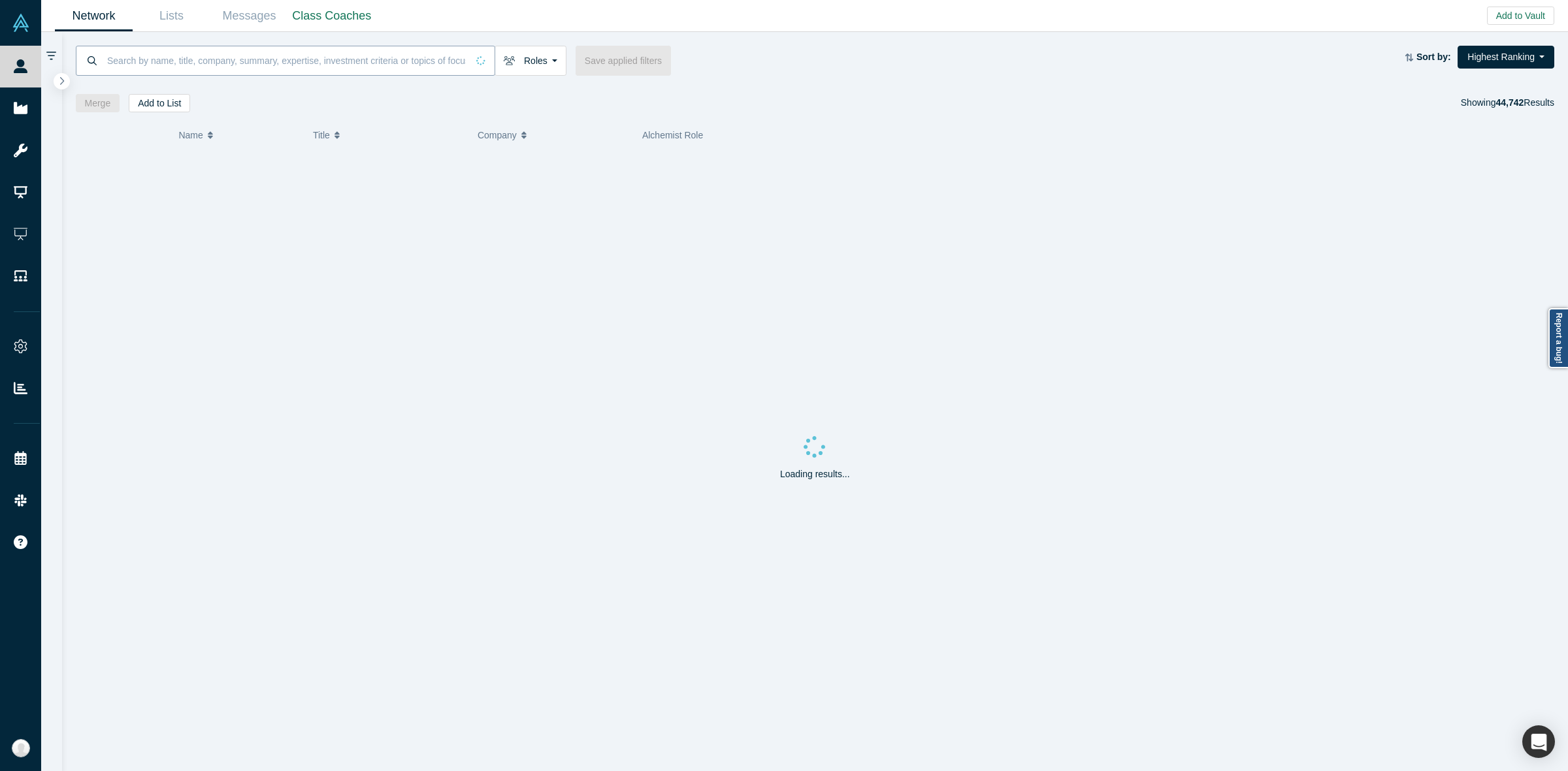
click at [141, 59] on input at bounding box center [286, 60] width 361 height 31
paste input "[PERSON_NAME]"
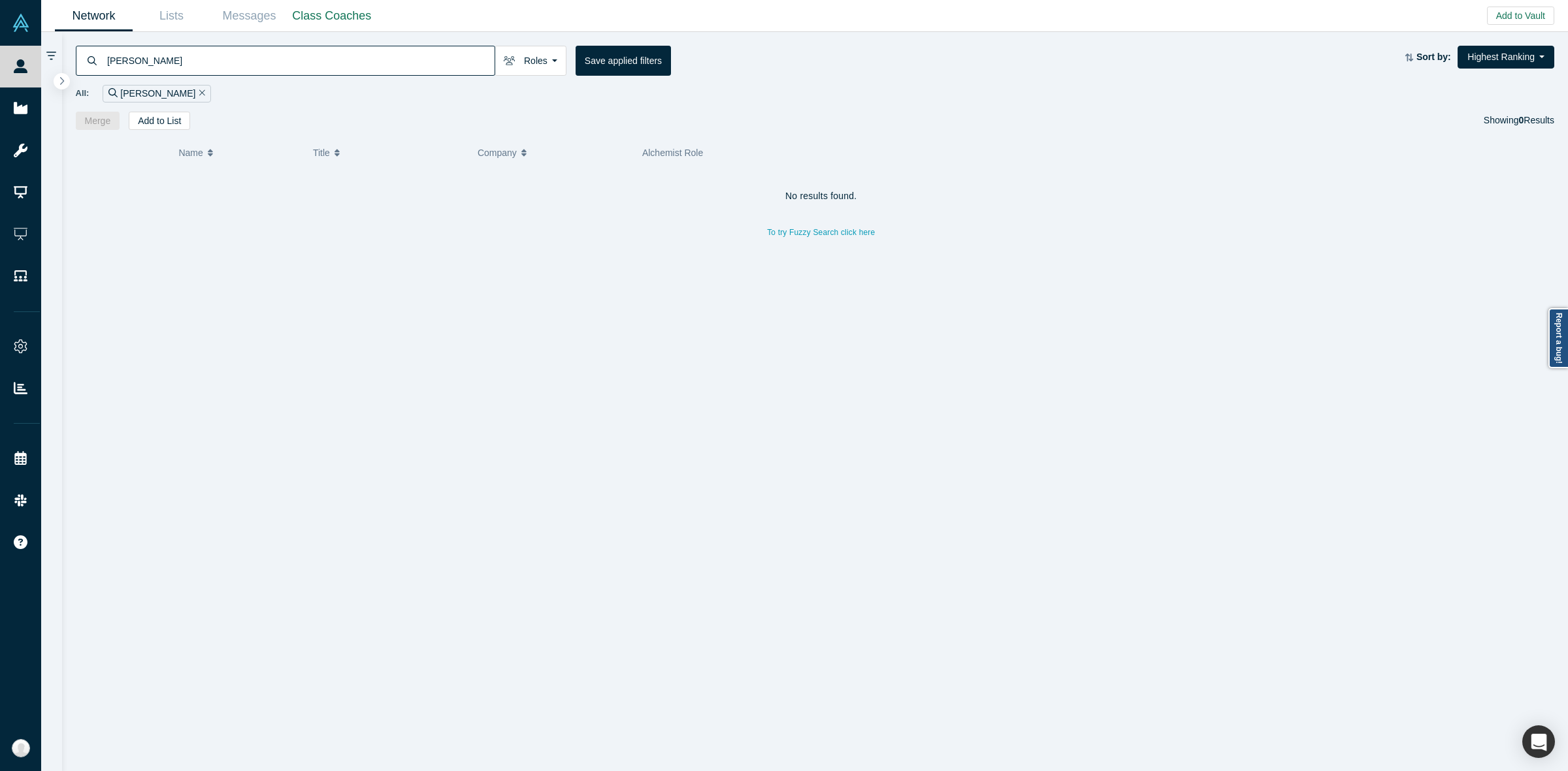
click at [298, 65] on input "[PERSON_NAME]" at bounding box center [300, 60] width 389 height 31
click at [317, 62] on input "Tejal Patwardhan" at bounding box center [300, 60] width 389 height 31
paste input "Michele Wang"
click at [200, 59] on input "Michele Wang" at bounding box center [300, 60] width 389 height 31
paste input "Grace Kim"
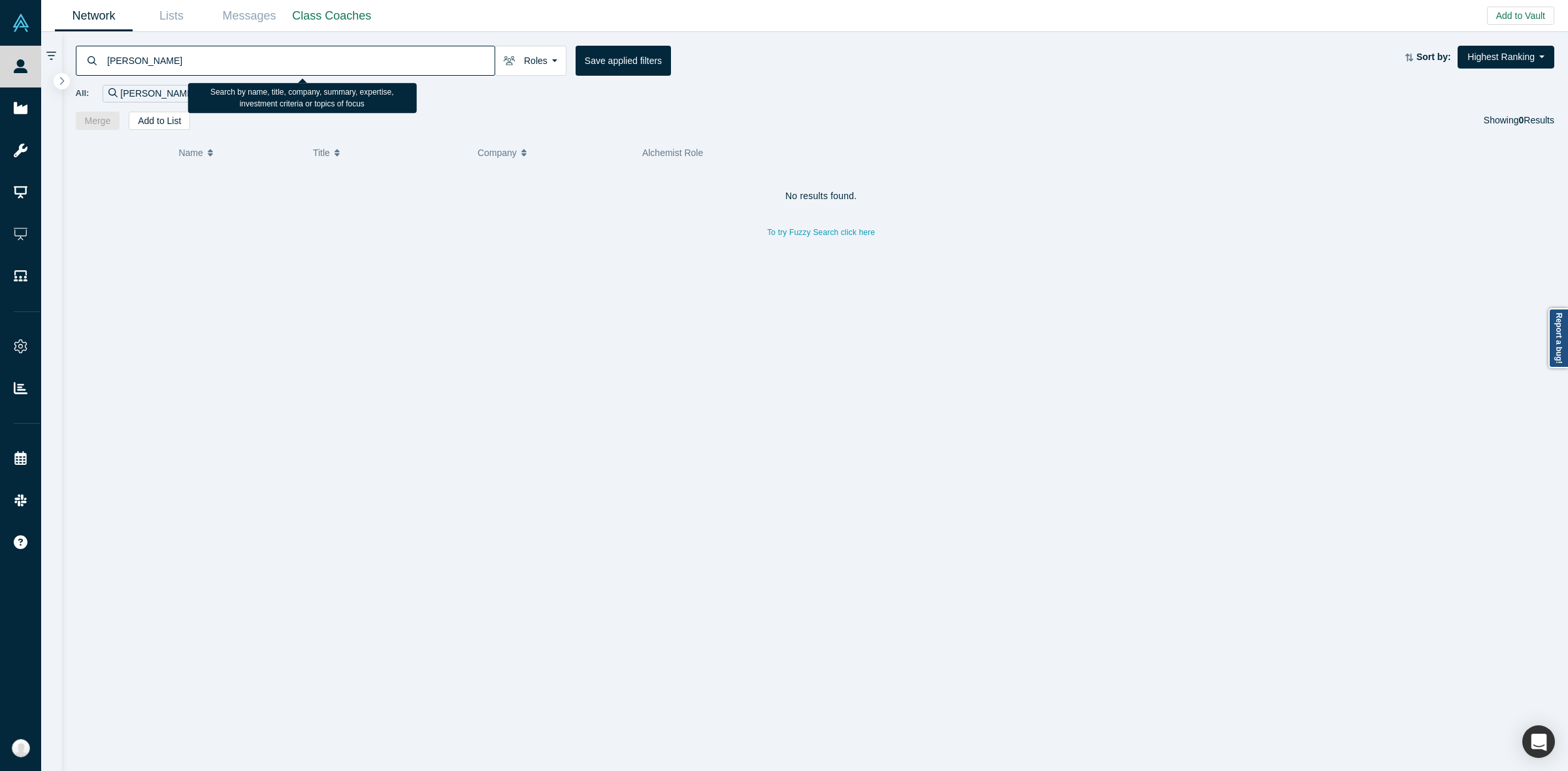
type input "Grace Kim"
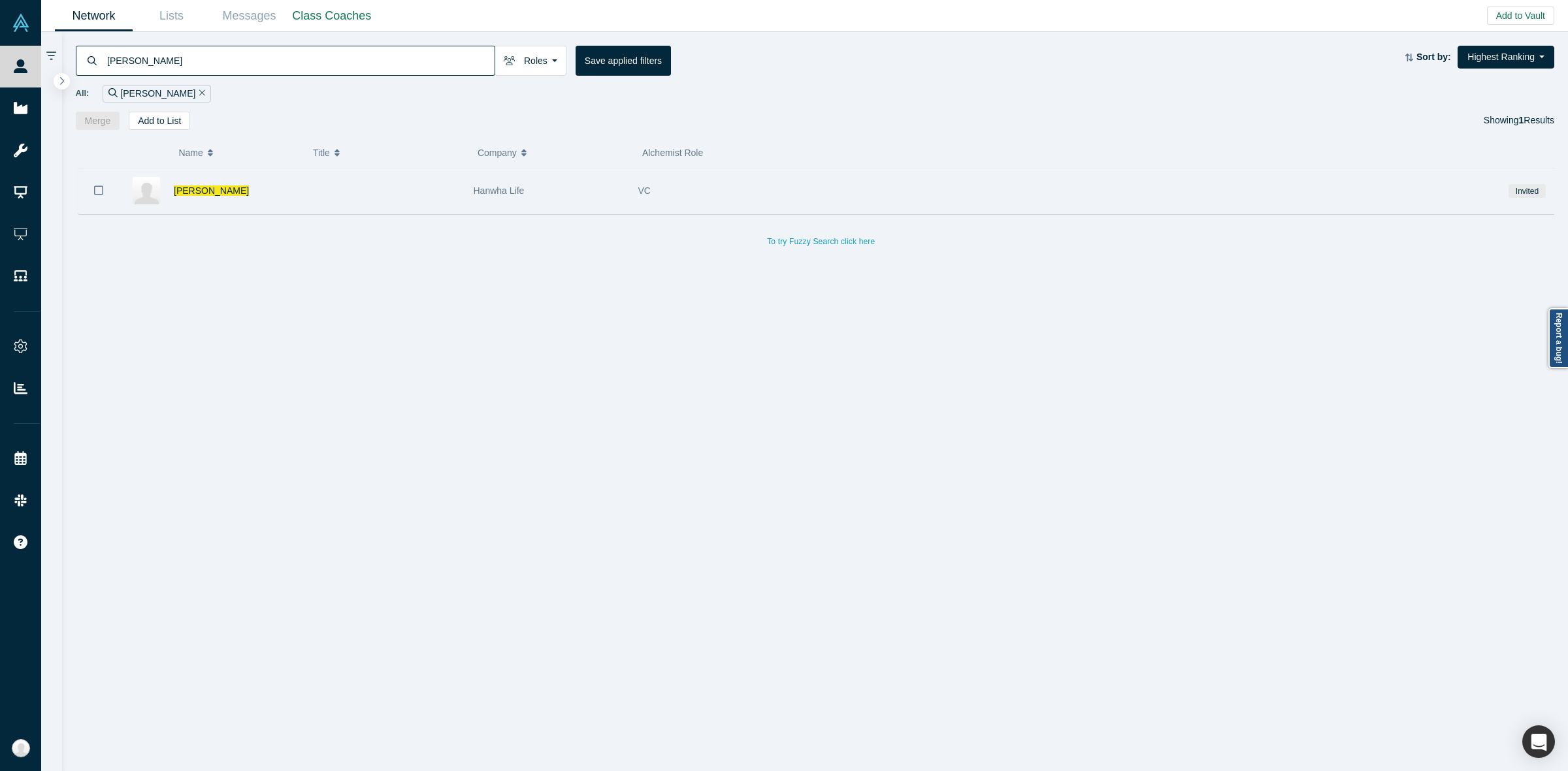
click at [369, 193] on div at bounding box center [384, 191] width 165 height 45
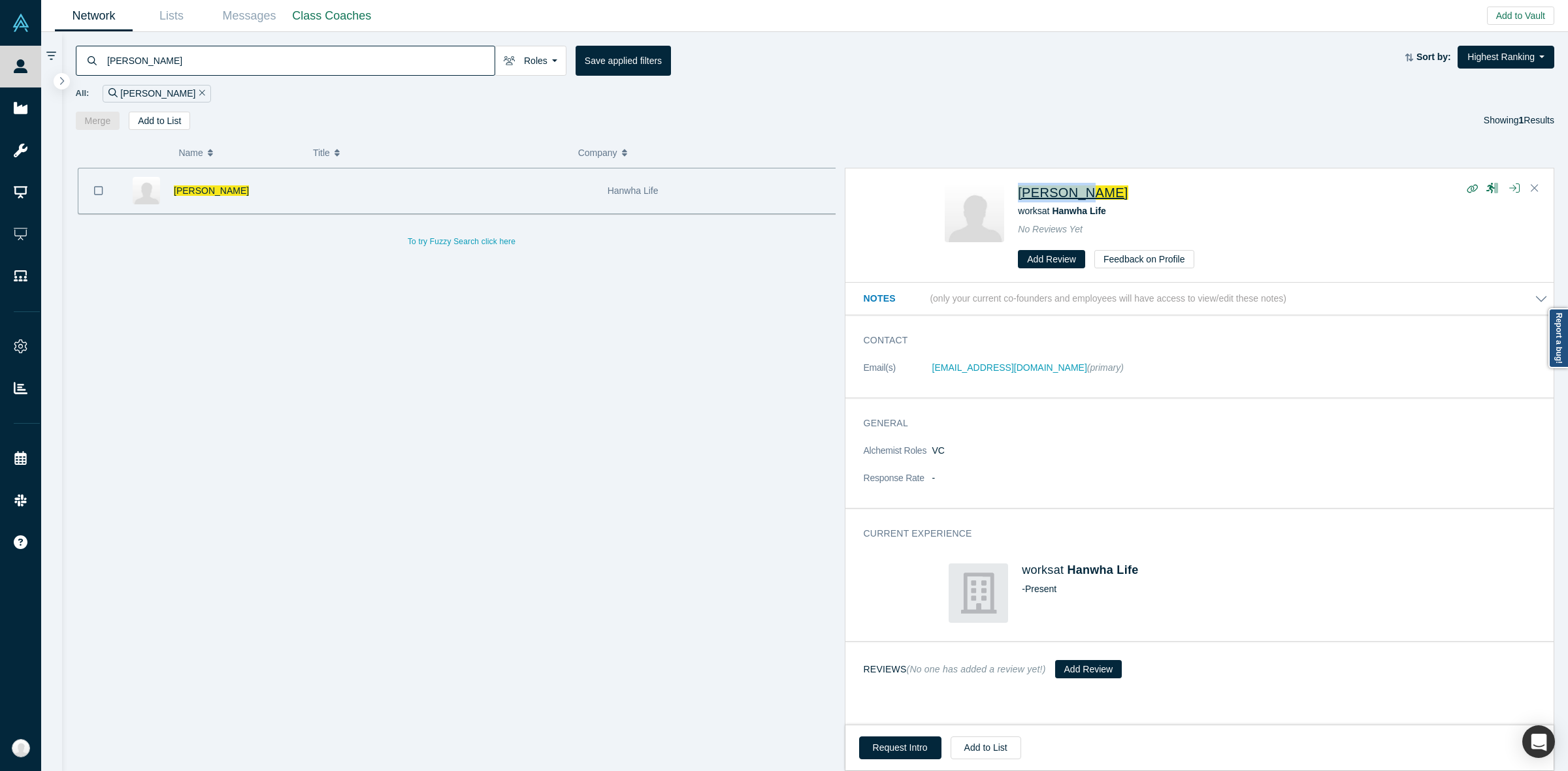
drag, startPoint x: 1119, startPoint y: 191, endPoint x: 1020, endPoint y: 191, distance: 99.0
click at [1020, 191] on div "Grace Kim" at bounding box center [1235, 192] width 436 height 19
copy span "Grace Kim"
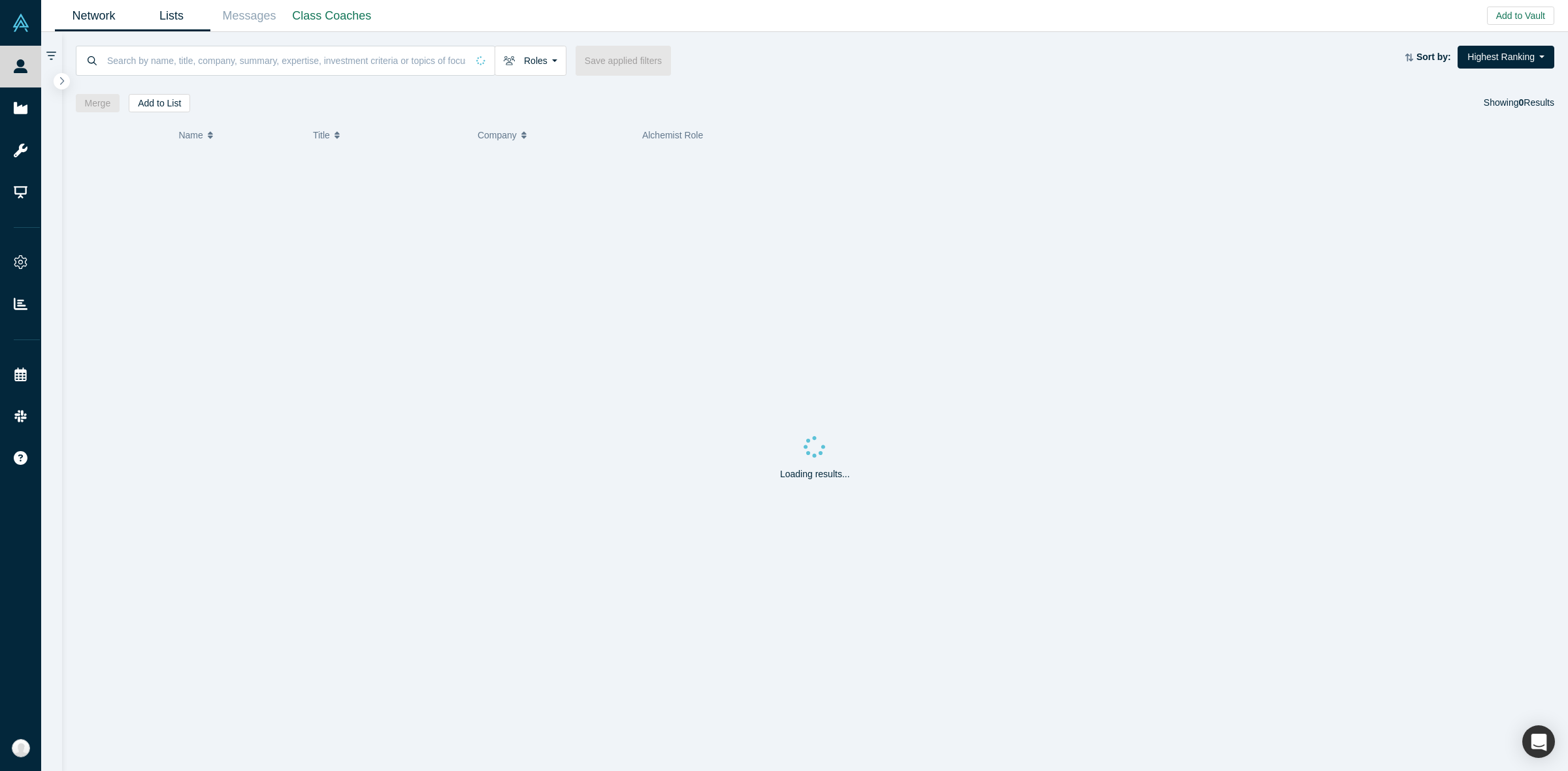
click at [163, 10] on link "Lists" at bounding box center [171, 16] width 78 height 31
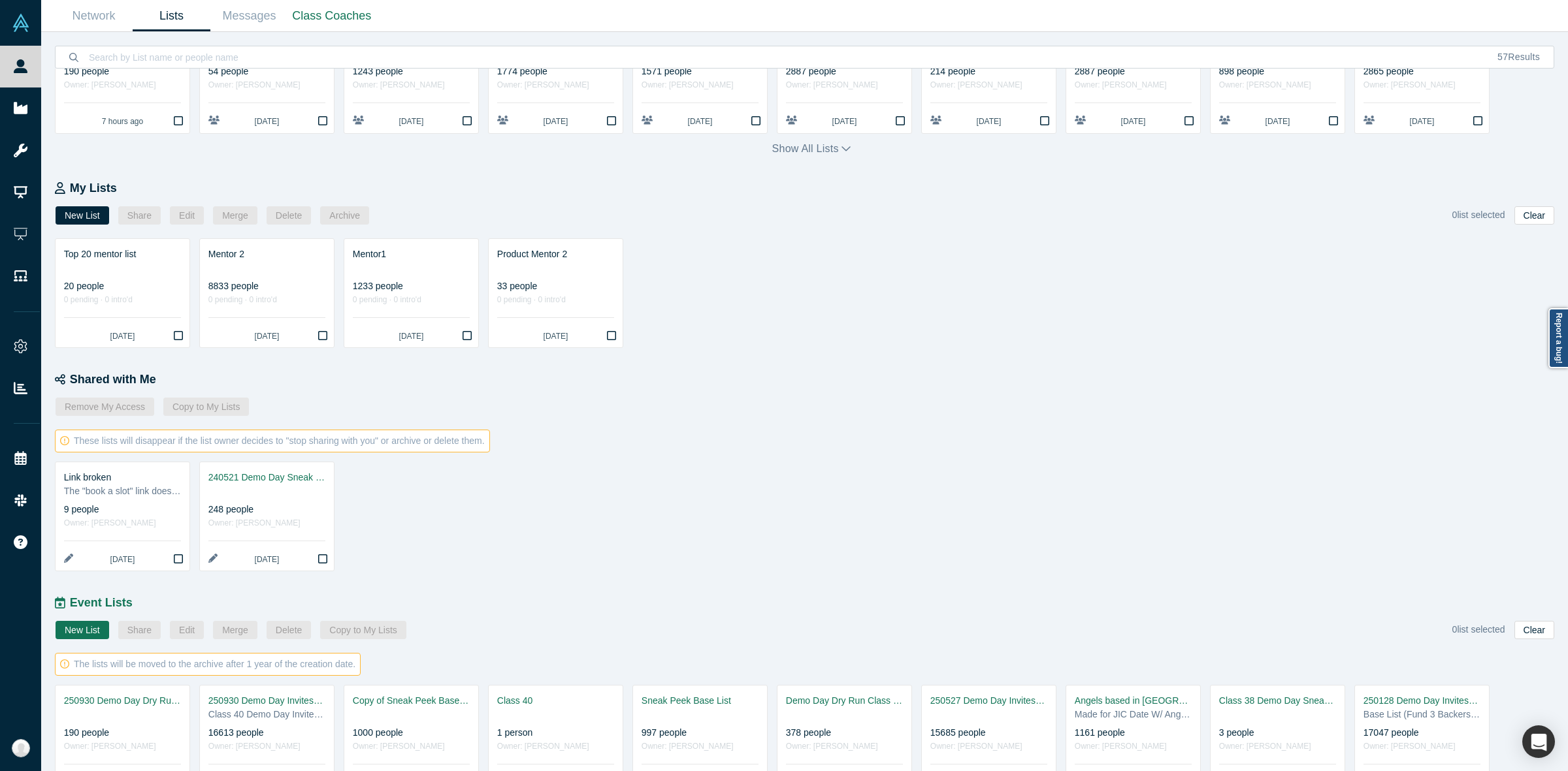
scroll to position [230, 0]
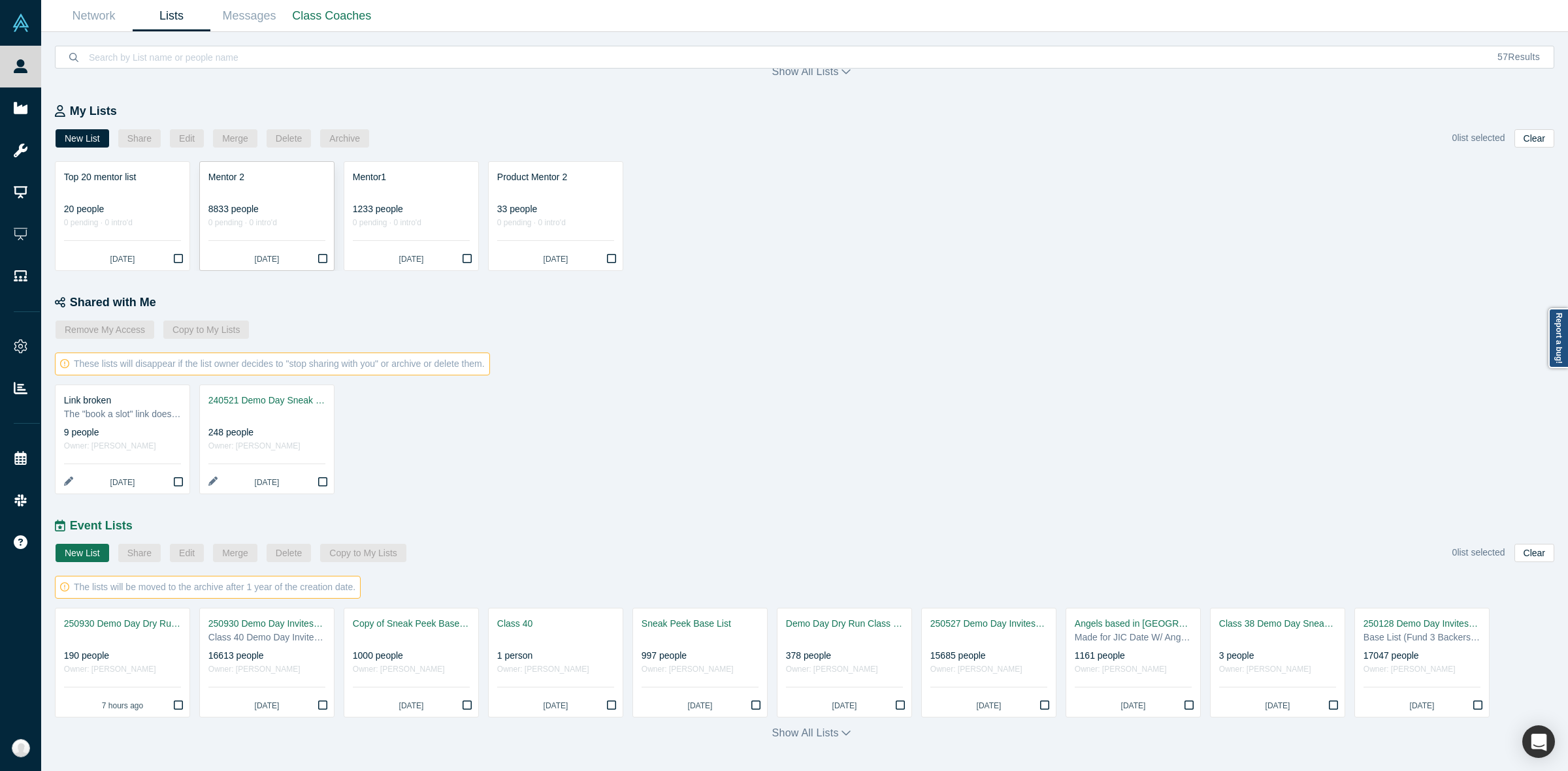
click at [276, 216] on div "0 pending · 0 intro'd" at bounding box center [267, 223] width 117 height 13
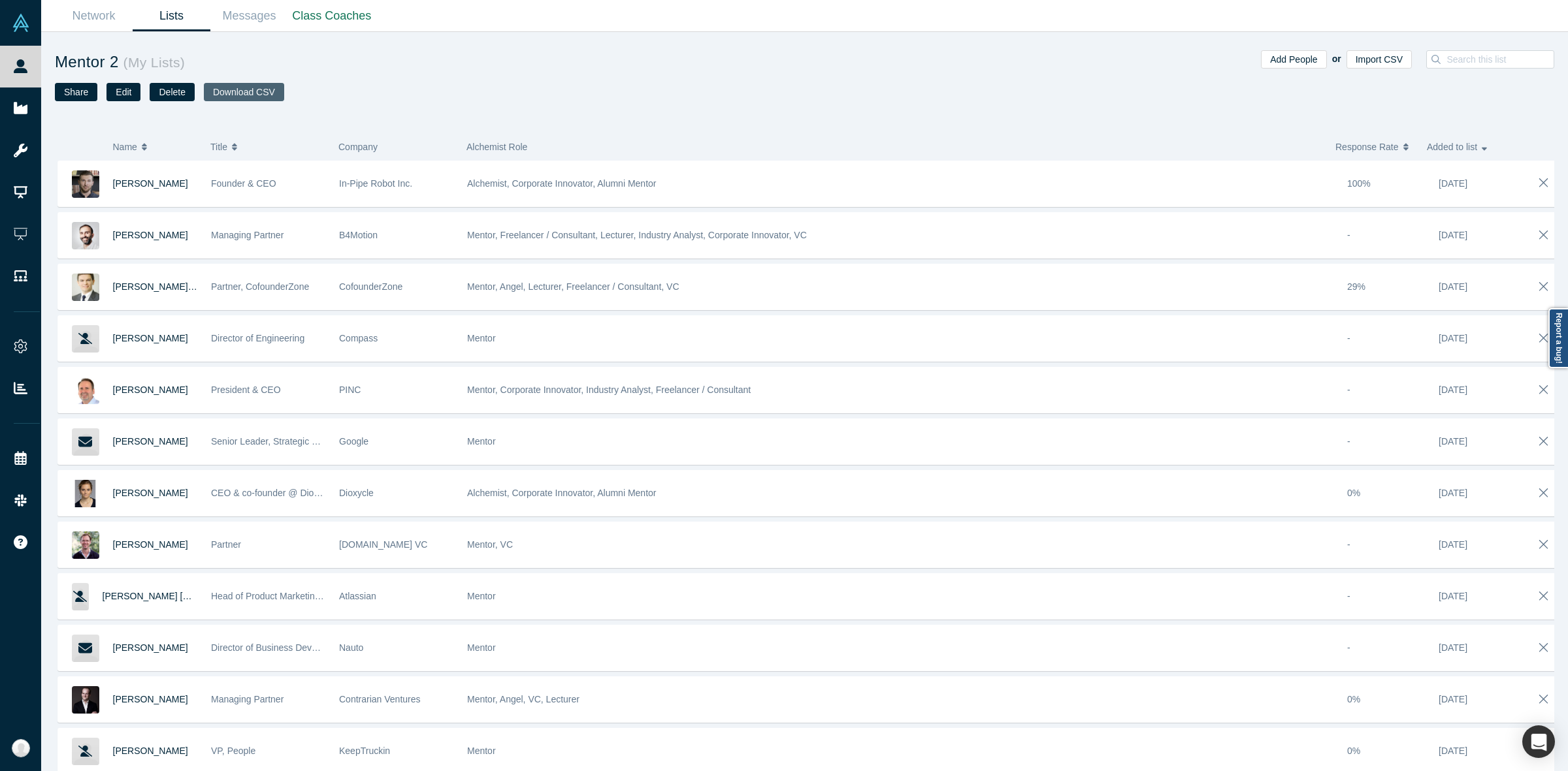
click at [242, 92] on button "Download CSV" at bounding box center [244, 92] width 80 height 18
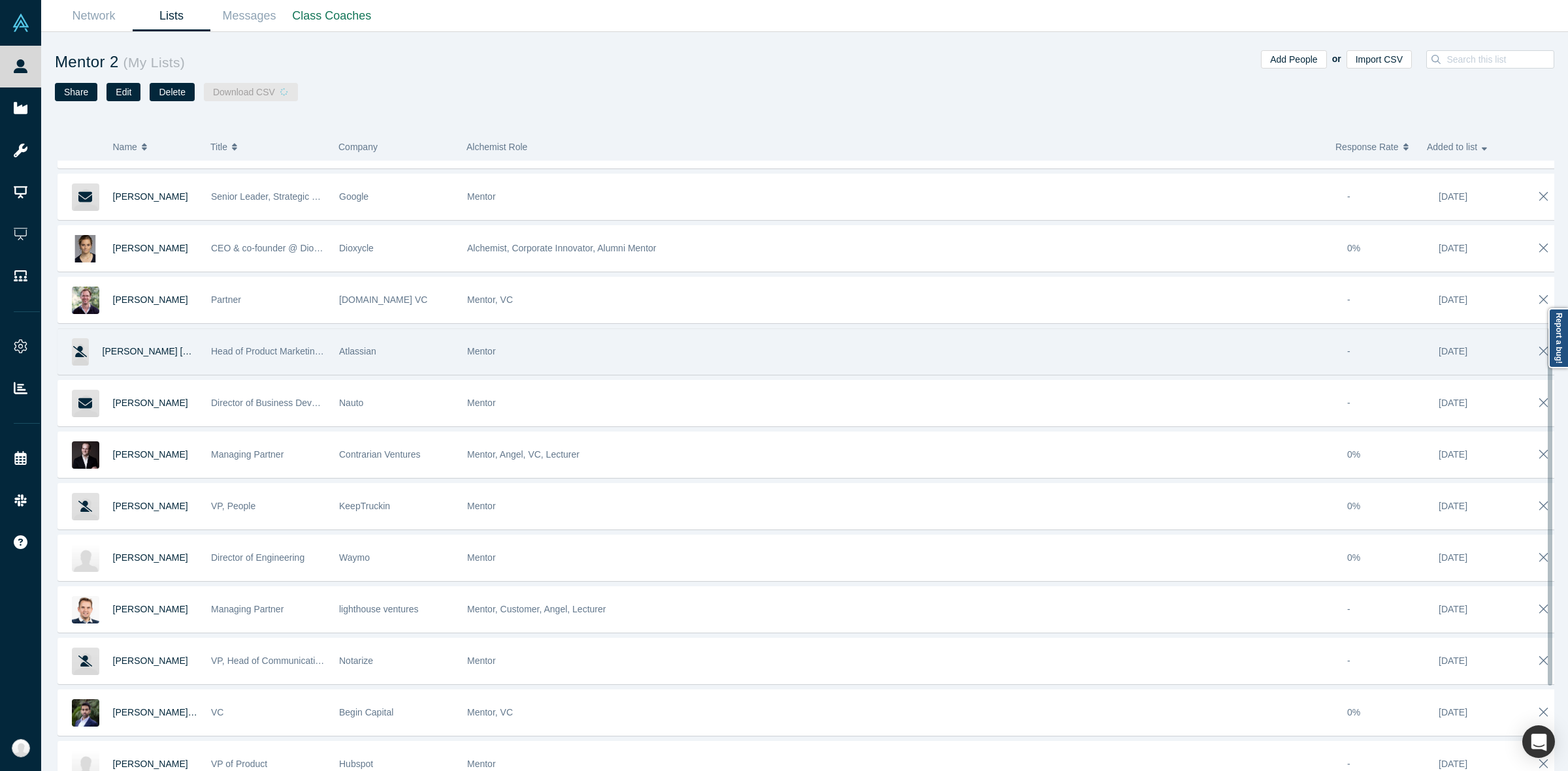
scroll to position [428, 0]
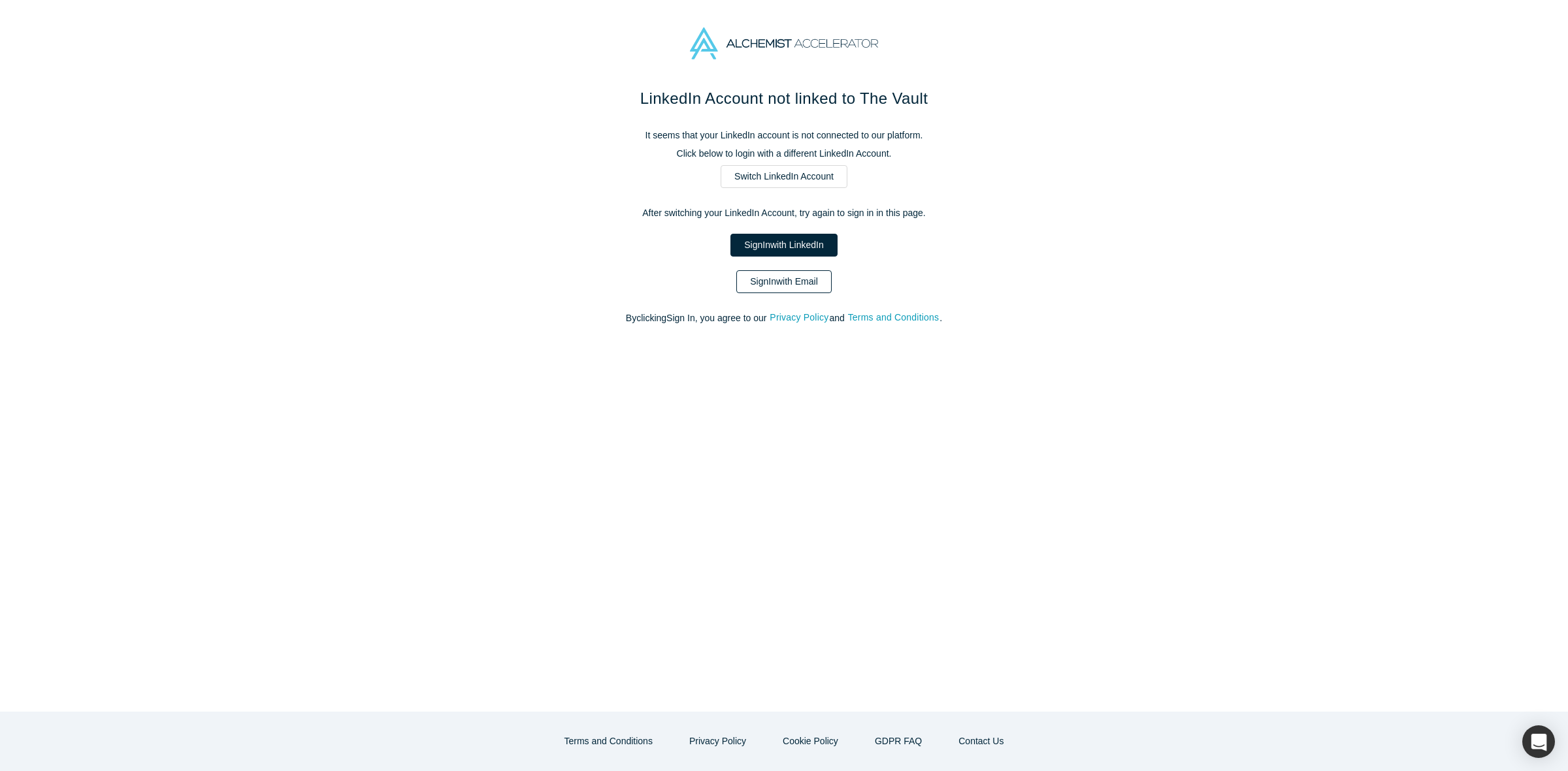
click at [791, 281] on link "Sign In with Email" at bounding box center [784, 281] width 95 height 23
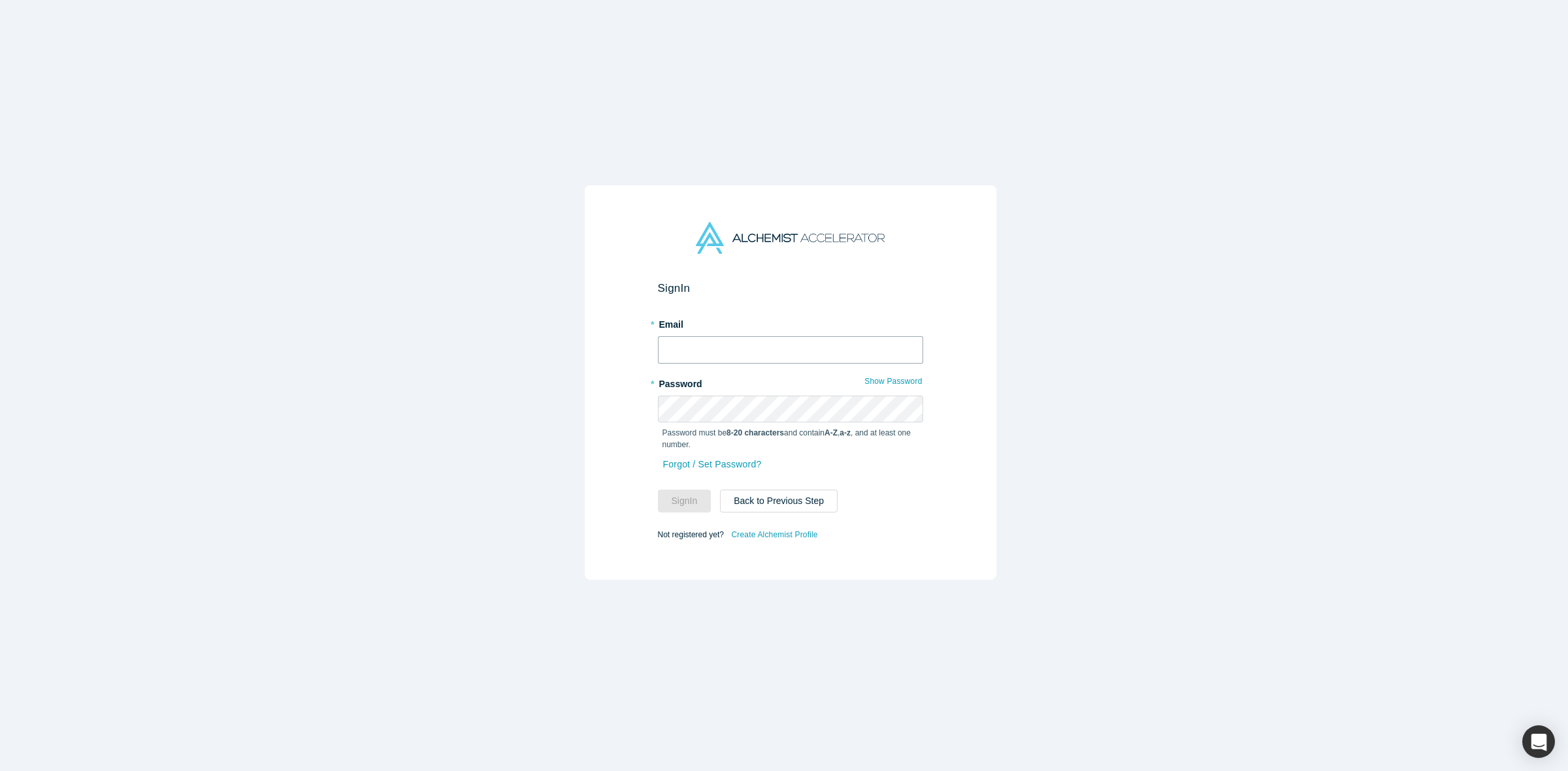
type input "[PERSON_NAME][EMAIL_ADDRESS][DOMAIN_NAME]"
click at [688, 506] on button "Sign In" at bounding box center [684, 501] width 54 height 23
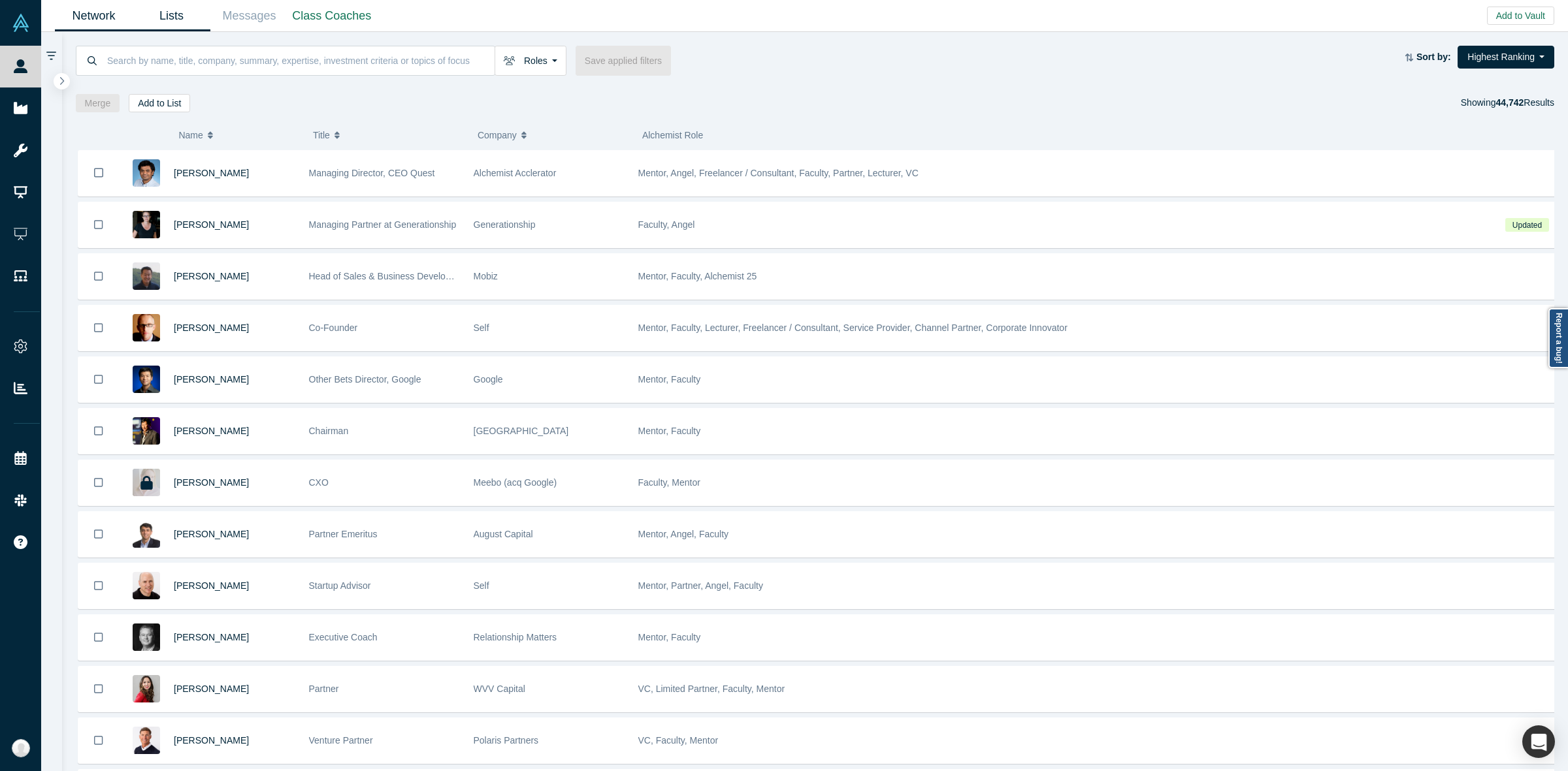
click at [174, 4] on link "Lists" at bounding box center [171, 16] width 78 height 31
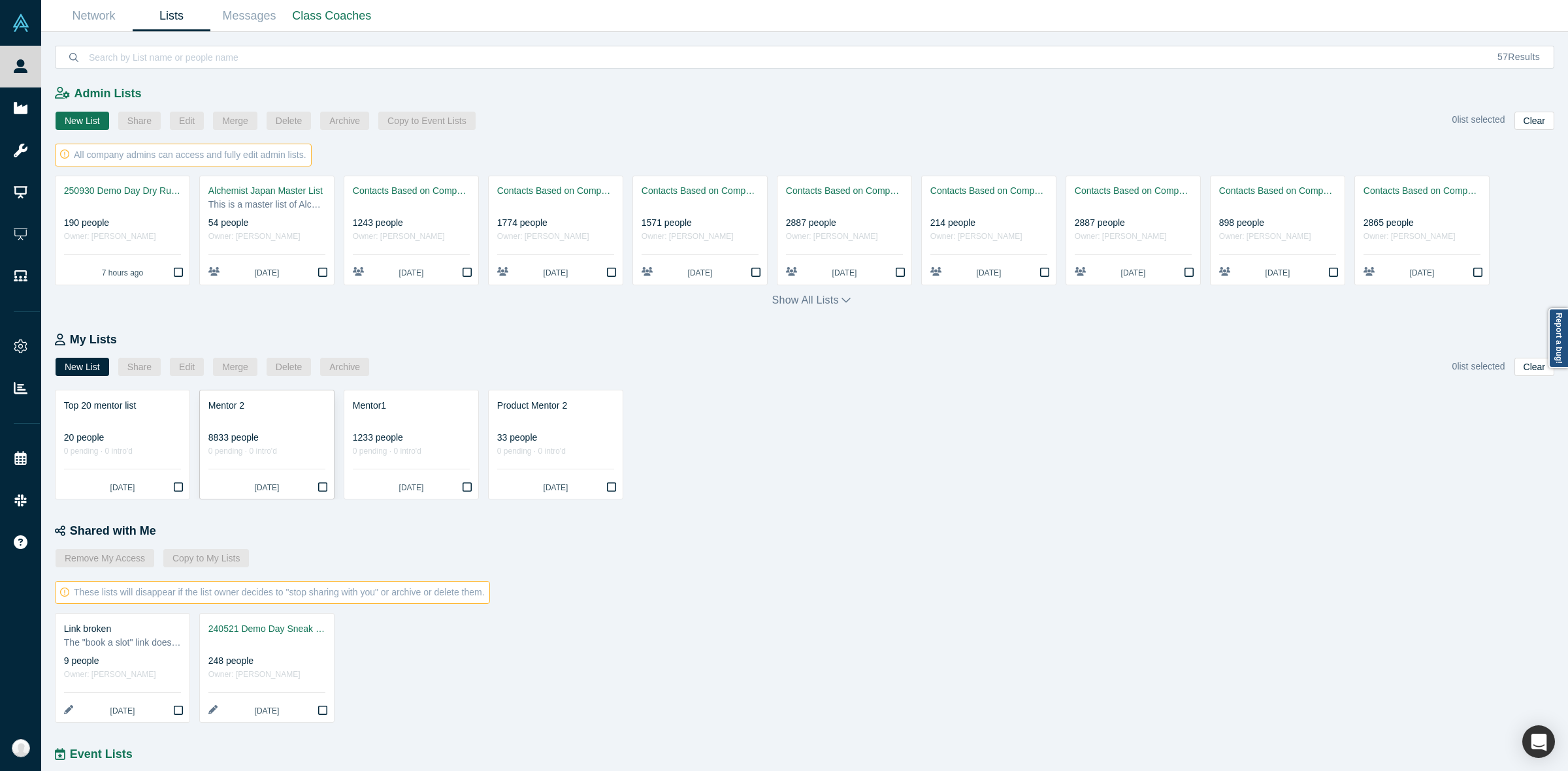
click at [236, 434] on div "8833 people" at bounding box center [267, 438] width 117 height 13
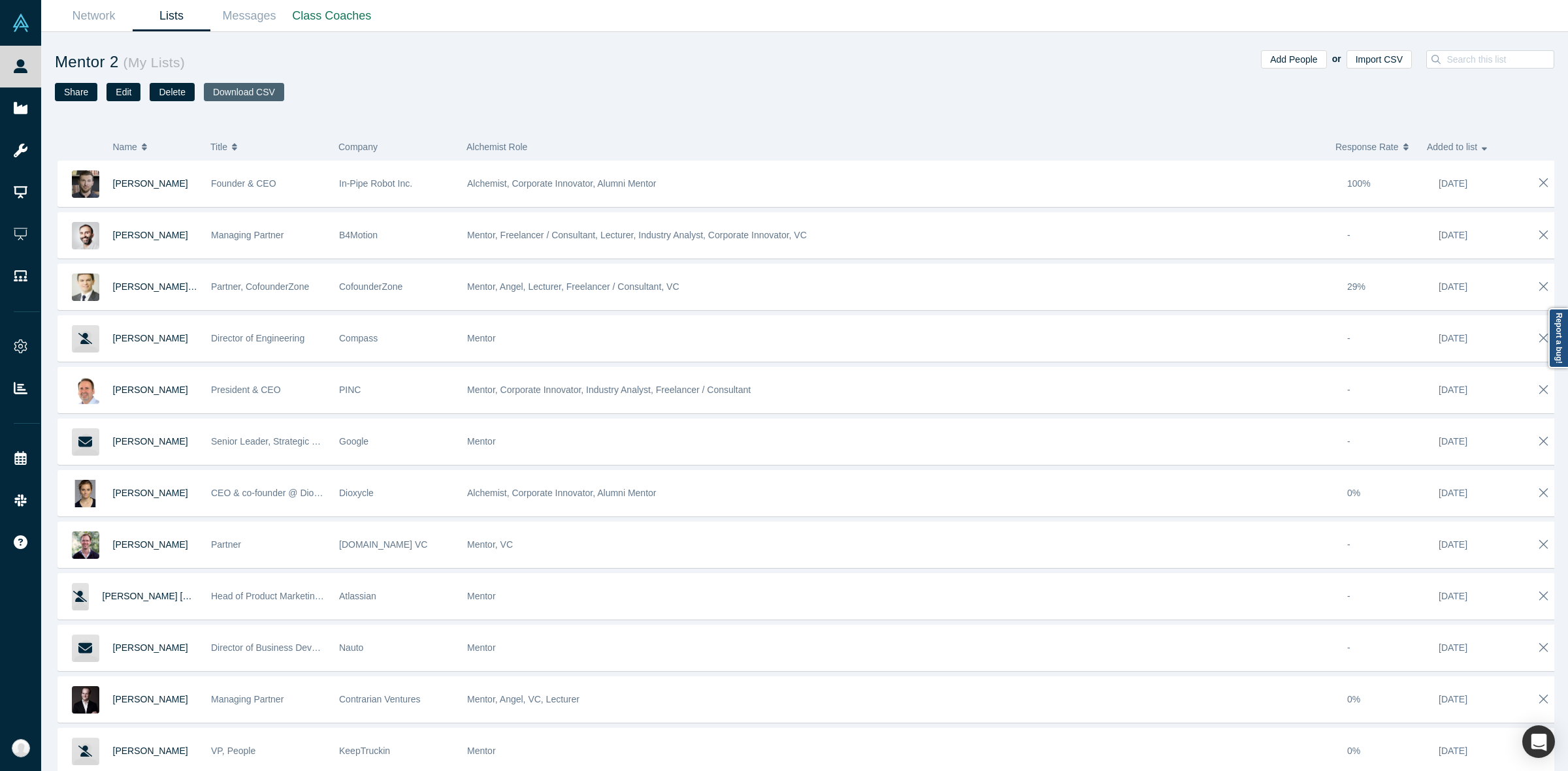
click at [245, 94] on button "Download CSV" at bounding box center [244, 92] width 80 height 18
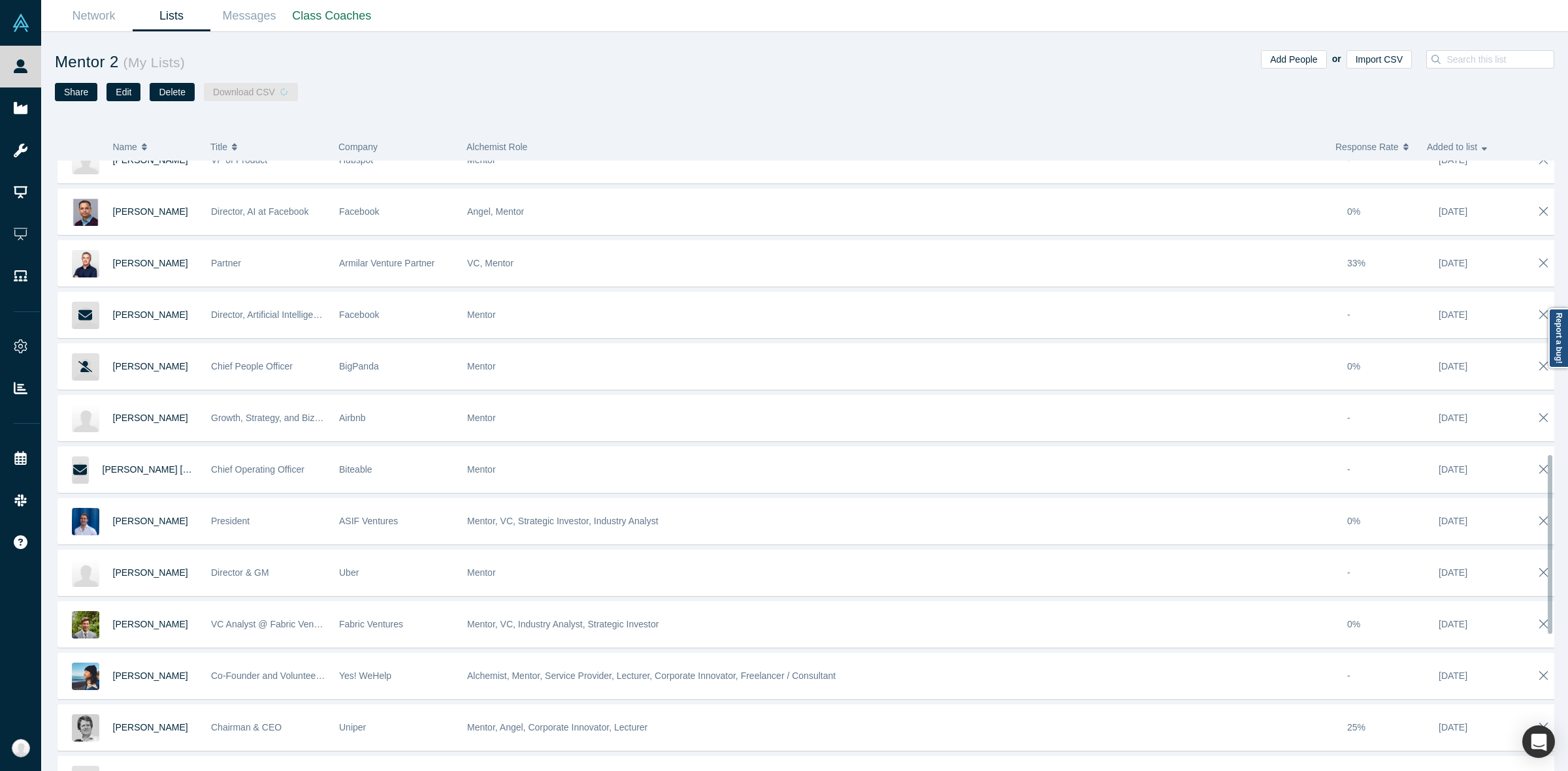
scroll to position [1061, 0]
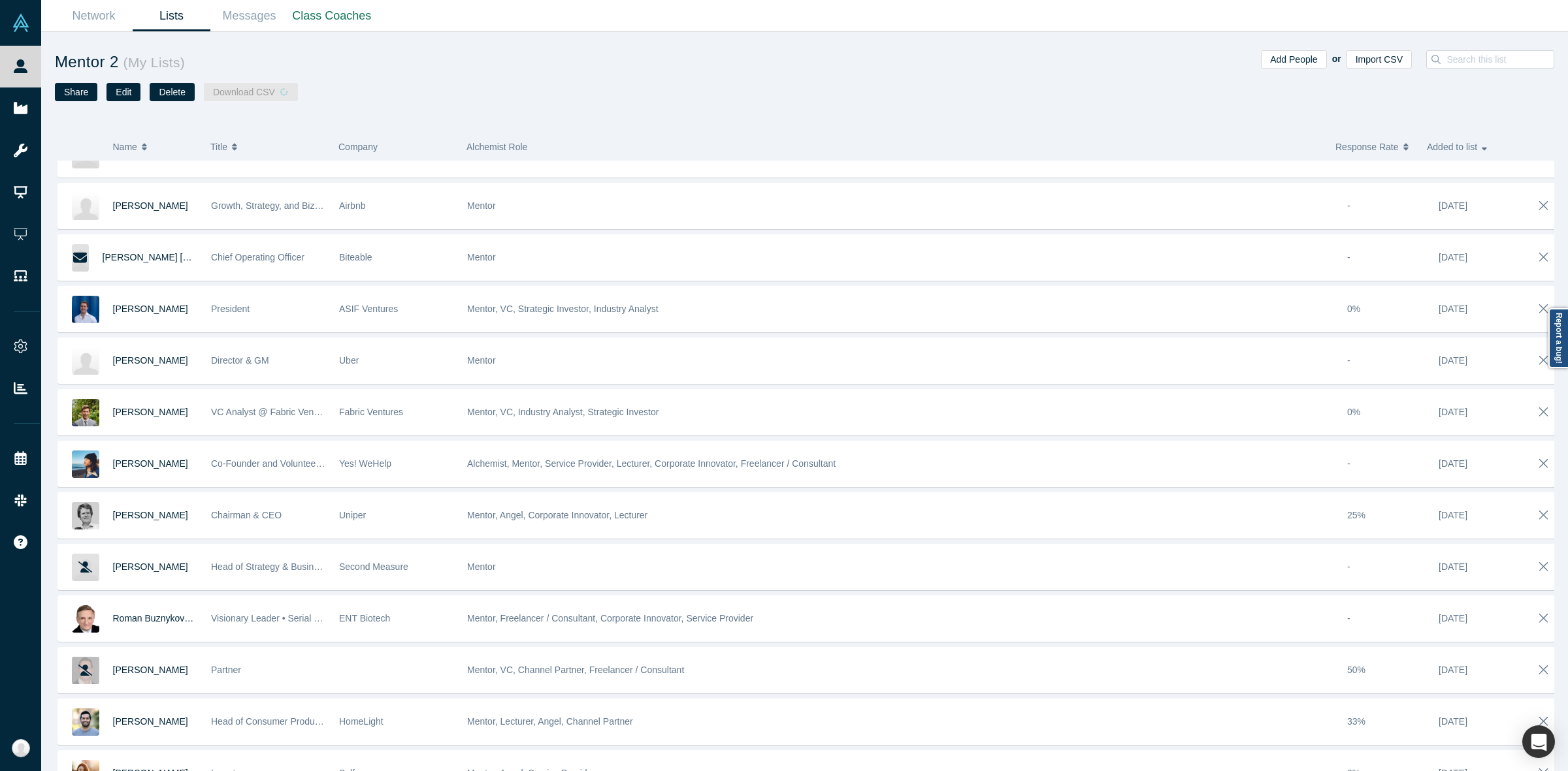
click at [1195, 83] on div "Add People or Import CSV" at bounding box center [1179, 87] width 750 height 74
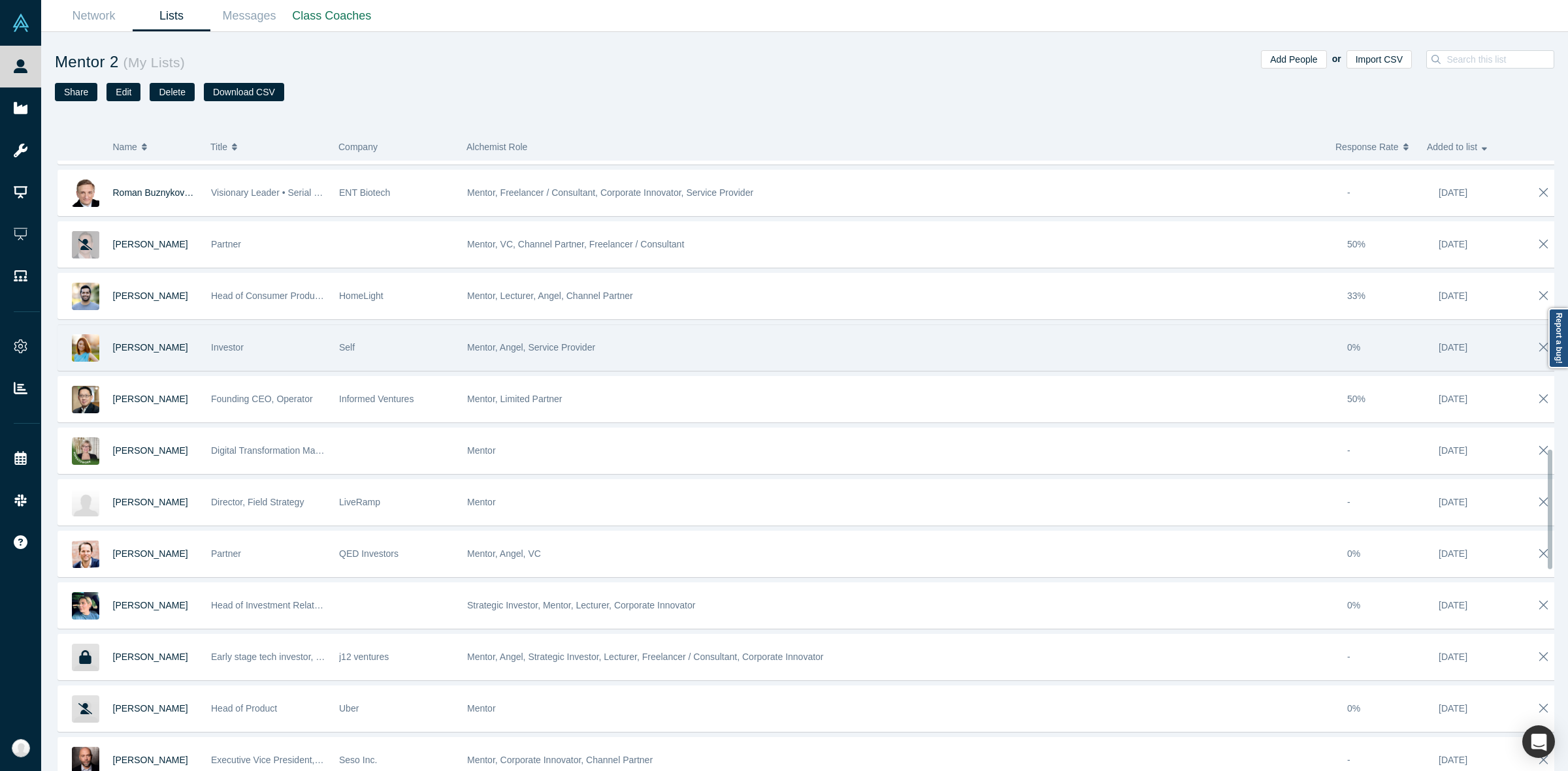
scroll to position [1324, 0]
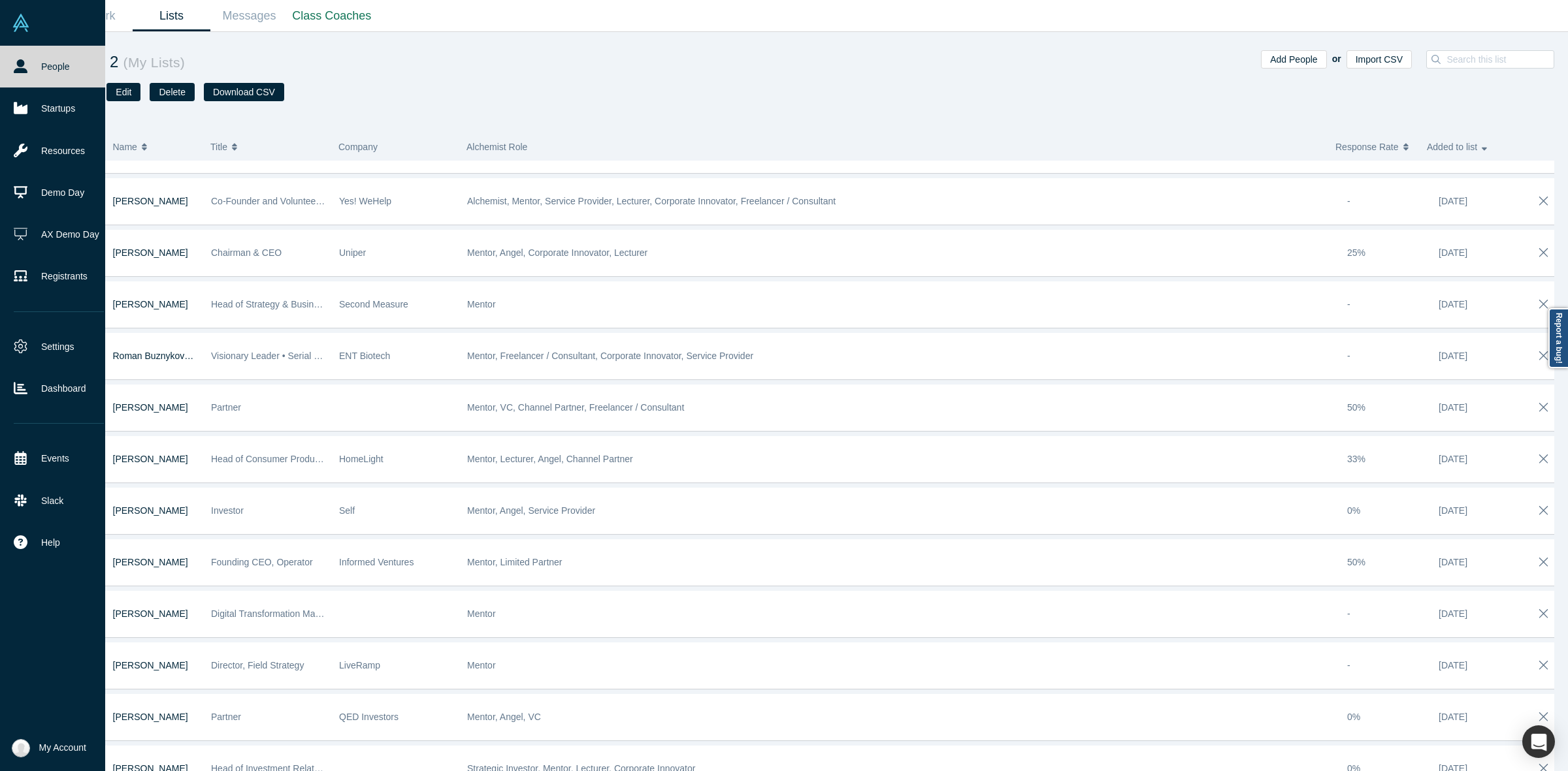
click at [13, 72] on icon at bounding box center [20, 66] width 13 height 13
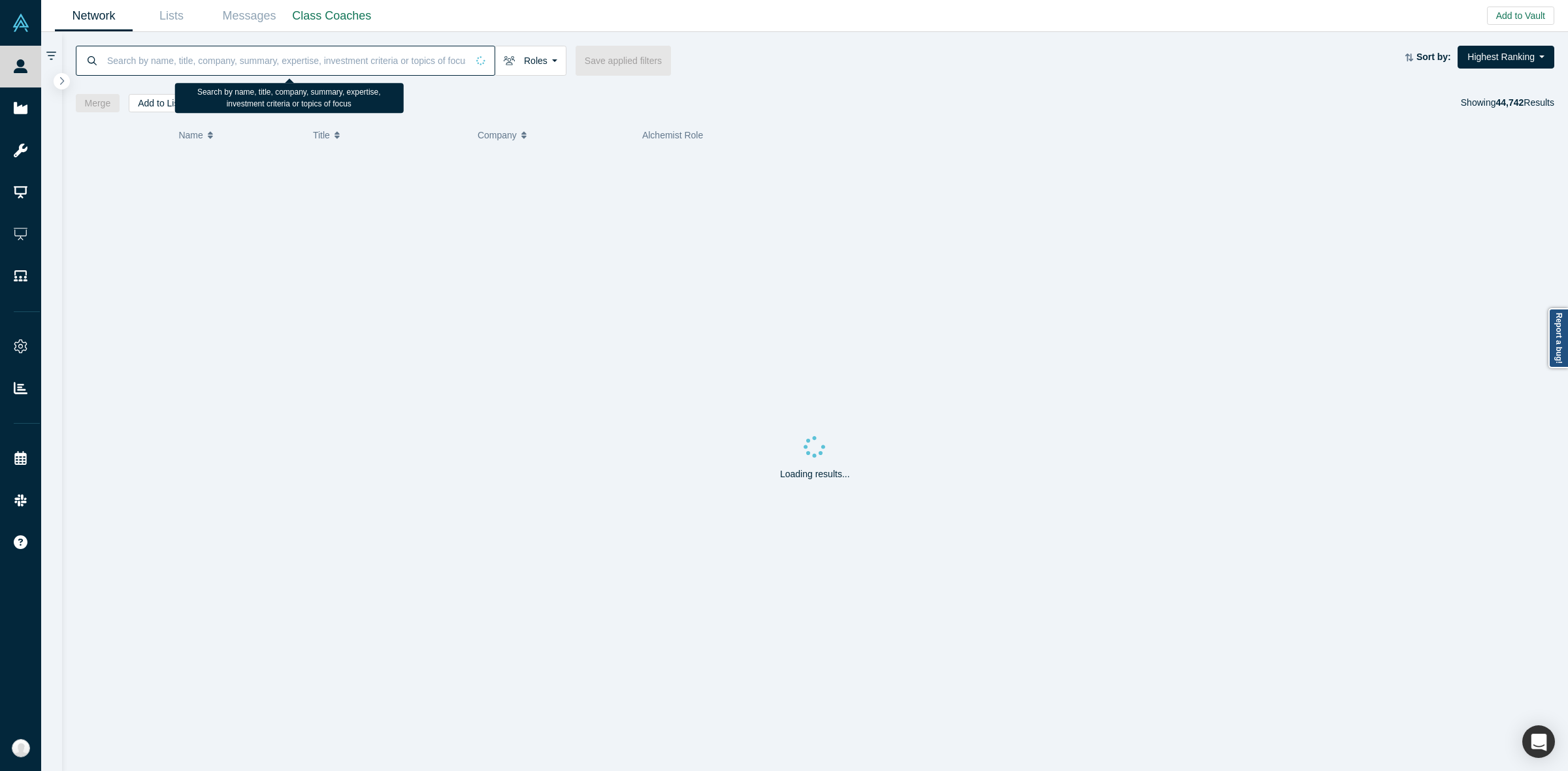
click at [285, 69] on input at bounding box center [286, 60] width 361 height 31
paste input "[PERSON_NAME]"
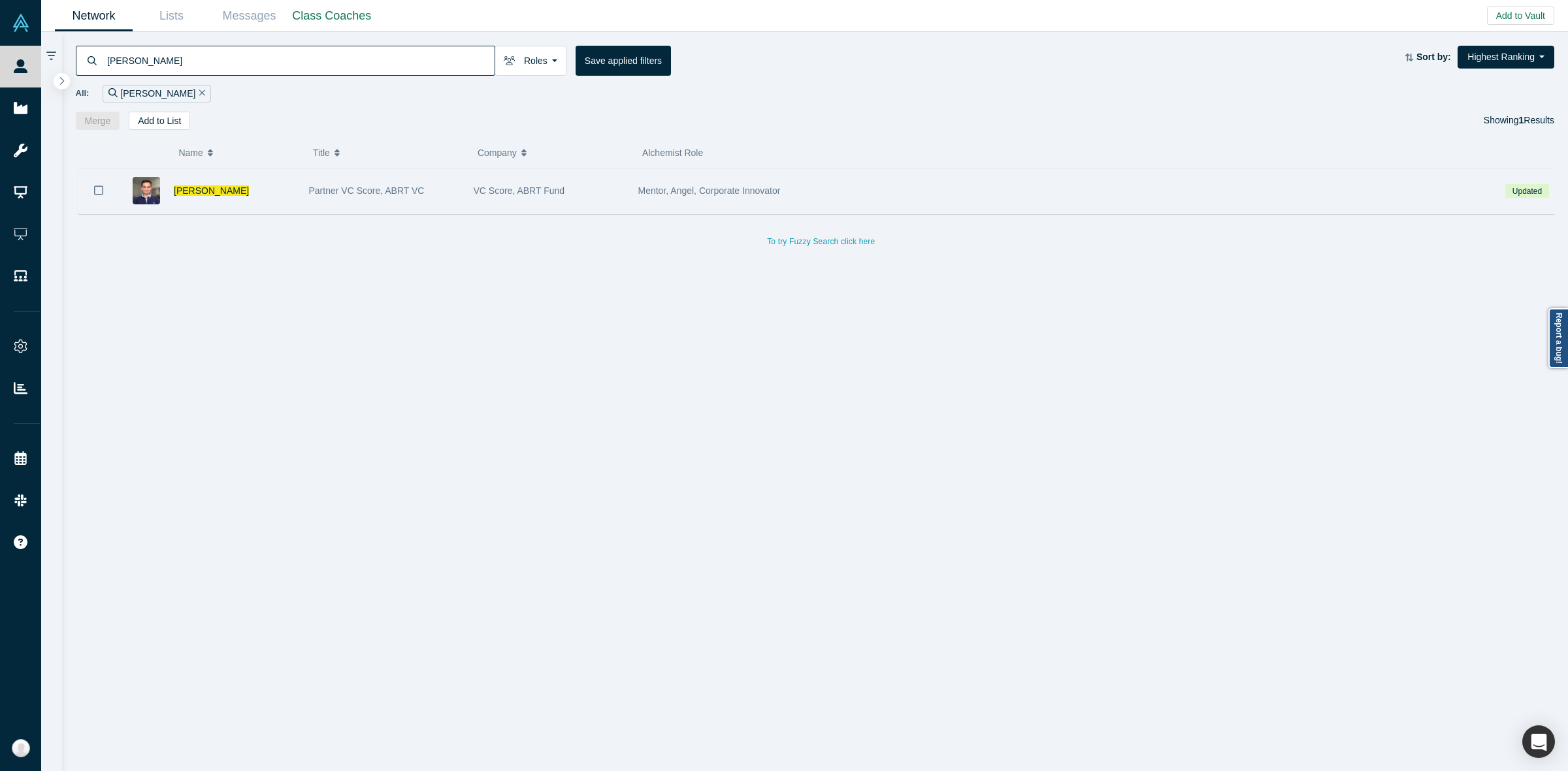
click at [290, 182] on div "[PERSON_NAME]" at bounding box center [234, 191] width 121 height 45
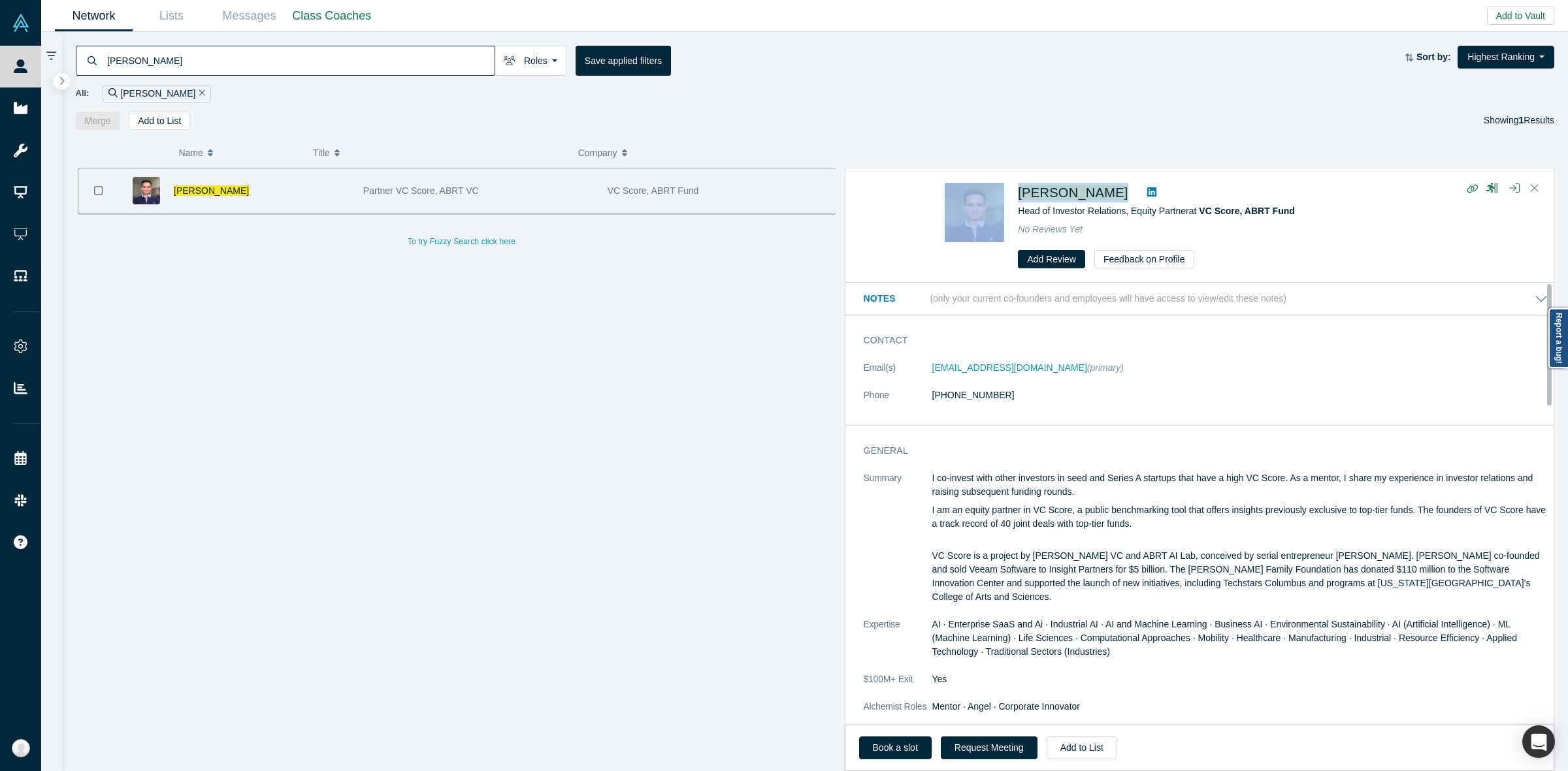
drag, startPoint x: 1008, startPoint y: 192, endPoint x: 1117, endPoint y: 191, distance: 109.0
click at [1117, 191] on div "[PERSON_NAME] Head of Investor Relations, Equity Partner at VC Score, ABRT Fund…" at bounding box center [1201, 225] width 513 height 86
copy div "[PERSON_NAME]"
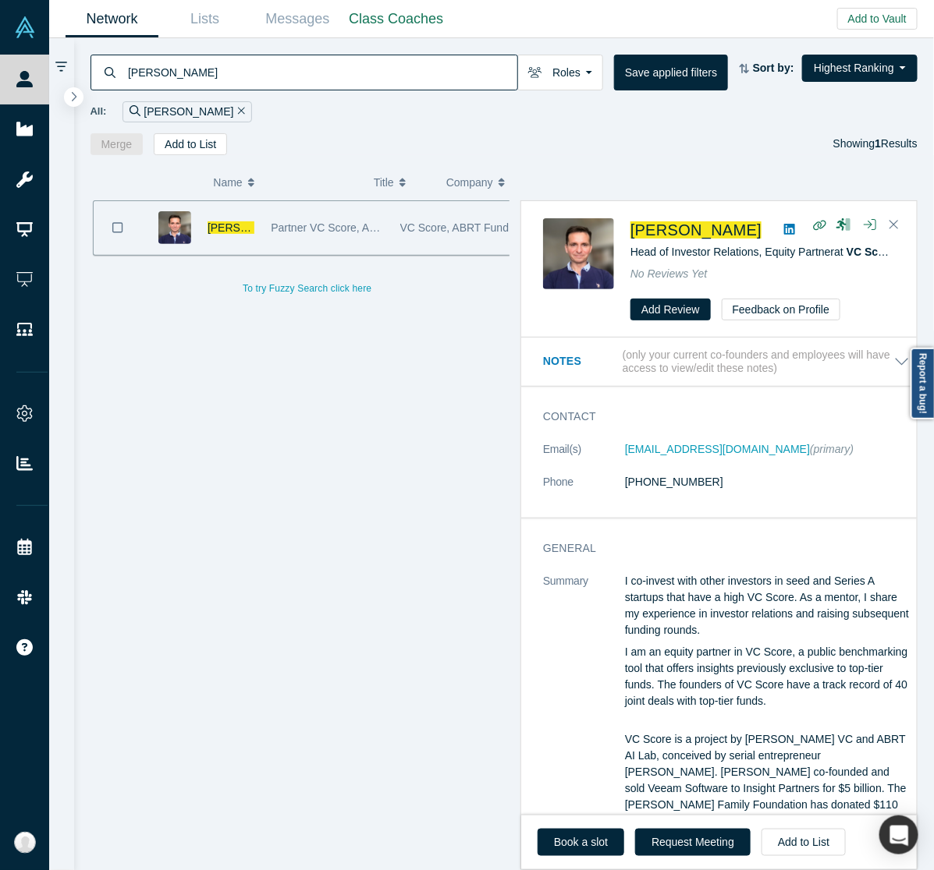
click at [482, 329] on div "[PERSON_NAME] Partner VC Score, ABRT VC VC Score, ABRT Fund To try Fuzzy Search…" at bounding box center [307, 543] width 434 height 686
click at [417, 76] on input "[PERSON_NAME]" at bounding box center [321, 72] width 391 height 37
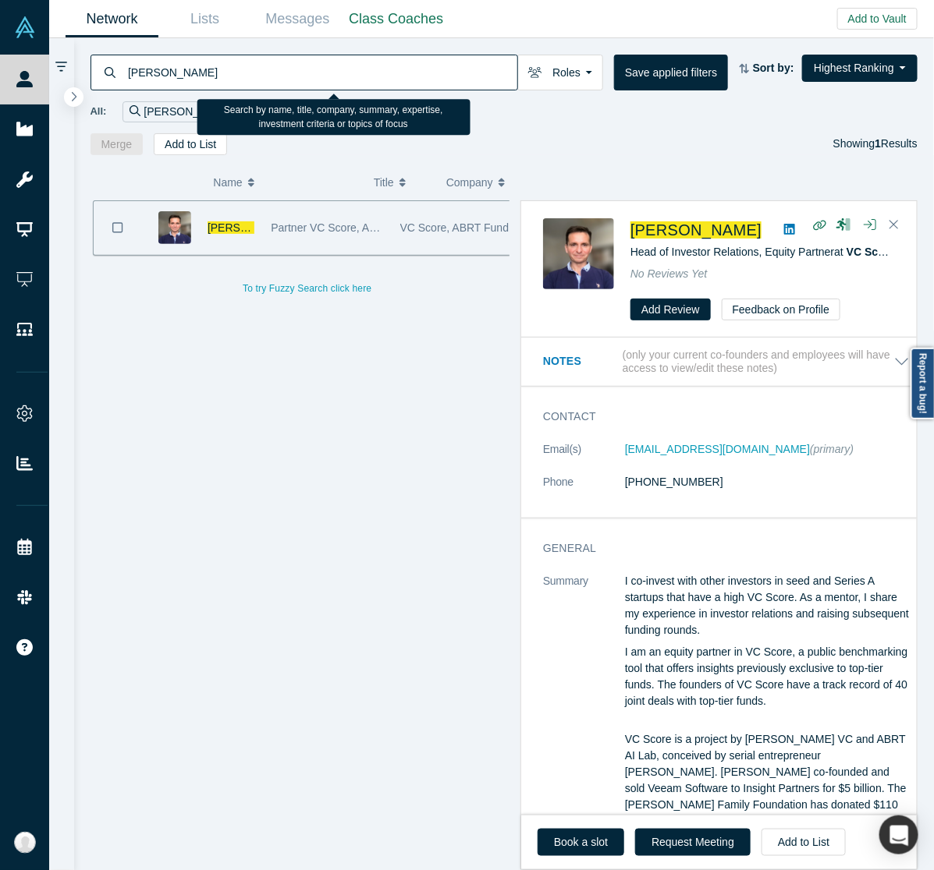
paste input "[PERSON_NAME]"
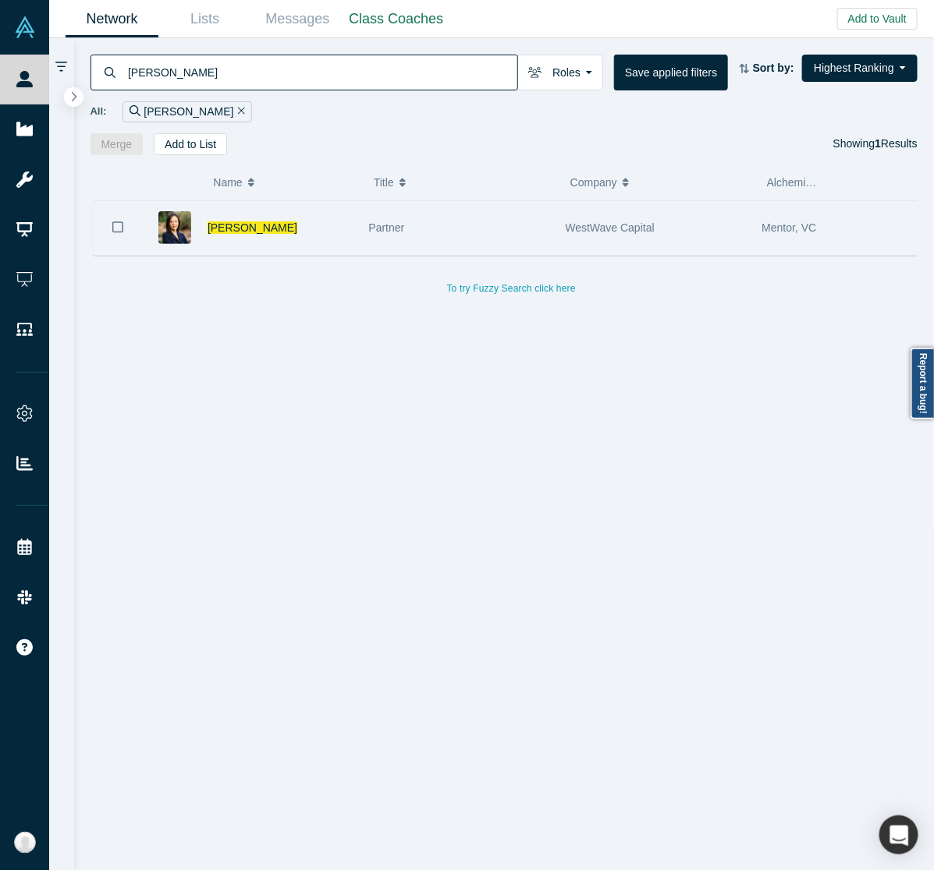
click at [349, 220] on div "[PERSON_NAME]" at bounding box center [279, 228] width 145 height 54
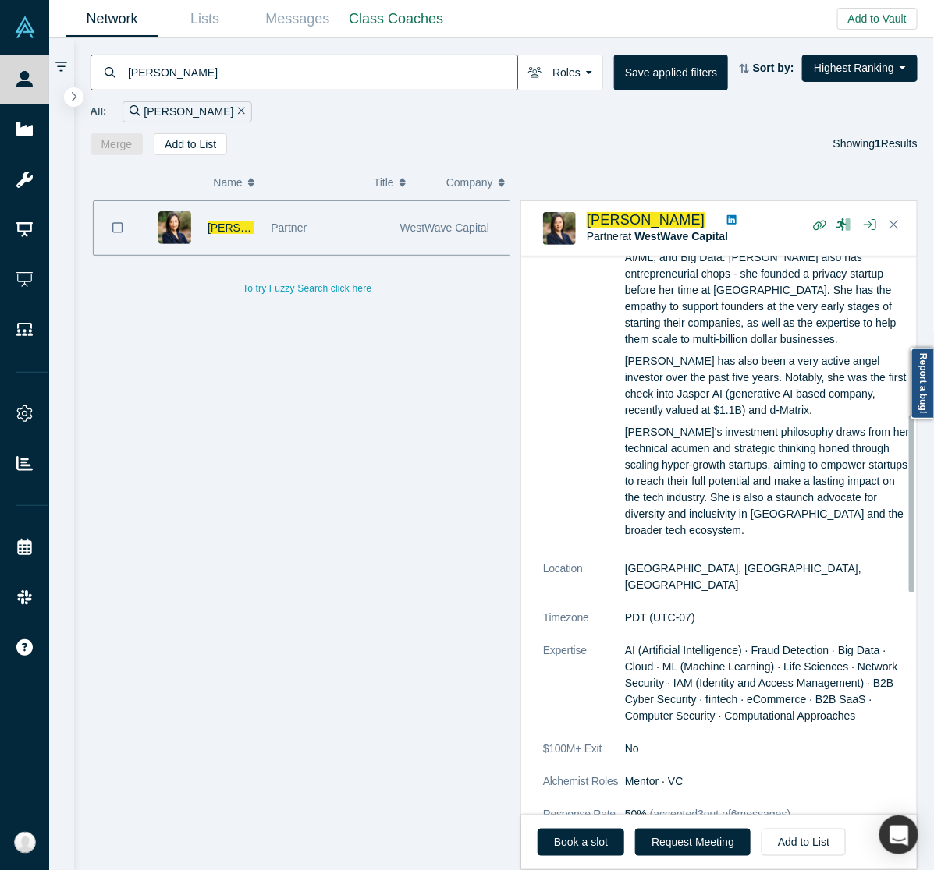
scroll to position [487, 0]
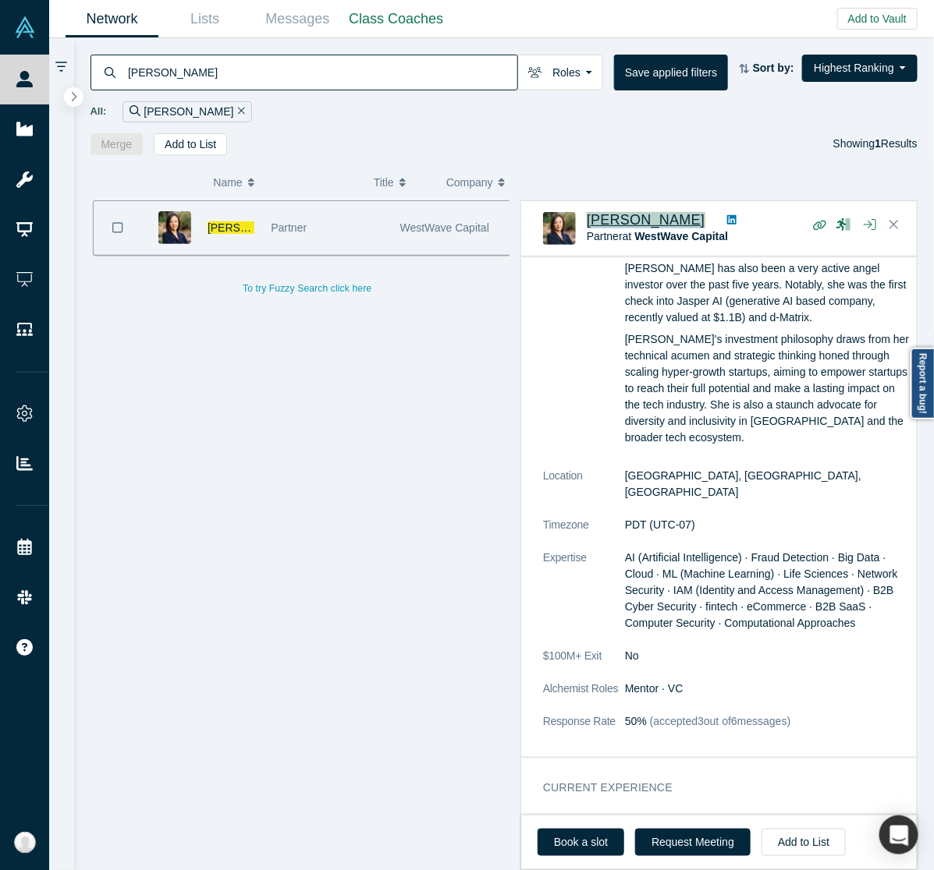
drag, startPoint x: 664, startPoint y: 218, endPoint x: 587, endPoint y: 220, distance: 76.5
click at [587, 220] on div "[PERSON_NAME]" at bounding box center [719, 220] width 264 height 16
copy div "[PERSON_NAME]"
click at [478, 72] on input "[PERSON_NAME]" at bounding box center [321, 72] width 391 height 37
paste input "[PERSON_NAME]"
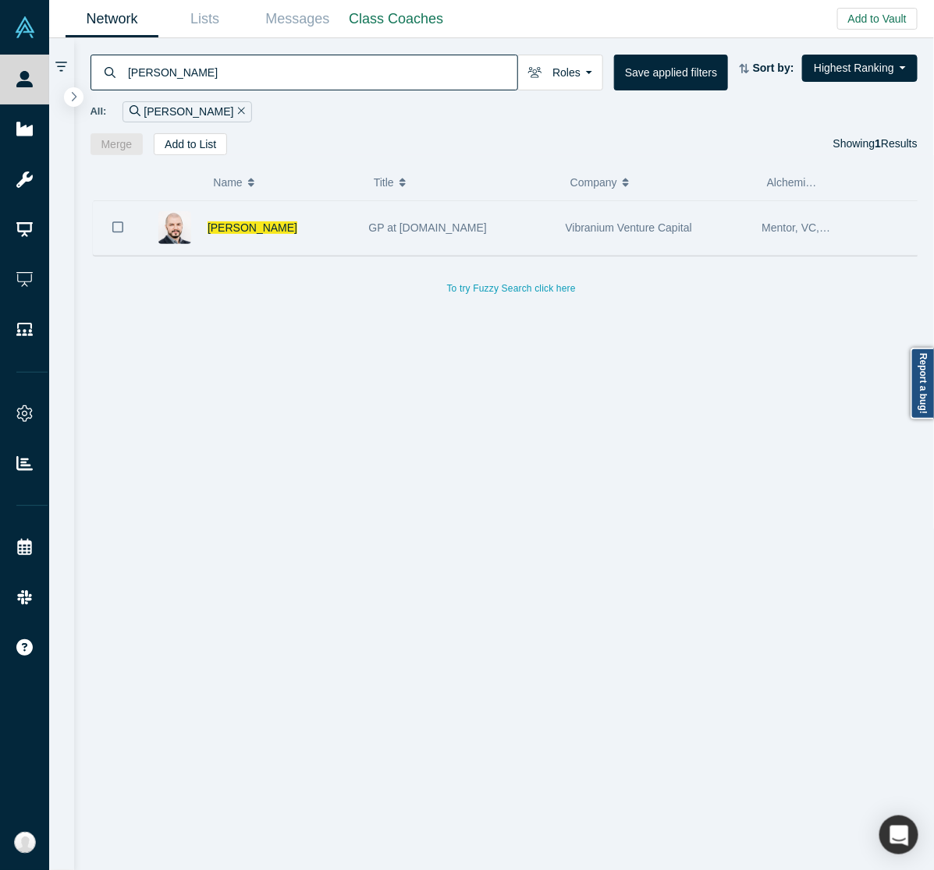
click at [537, 224] on div "GP at [DOMAIN_NAME]" at bounding box center [459, 228] width 180 height 54
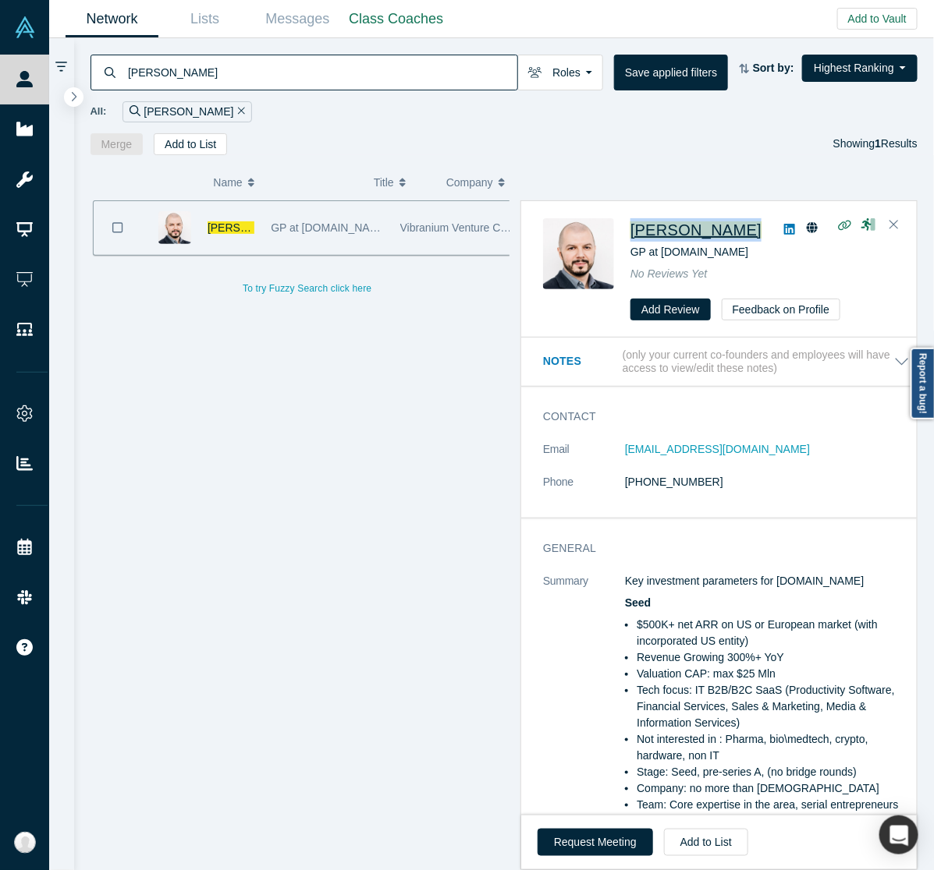
drag, startPoint x: 745, startPoint y: 225, endPoint x: 633, endPoint y: 227, distance: 111.6
click at [633, 227] on div "[PERSON_NAME]" at bounding box center [762, 229] width 264 height 23
copy div "[PERSON_NAME]"
drag, startPoint x: 601, startPoint y: 158, endPoint x: 568, endPoint y: 136, distance: 39.4
click at [601, 158] on div "( 0 ) Name Title Company Alchemist Role [PERSON_NAME] GP at [DOMAIN_NAME] Vibra…" at bounding box center [504, 513] width 860 height 716
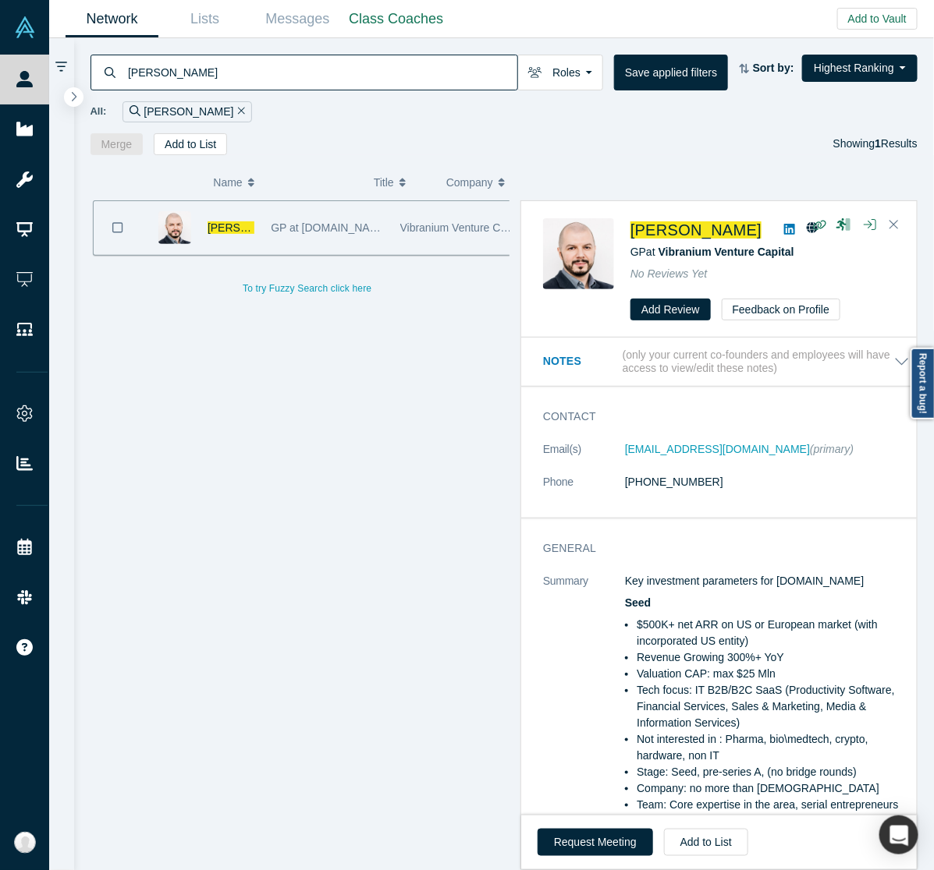
click at [417, 55] on input "[PERSON_NAME]" at bounding box center [321, 72] width 391 height 37
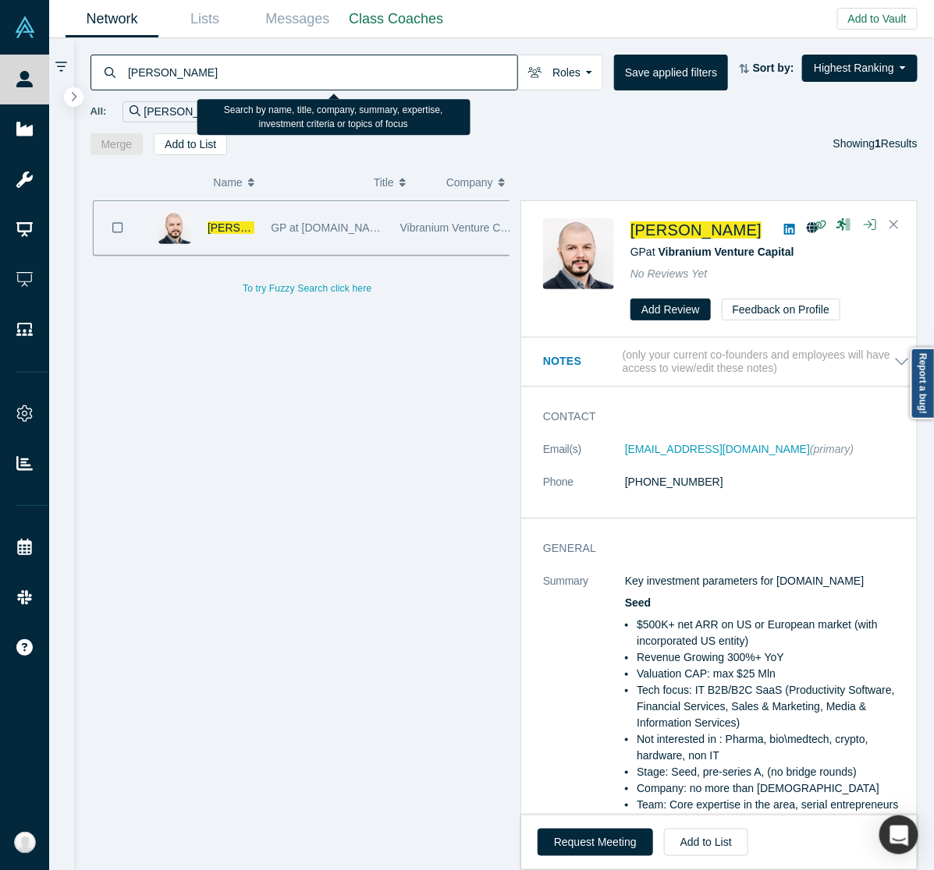
paste input "oug [PERSON_NAME]"
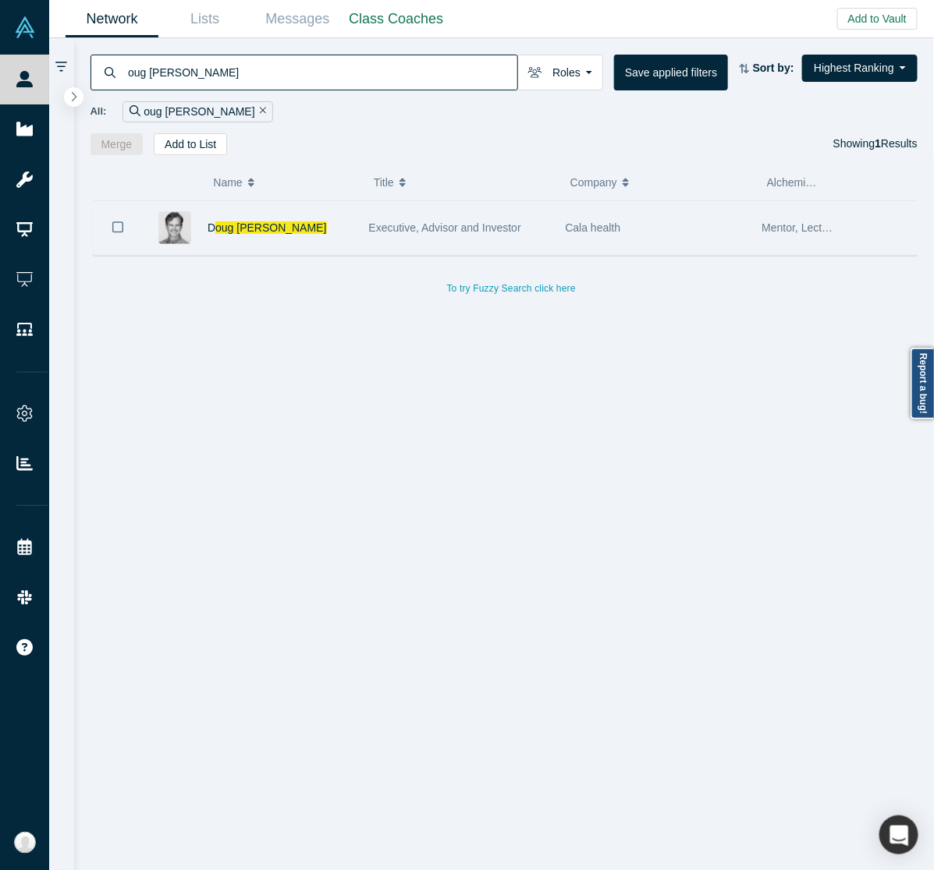
drag, startPoint x: 318, startPoint y: 232, endPoint x: 406, endPoint y: 254, distance: 90.2
click at [321, 232] on div "D oug [PERSON_NAME]" at bounding box center [279, 228] width 145 height 54
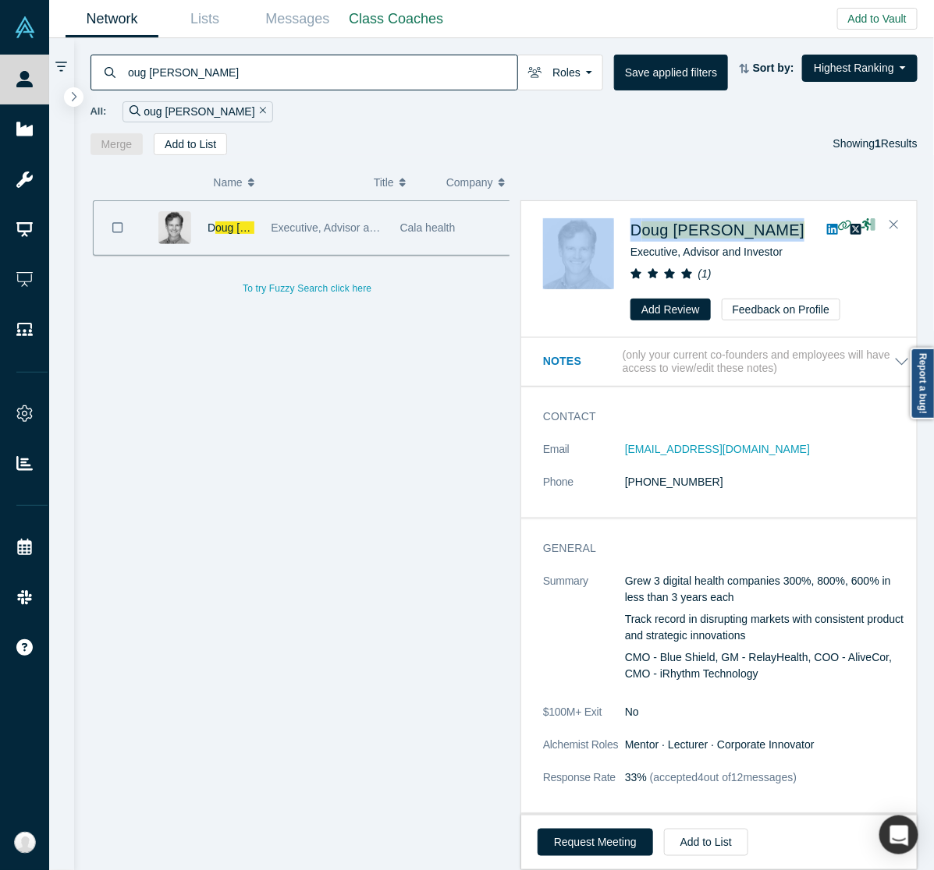
drag, startPoint x: 724, startPoint y: 230, endPoint x: 856, endPoint y: 314, distance: 157.1
click at [603, 214] on div "D [PERSON_NAME] Executive, Advisor and Investor ( 1 ) Add Review Feedback on Pr…" at bounding box center [718, 270] width 395 height 136
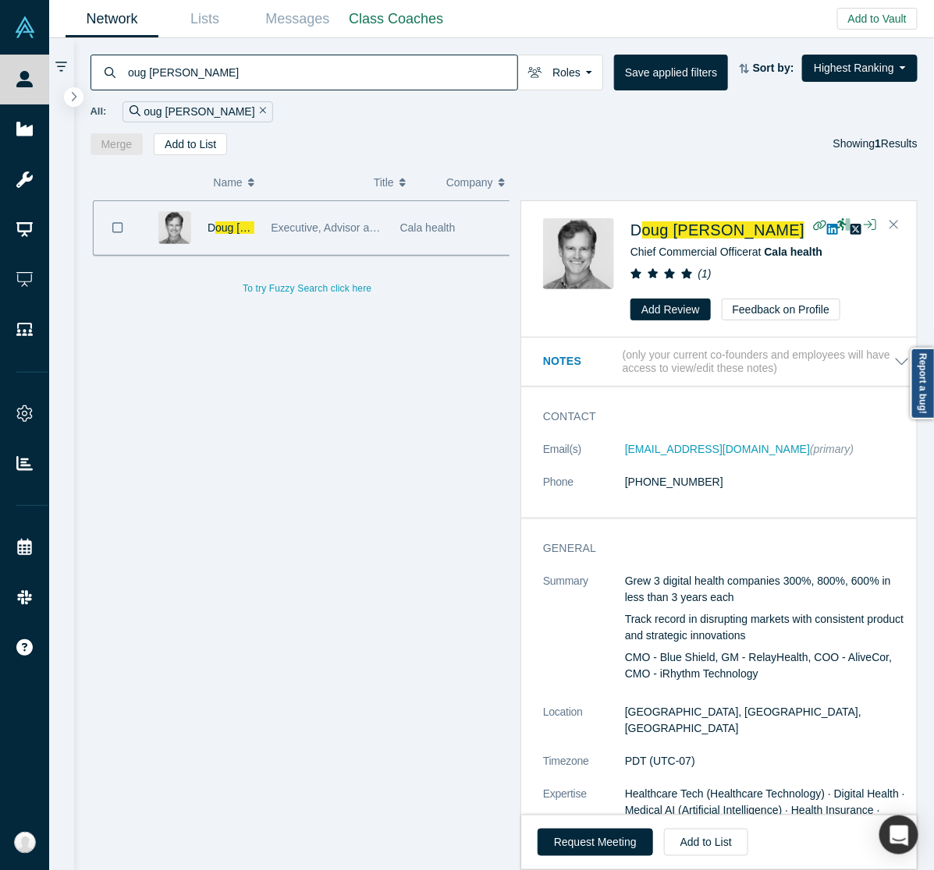
click at [673, 144] on div "Merge Add to List Showing 1 Results" at bounding box center [504, 144] width 828 height 22
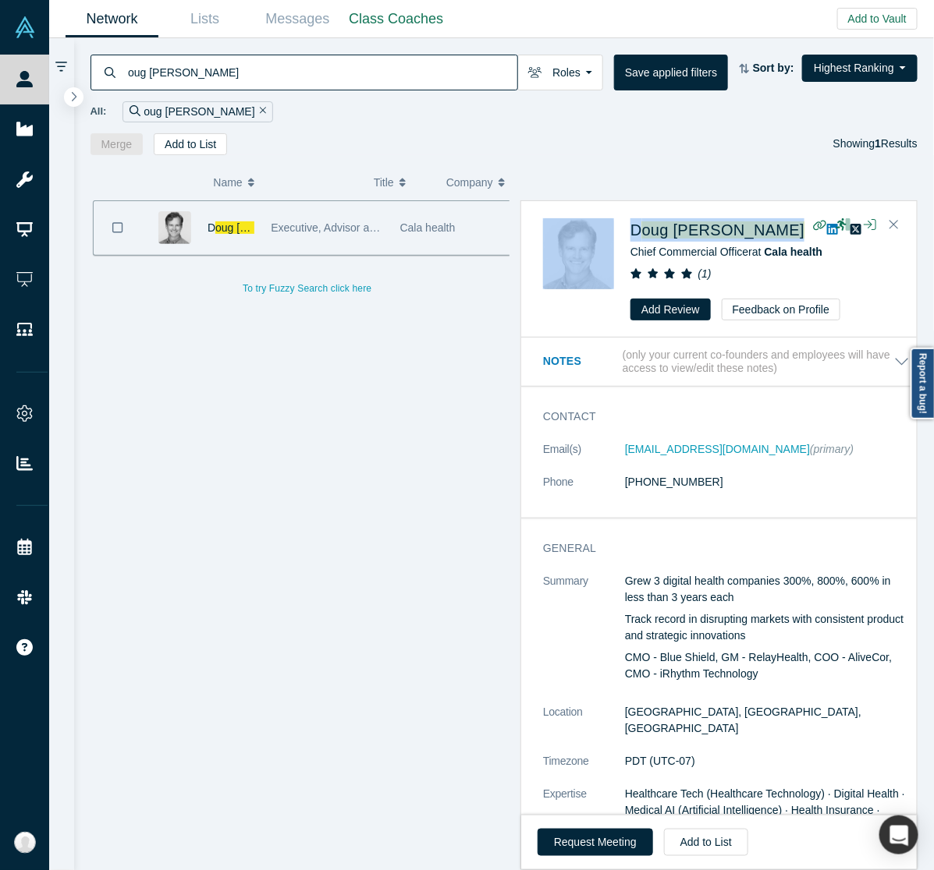
drag, startPoint x: 685, startPoint y: 234, endPoint x: 913, endPoint y: 325, distance: 246.1
click at [612, 234] on div "D [PERSON_NAME] Chief Commercial Officer at Cala health ( 1 ) Add Review Feedba…" at bounding box center [721, 269] width 357 height 103
copy div "D oug [PERSON_NAME]"
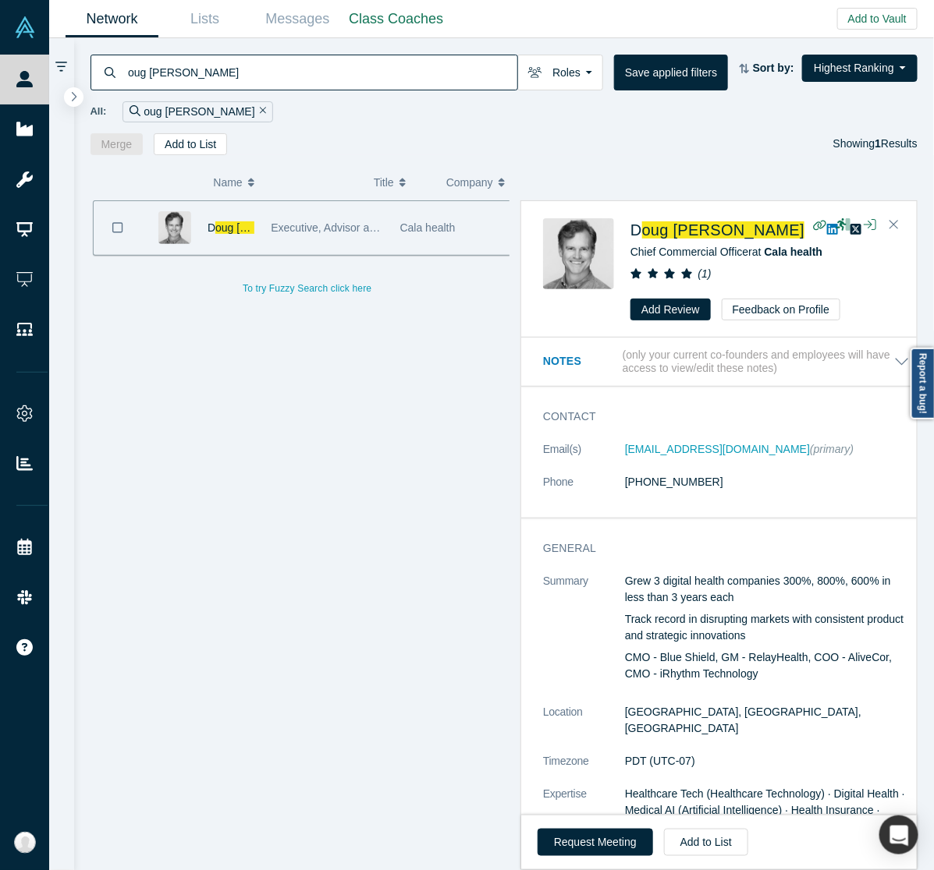
click at [498, 57] on input "oug [PERSON_NAME]" at bounding box center [321, 72] width 391 height 37
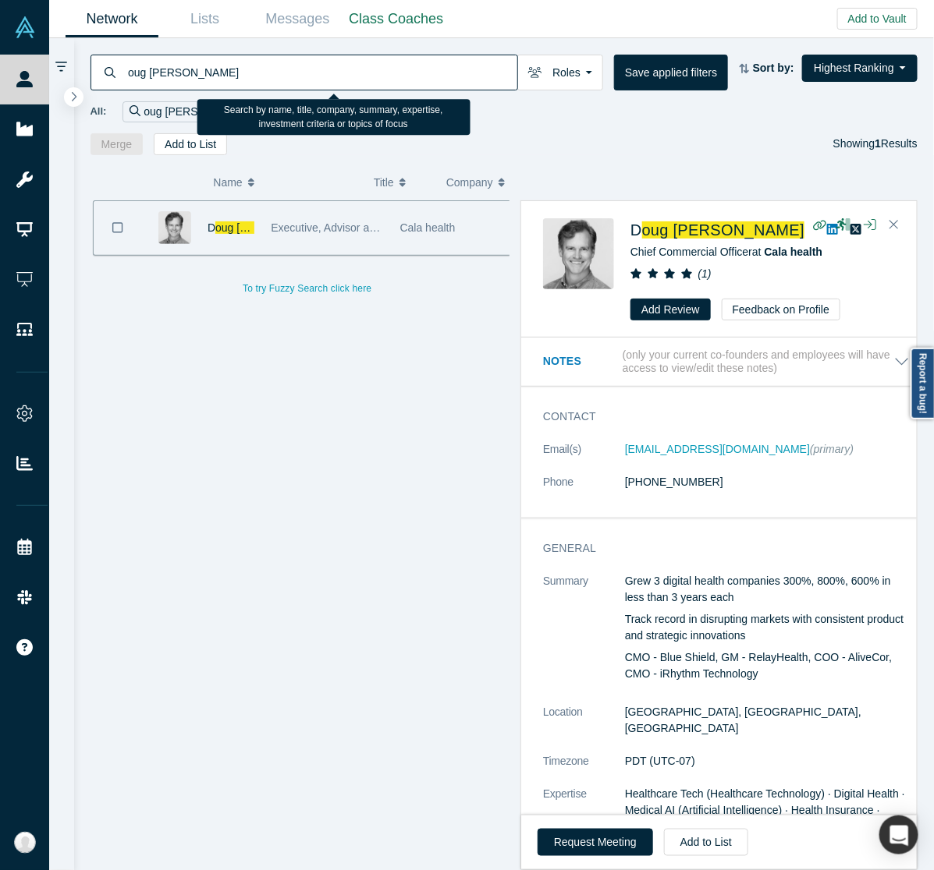
paste input "[PERSON_NAME]"
click at [498, 57] on input "[PERSON_NAME]" at bounding box center [321, 72] width 391 height 37
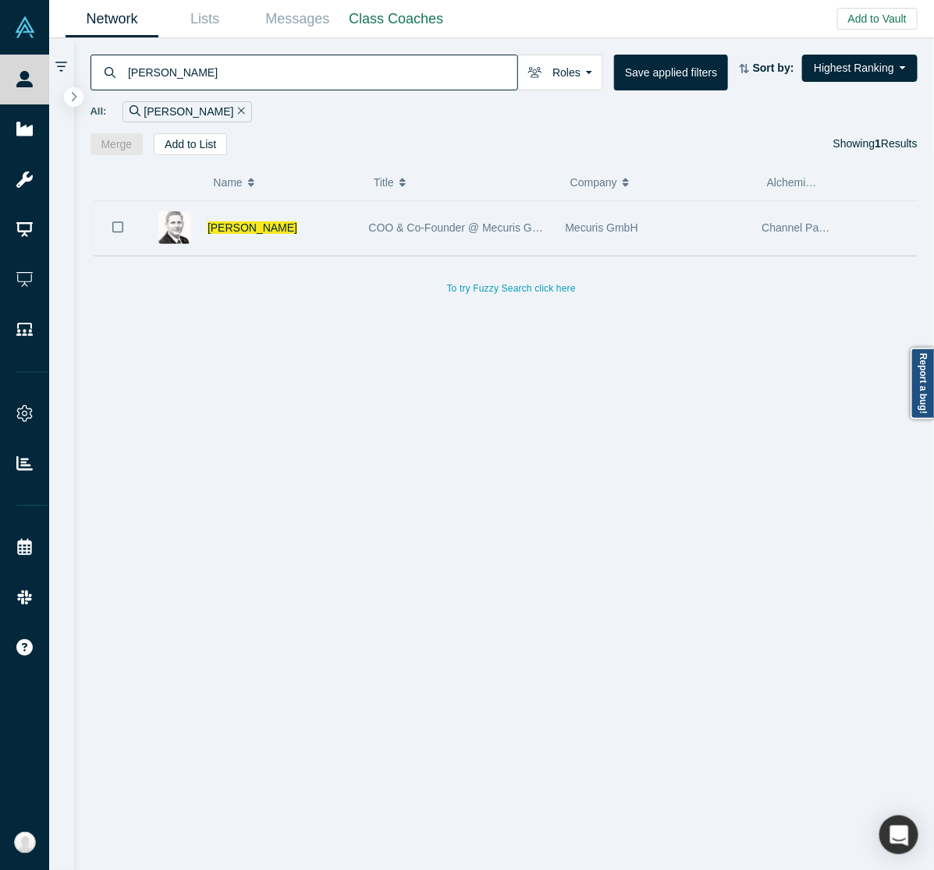
click at [493, 216] on div "COO & Co-Founder @ Mecuris GmbH" at bounding box center [459, 228] width 180 height 54
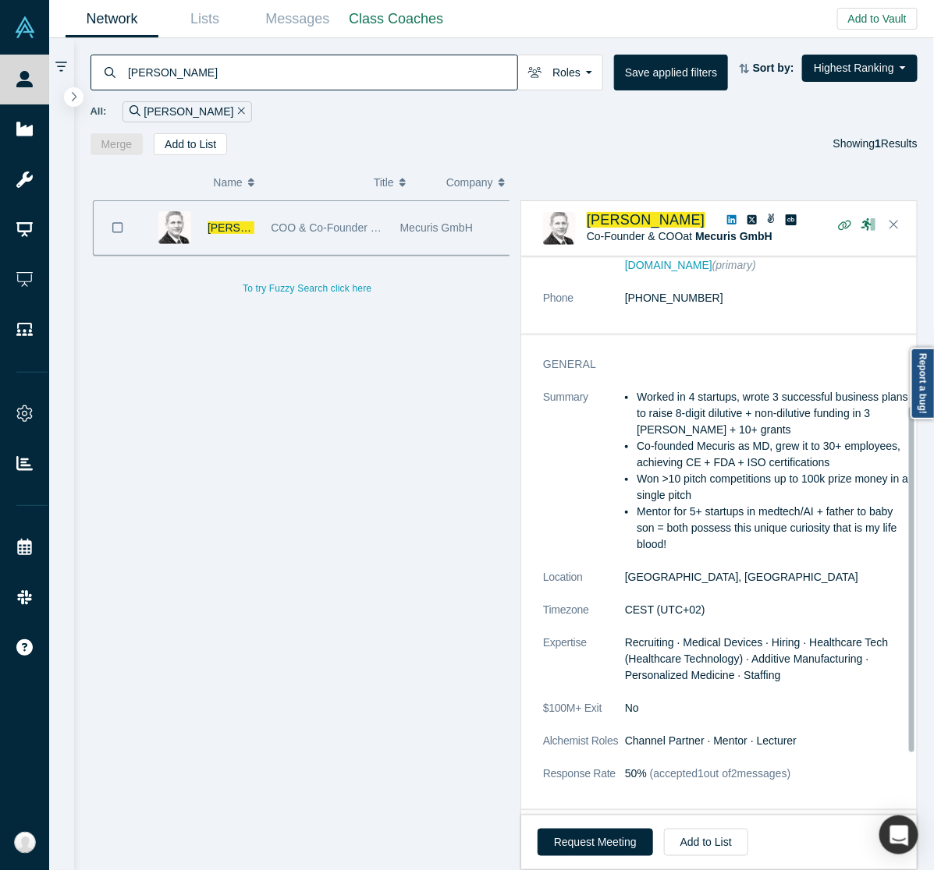
scroll to position [318, 0]
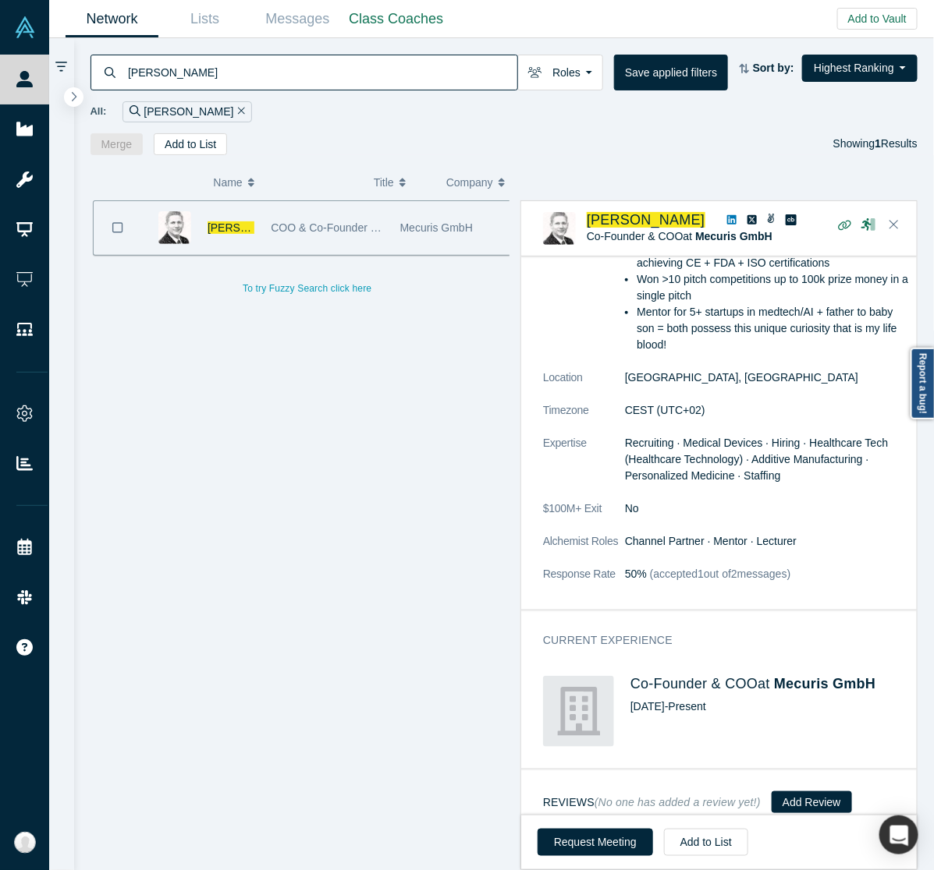
click at [866, 511] on dl "Summary Worked in 4 startups, wrote 3 successful business plans to raise 8-digi…" at bounding box center [726, 394] width 367 height 409
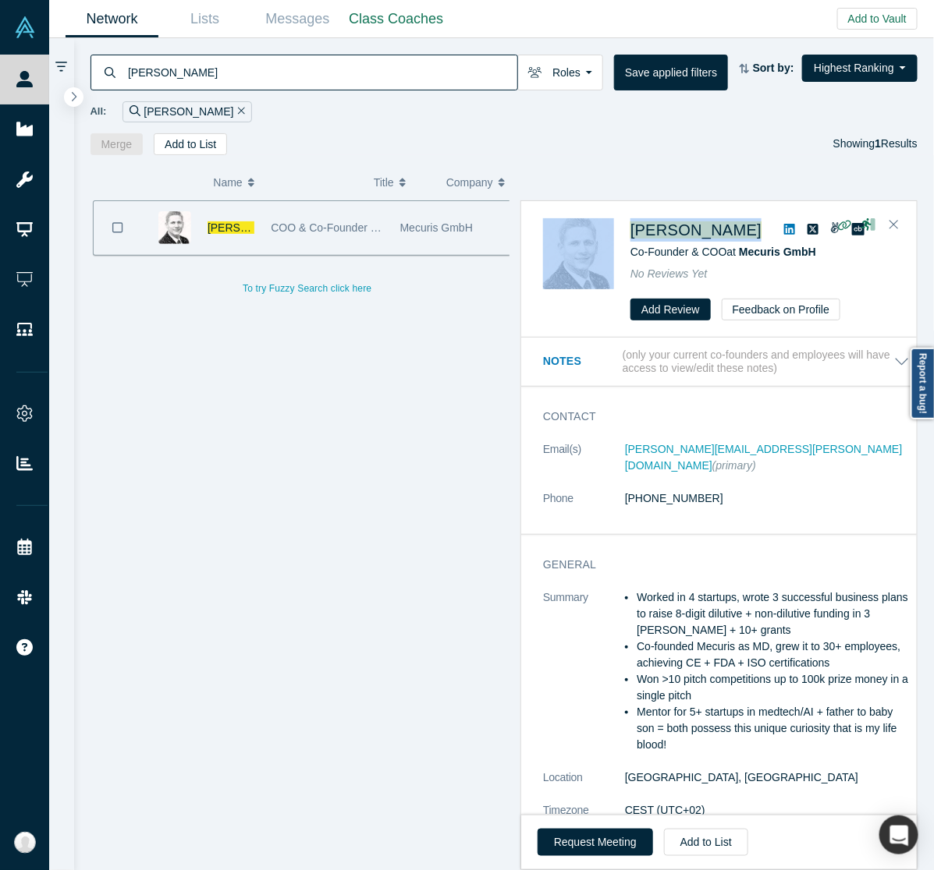
drag, startPoint x: 735, startPoint y: 224, endPoint x: 618, endPoint y: 224, distance: 116.2
click at [618, 224] on div "[PERSON_NAME] Co-Founder & COO at Mecuris GmbH No Reviews Yet Add Review Feedba…" at bounding box center [721, 269] width 357 height 103
copy div "[PERSON_NAME]"
click at [466, 68] on input "[PERSON_NAME]" at bounding box center [321, 72] width 391 height 37
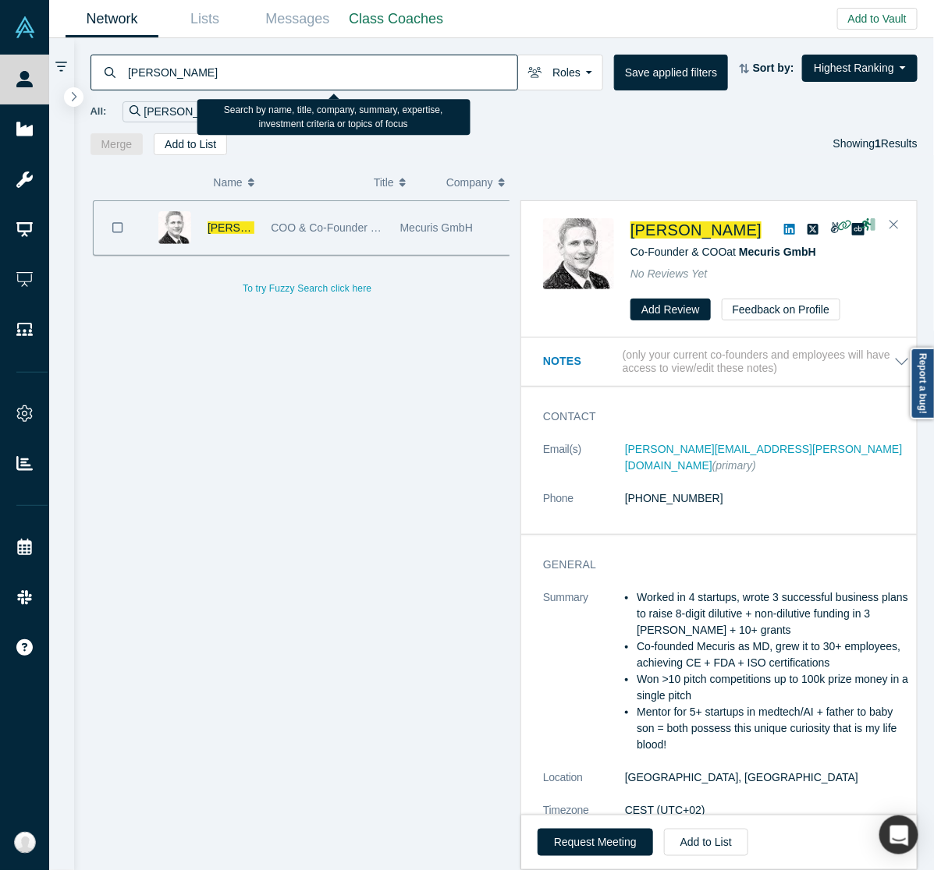
paste input "[PERSON_NAME]"
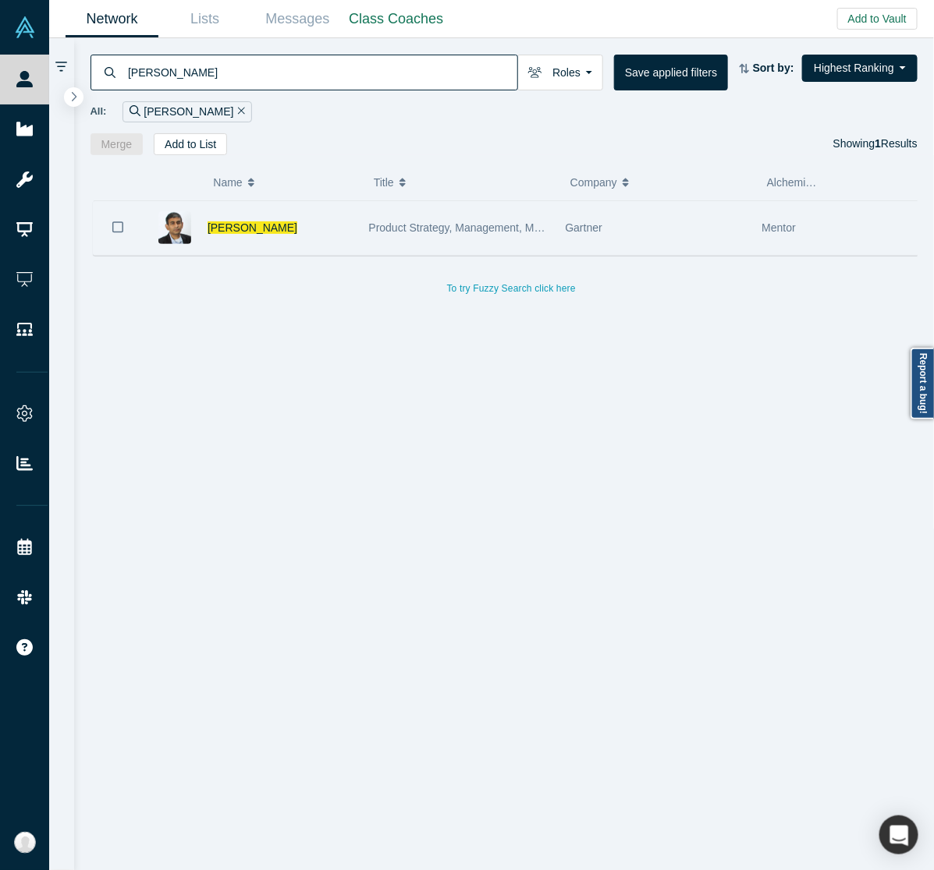
click at [349, 222] on div "[PERSON_NAME]" at bounding box center [279, 228] width 145 height 54
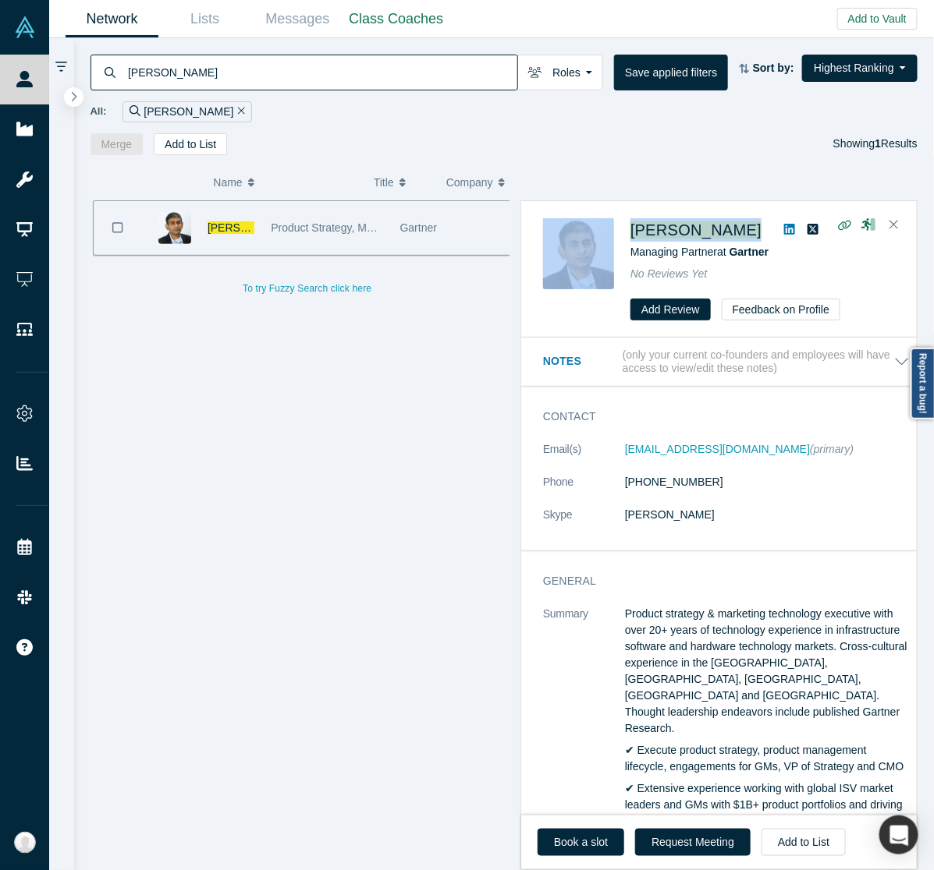
drag, startPoint x: 773, startPoint y: 229, endPoint x: 614, endPoint y: 222, distance: 159.2
click at [614, 222] on div "[PERSON_NAME] Managing Partner at Gartner No Reviews Yet Add Review Feedback on…" at bounding box center [721, 269] width 357 height 103
copy div "[PERSON_NAME]"
click at [481, 87] on input "[PERSON_NAME]" at bounding box center [321, 72] width 391 height 37
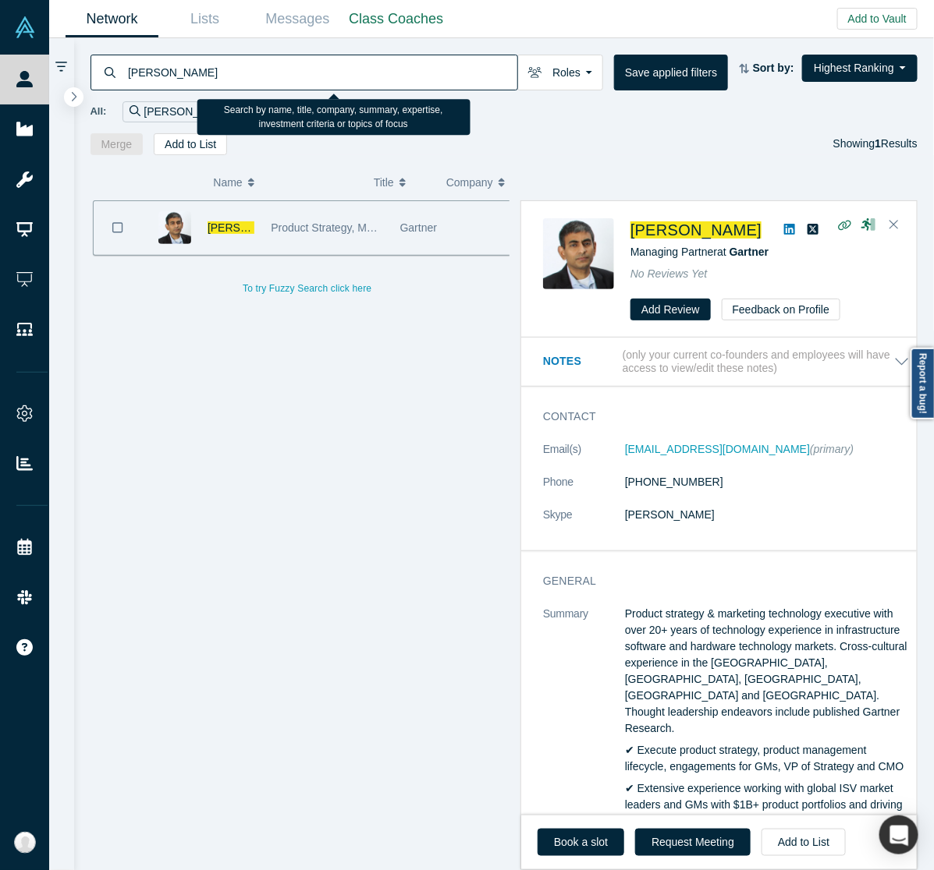
paste input "[PERSON_NAME]"
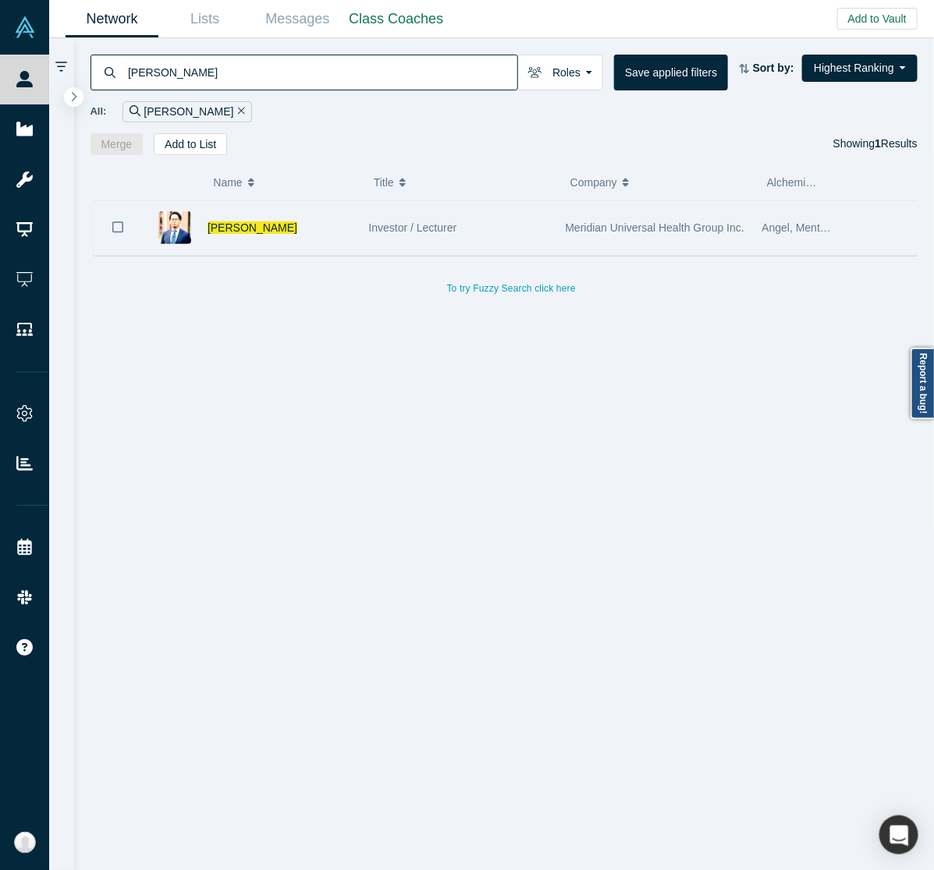
click at [550, 216] on div "Investor / Lecturer" at bounding box center [458, 228] width 197 height 54
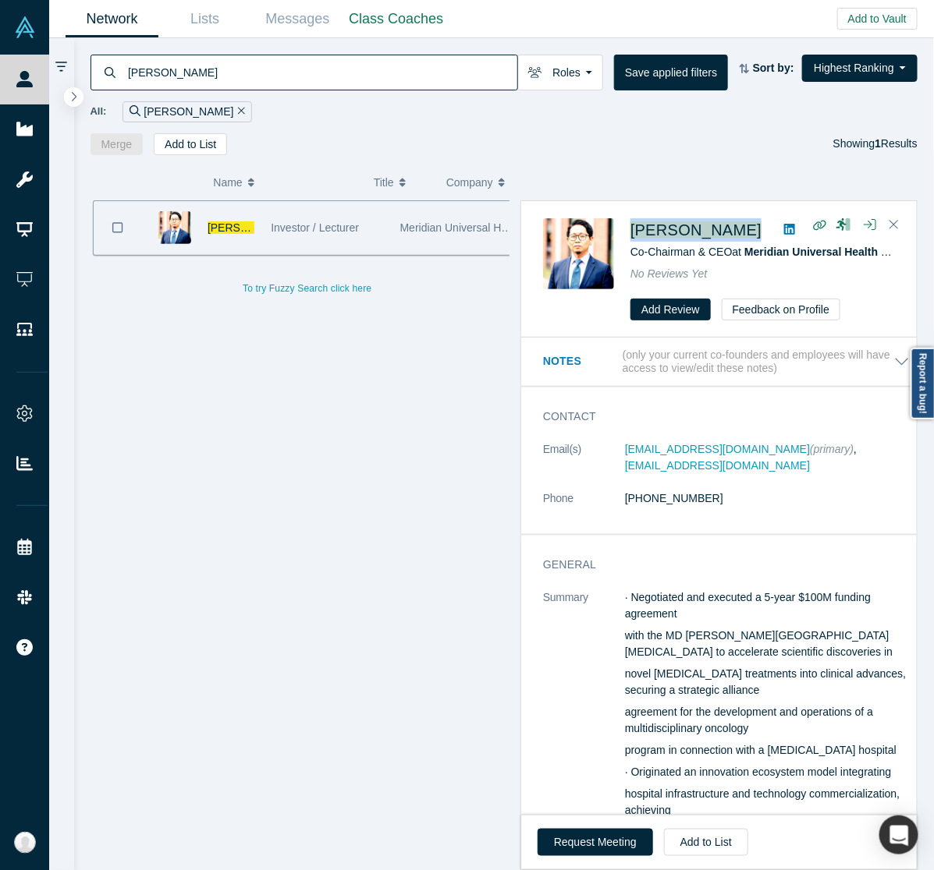
drag, startPoint x: 679, startPoint y: 229, endPoint x: 625, endPoint y: 226, distance: 54.6
click at [625, 226] on div "[PERSON_NAME] Co-Chairman & CEO at Meridian Universal Health Group Inc. No Revi…" at bounding box center [721, 269] width 357 height 103
copy div "[PERSON_NAME]"
click at [450, 68] on input "[PERSON_NAME]" at bounding box center [321, 72] width 391 height 37
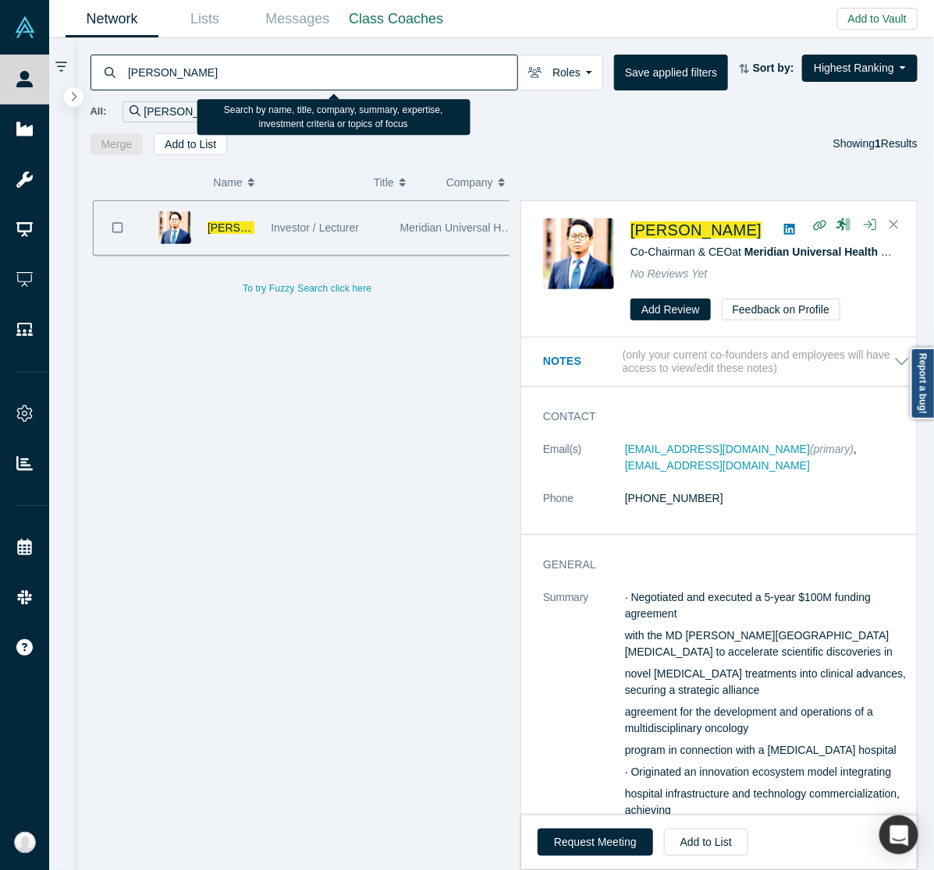
paste input "[PERSON_NAME]"
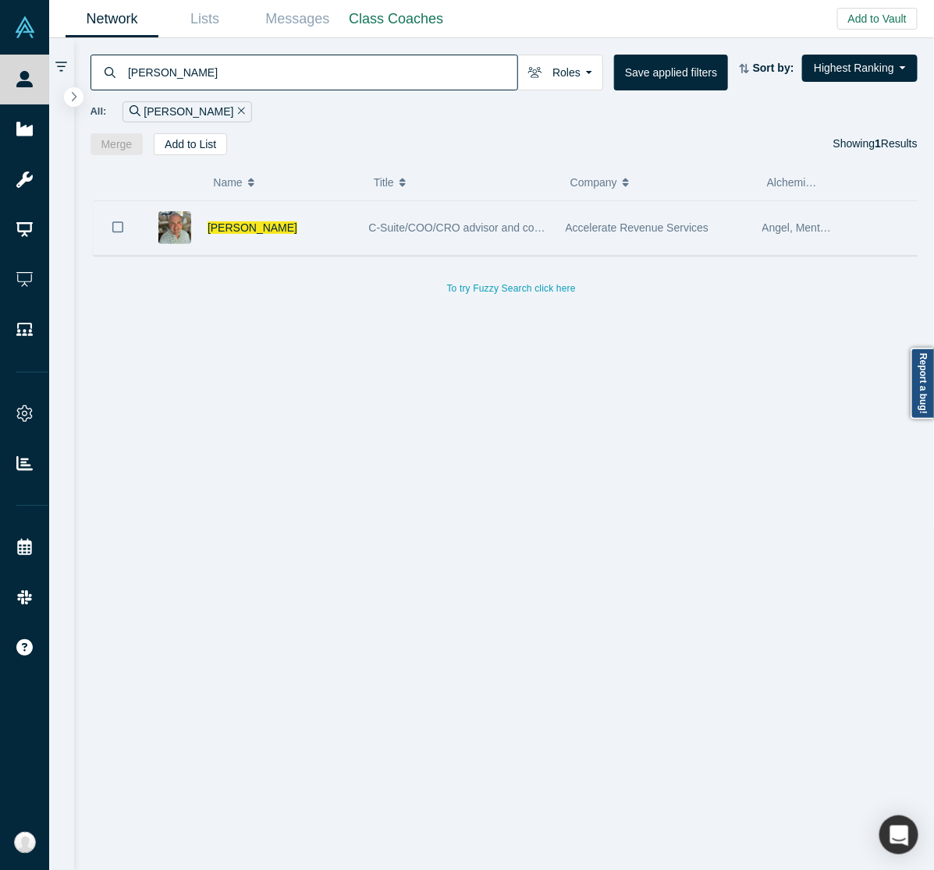
click at [519, 232] on span "C-Suite/COO/CRO advisor and consultant for early stage startups" at bounding box center [528, 228] width 318 height 12
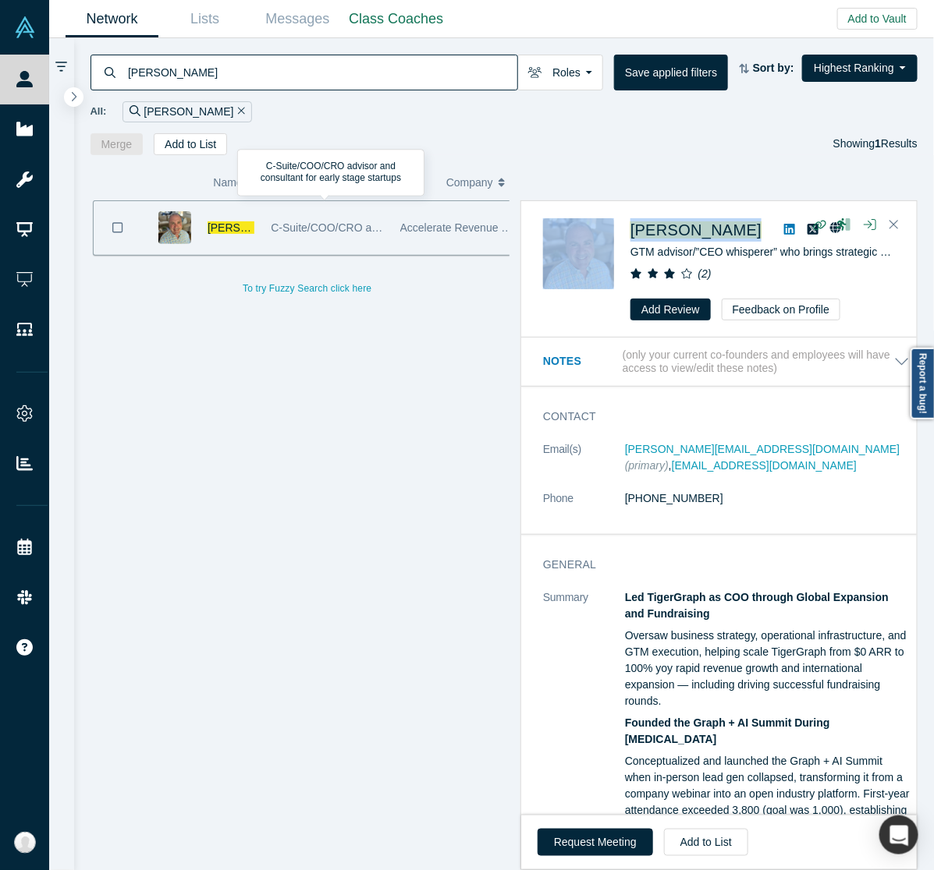
drag, startPoint x: 741, startPoint y: 223, endPoint x: 603, endPoint y: 220, distance: 138.1
click at [603, 220] on div "[PERSON_NAME] GTM advisor/”CEO whisperer” who brings strategic planning, revenu…" at bounding box center [721, 269] width 357 height 103
copy div "[PERSON_NAME]"
click at [486, 52] on div "[PERSON_NAME] Roles Founders Faculty Mentors Alumni Mentor Angels VCs Corporate…" at bounding box center [504, 96] width 860 height 117
click at [486, 61] on input "[PERSON_NAME]" at bounding box center [321, 72] width 391 height 37
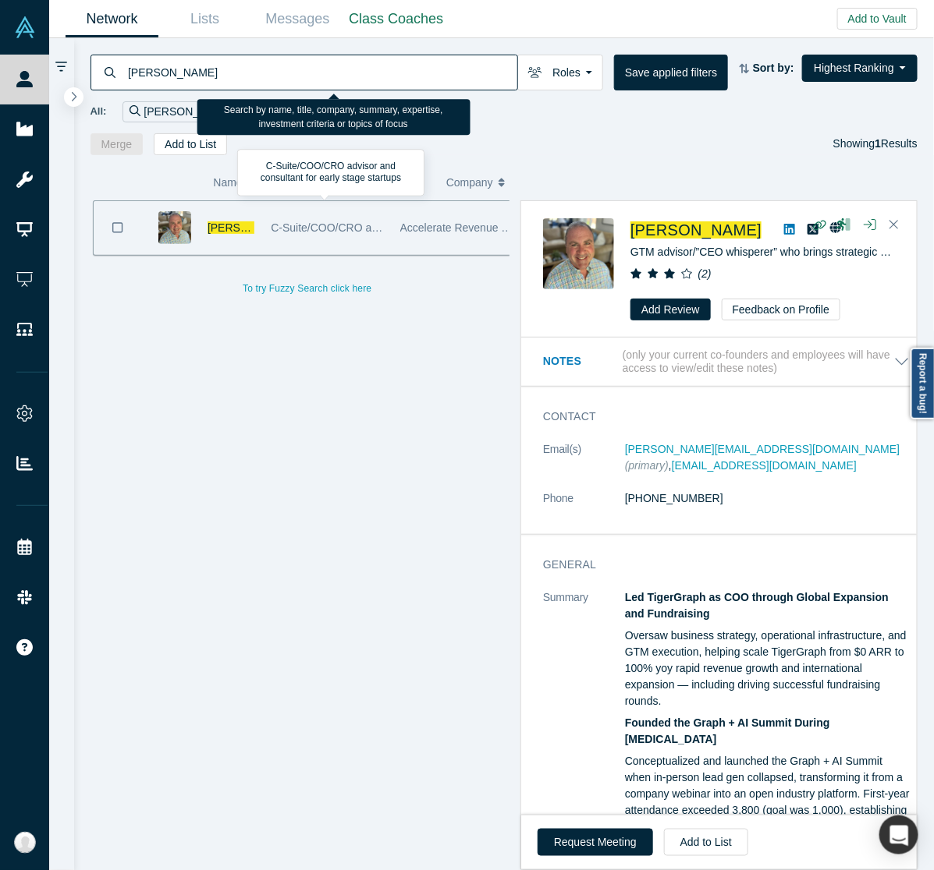
paste input "[PERSON_NAME]"
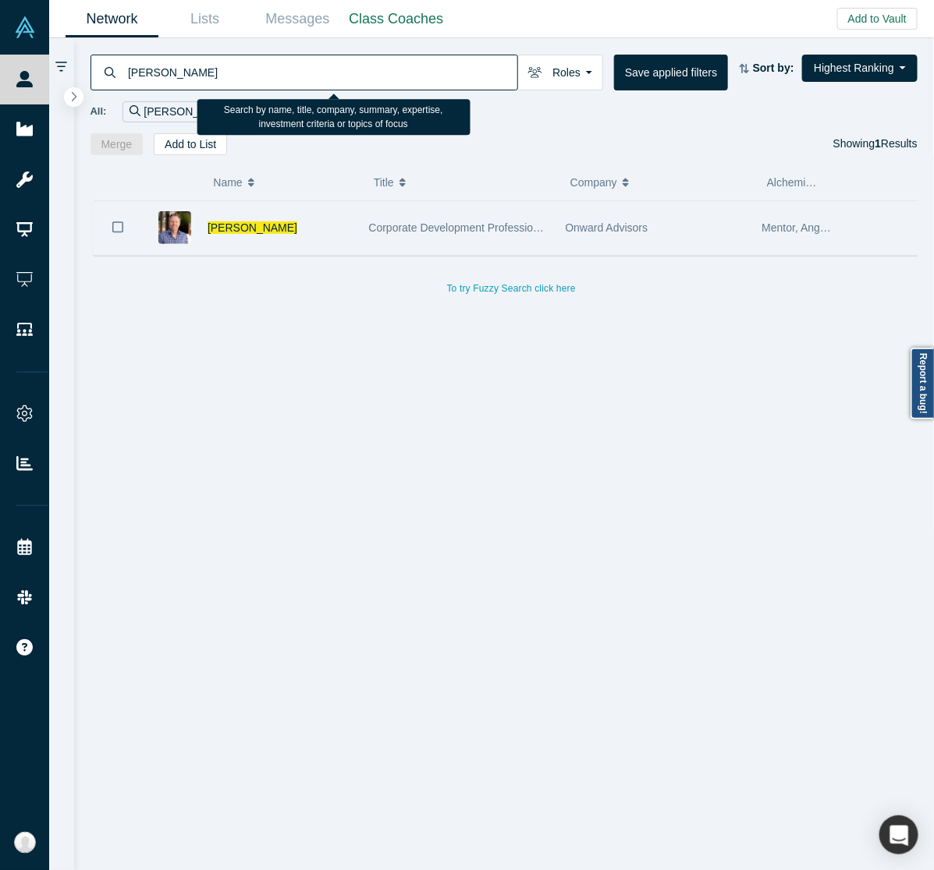
click at [322, 224] on div "[PERSON_NAME]" at bounding box center [279, 228] width 145 height 54
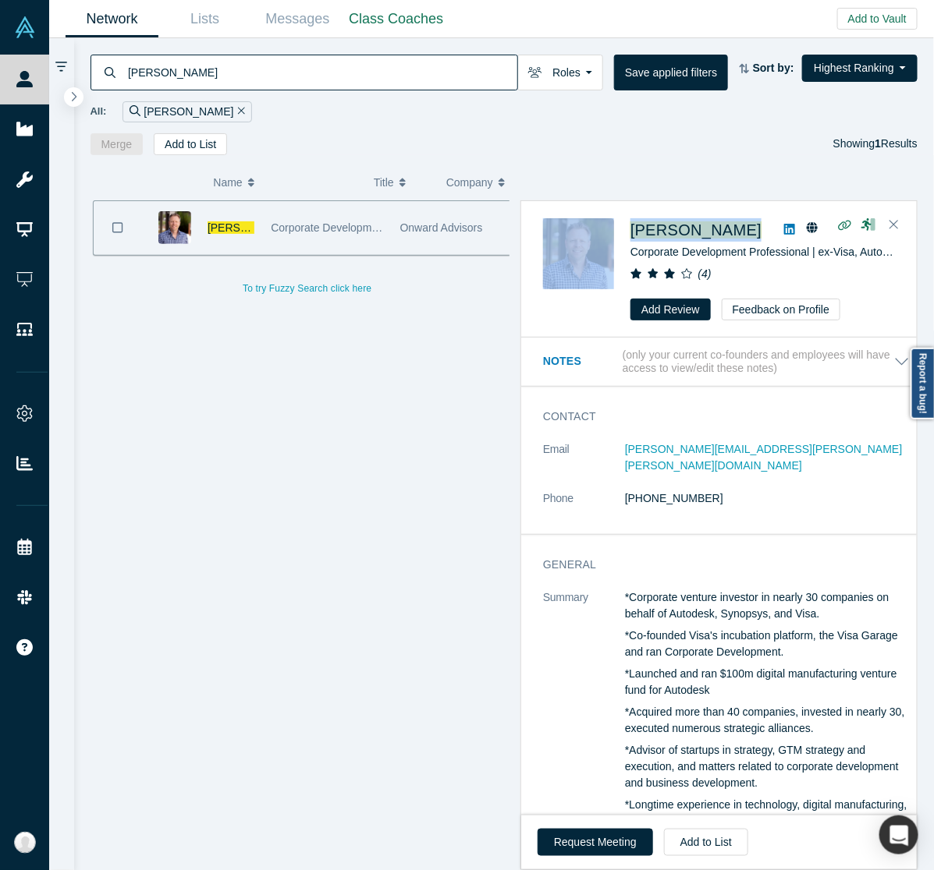
drag, startPoint x: 680, startPoint y: 224, endPoint x: 621, endPoint y: 224, distance: 59.3
click at [621, 224] on div "[PERSON_NAME] Corporate Development Professional | ex-Visa, Autodesk, Synopsys,…" at bounding box center [721, 269] width 357 height 103
copy div "[PERSON_NAME]"
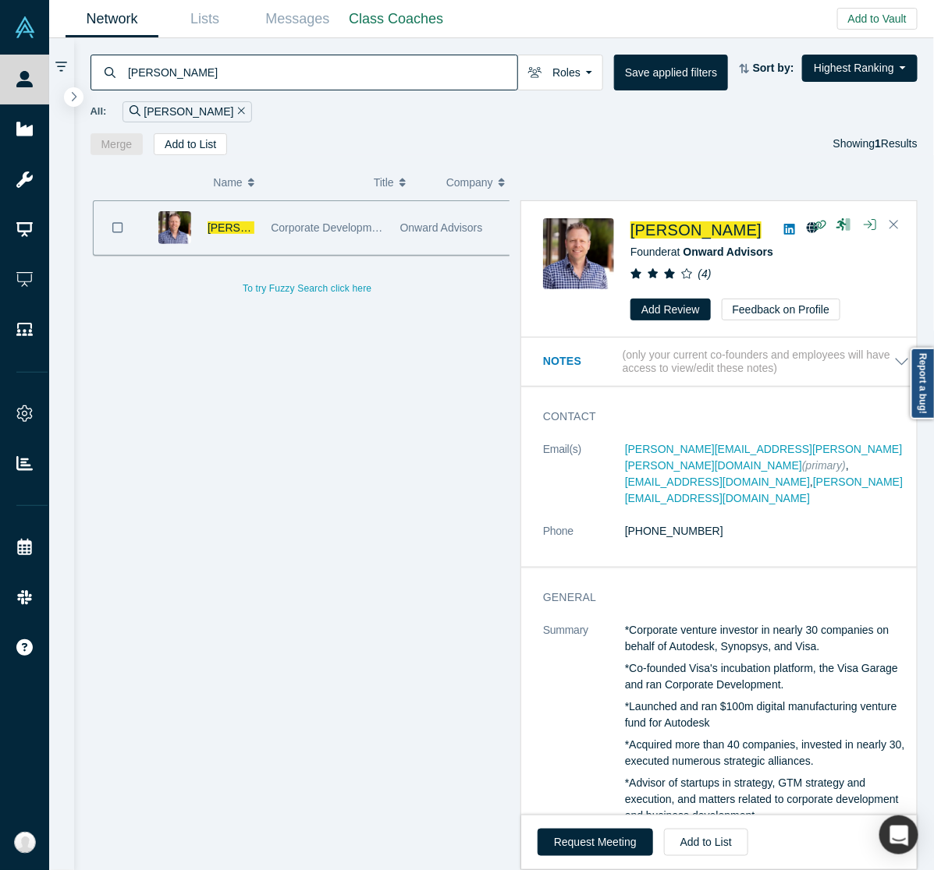
drag, startPoint x: 459, startPoint y: 66, endPoint x: 472, endPoint y: 68, distance: 13.4
click at [466, 68] on input "[PERSON_NAME]" at bounding box center [321, 72] width 391 height 37
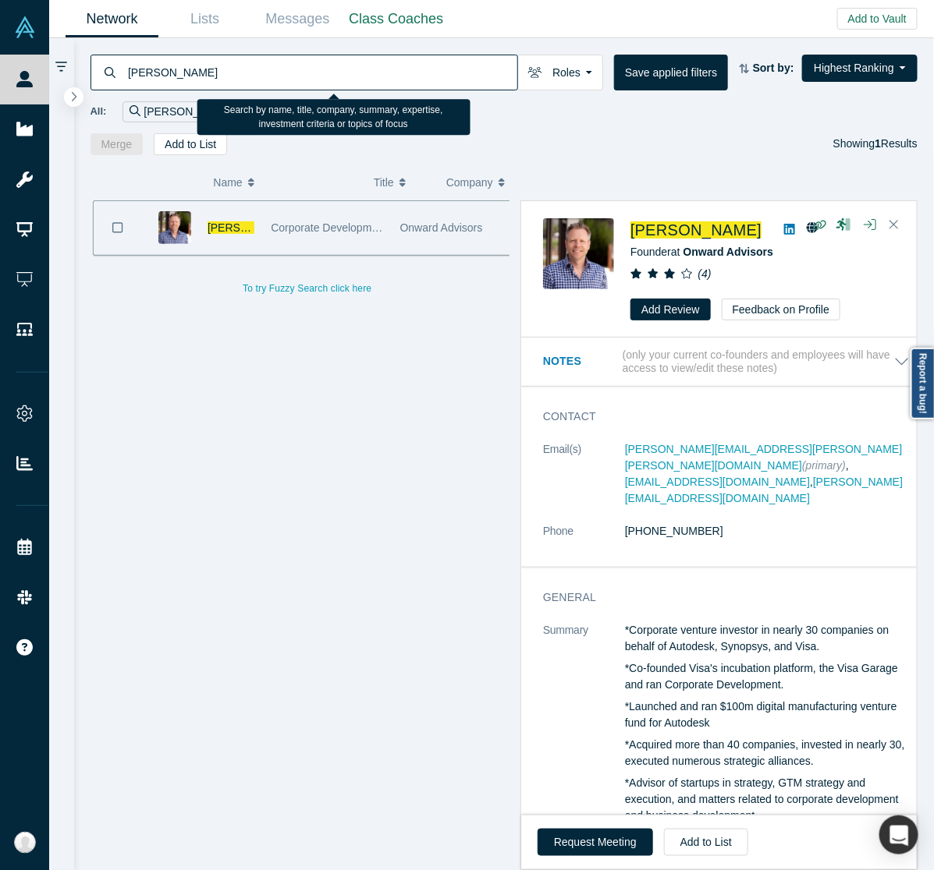
paste input "[PERSON_NAME]"
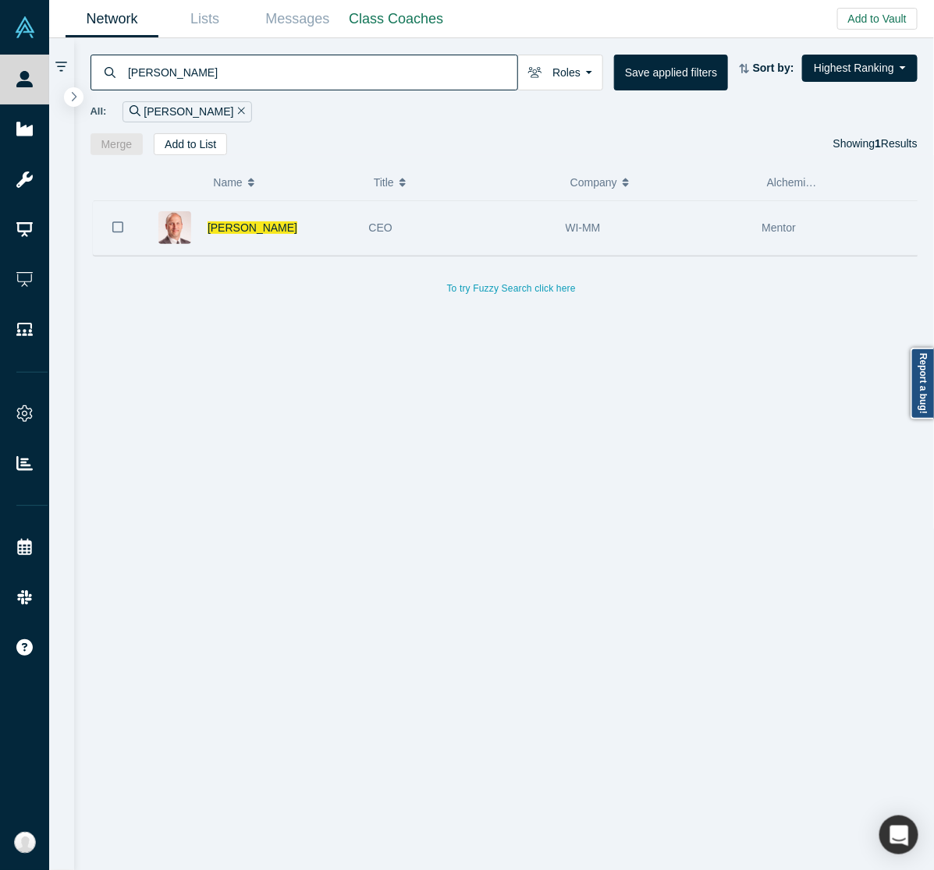
click at [279, 256] on div "[PERSON_NAME] CEO WI-MM Mentor" at bounding box center [511, 227] width 837 height 55
click at [314, 244] on div "[PERSON_NAME]" at bounding box center [279, 228] width 145 height 54
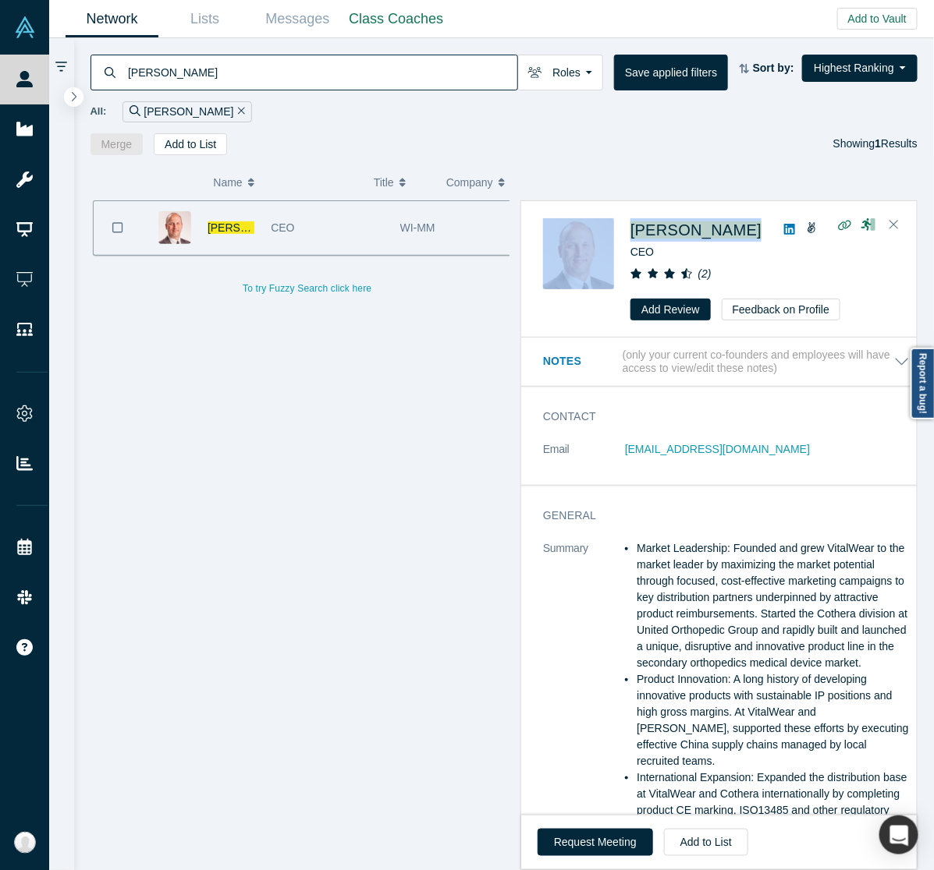
drag, startPoint x: 762, startPoint y: 228, endPoint x: 922, endPoint y: 380, distance: 220.7
click at [620, 218] on div "[PERSON_NAME] CEO ( 2 ) Add Review Feedback on Profile" at bounding box center [721, 269] width 357 height 103
click at [805, 267] on div "( 2 )" at bounding box center [762, 274] width 264 height 16
drag, startPoint x: 761, startPoint y: 226, endPoint x: 609, endPoint y: 226, distance: 152.1
click at [609, 226] on div "[PERSON_NAME] CEO ( 2 ) Add Review Feedback on Profile" at bounding box center [721, 269] width 357 height 103
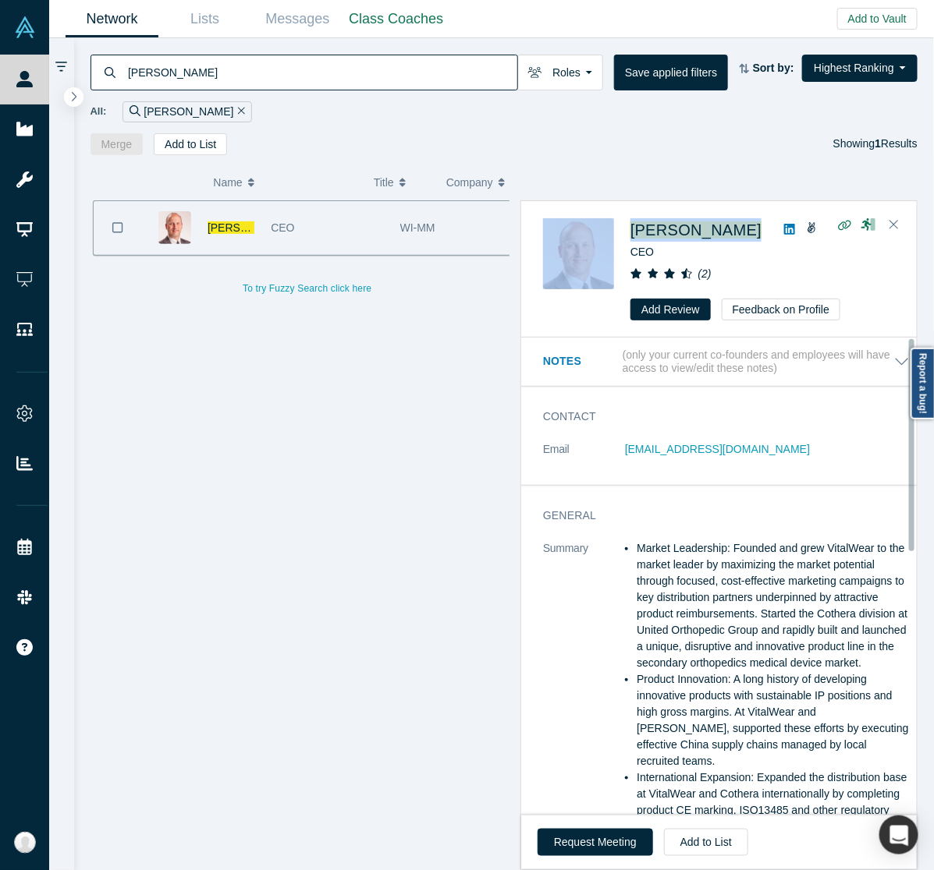
copy div "[PERSON_NAME]"
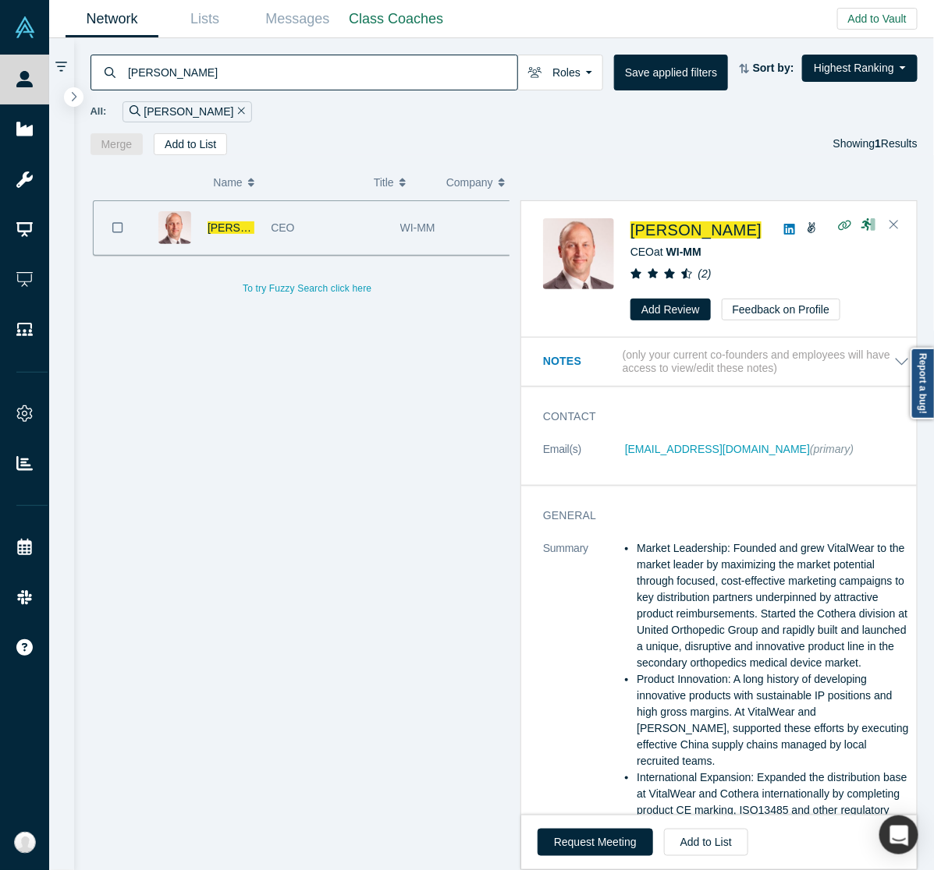
click at [473, 78] on input "[PERSON_NAME]" at bounding box center [321, 72] width 391 height 37
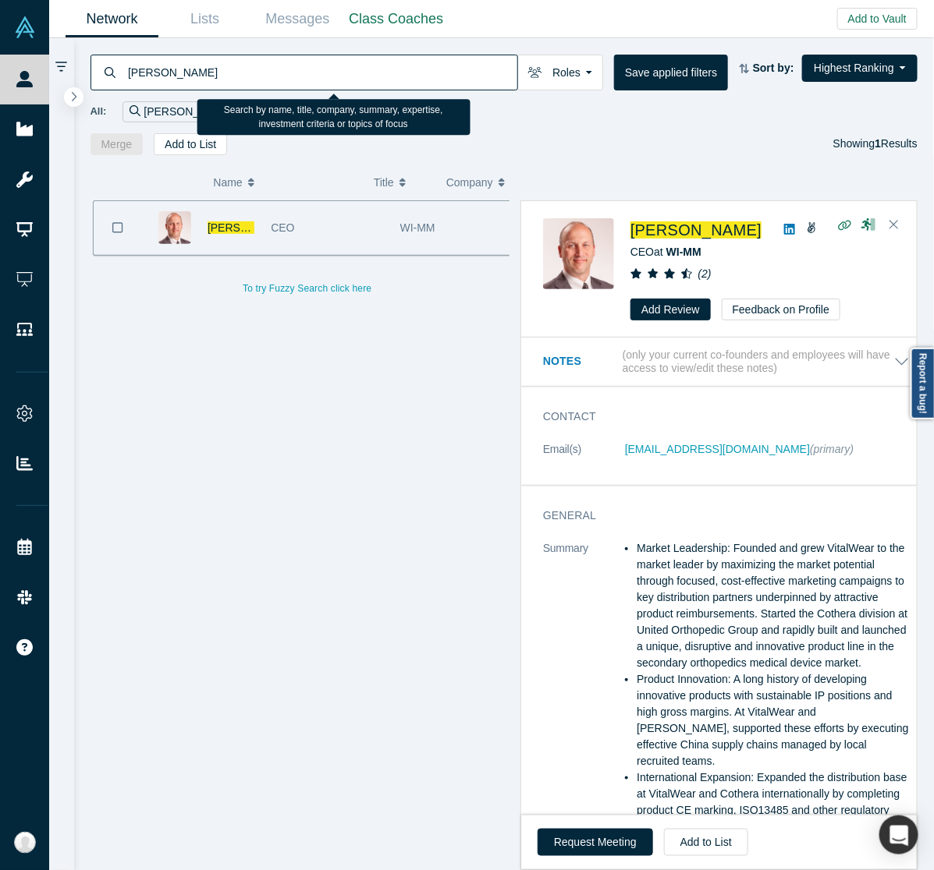
paste input "[PERSON_NAME]"
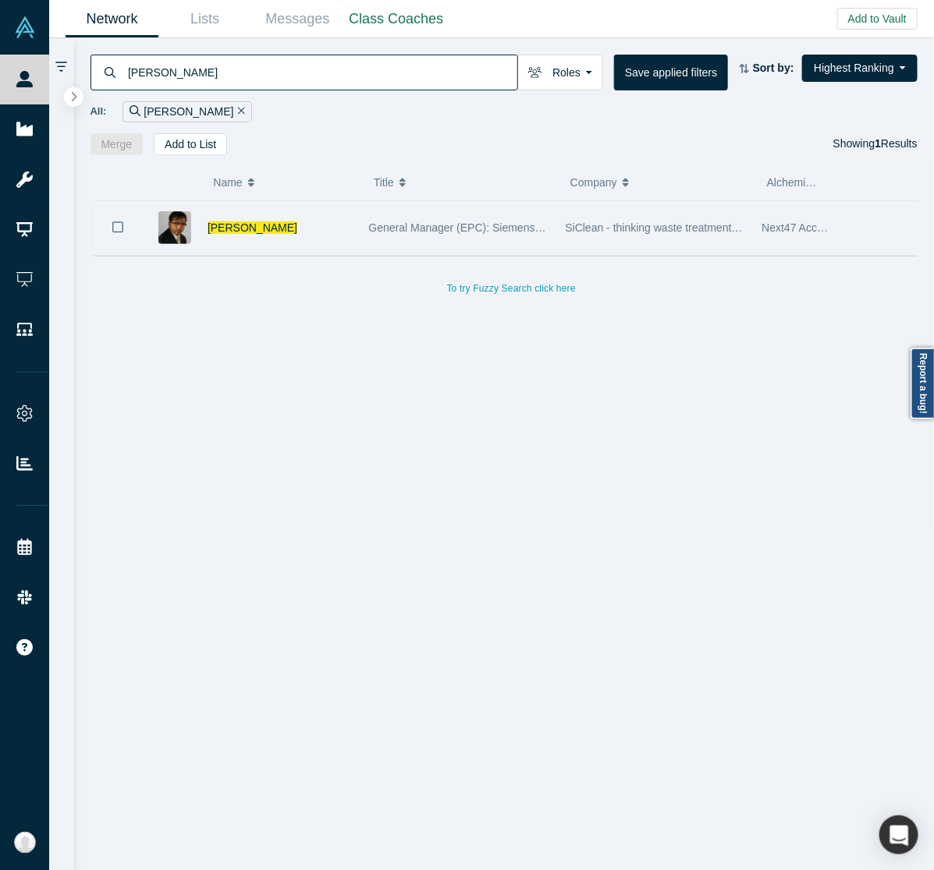
click at [260, 219] on div "[PERSON_NAME]" at bounding box center [279, 228] width 145 height 54
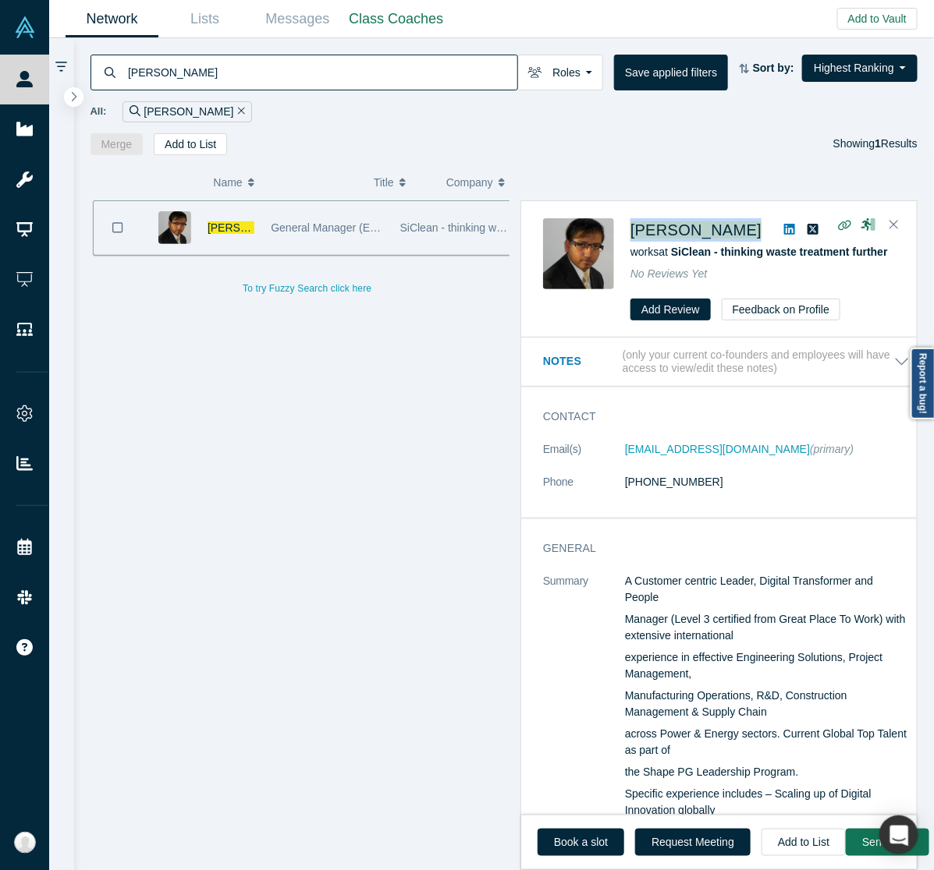
drag, startPoint x: 737, startPoint y: 234, endPoint x: 626, endPoint y: 234, distance: 110.8
click at [626, 234] on div "[PERSON_NAME] works at SiClean - thinking waste treatment further No Reviews Ye…" at bounding box center [721, 269] width 357 height 103
click at [472, 60] on input "[PERSON_NAME]" at bounding box center [321, 72] width 391 height 37
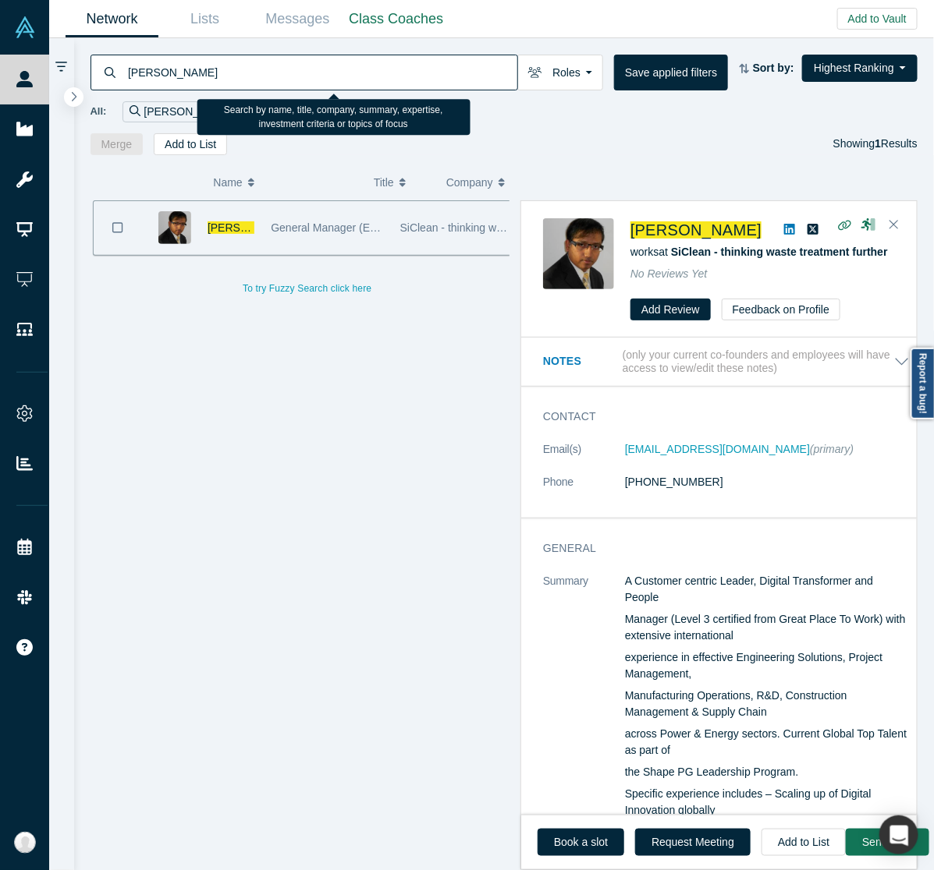
paste input "[PERSON_NAME]"
click at [472, 60] on input "[PERSON_NAME]" at bounding box center [321, 72] width 391 height 37
type input "[PERSON_NAME]"
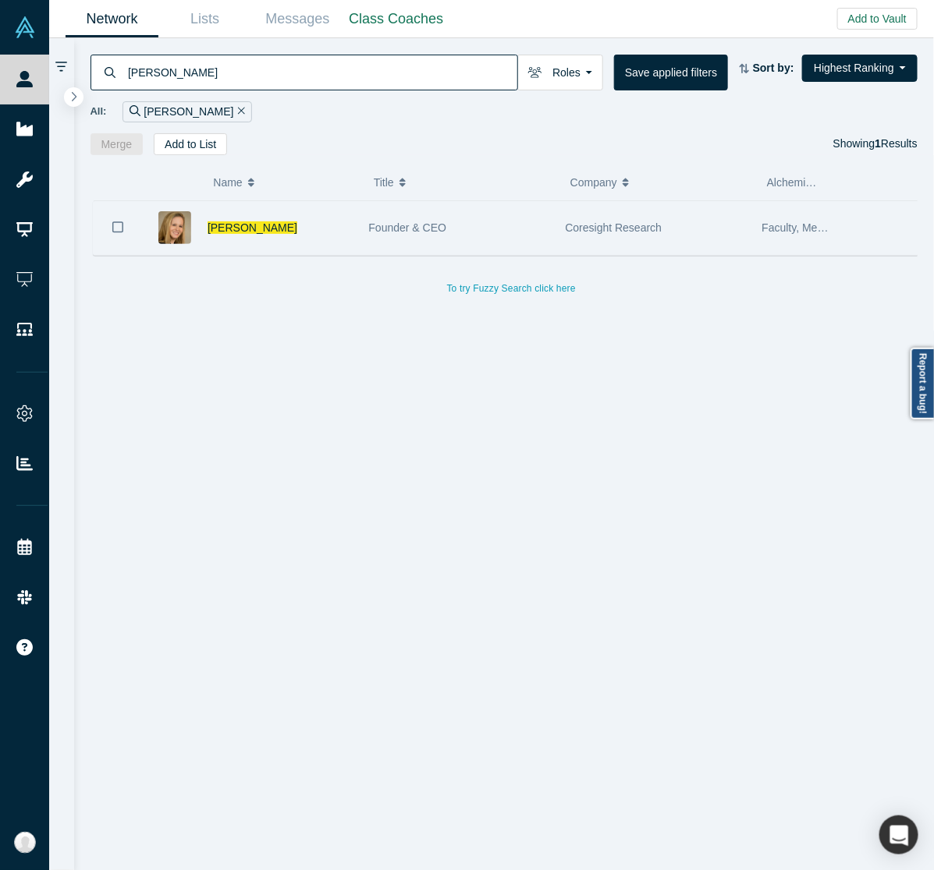
click at [346, 246] on div "[PERSON_NAME]" at bounding box center [279, 228] width 145 height 54
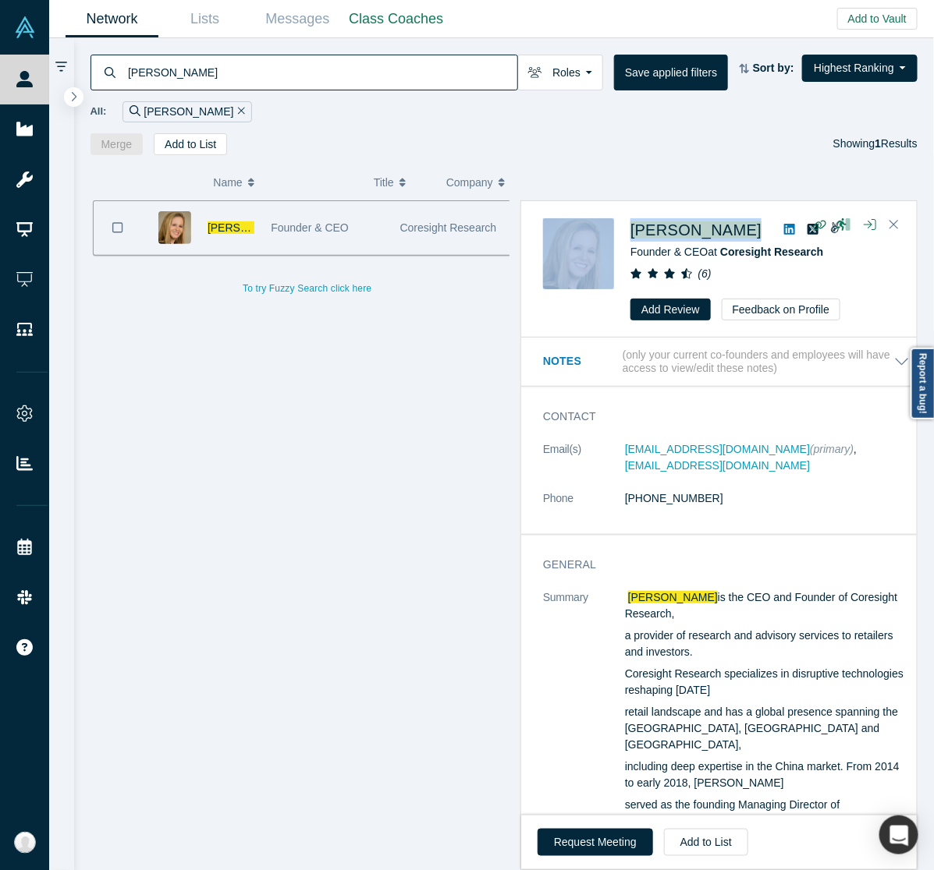
drag, startPoint x: 778, startPoint y: 223, endPoint x: 618, endPoint y: 224, distance: 159.9
click at [618, 224] on div "[PERSON_NAME] Founder & CEO at Coresight Research ( 6 ) Add Review Feedback on …" at bounding box center [721, 269] width 357 height 103
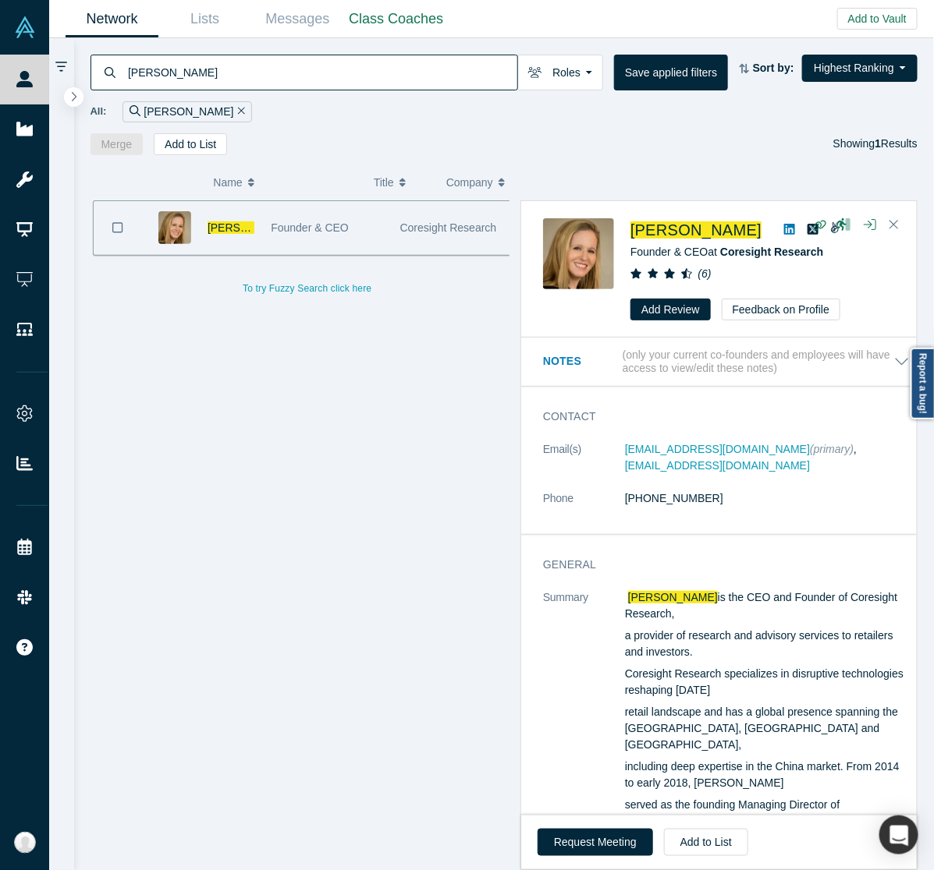
click at [547, 189] on div "( 0 ) Name Title Company Alchemist Role [PERSON_NAME] Founder & CEO Coresight R…" at bounding box center [504, 513] width 860 height 716
